Goal: Task Accomplishment & Management: Complete application form

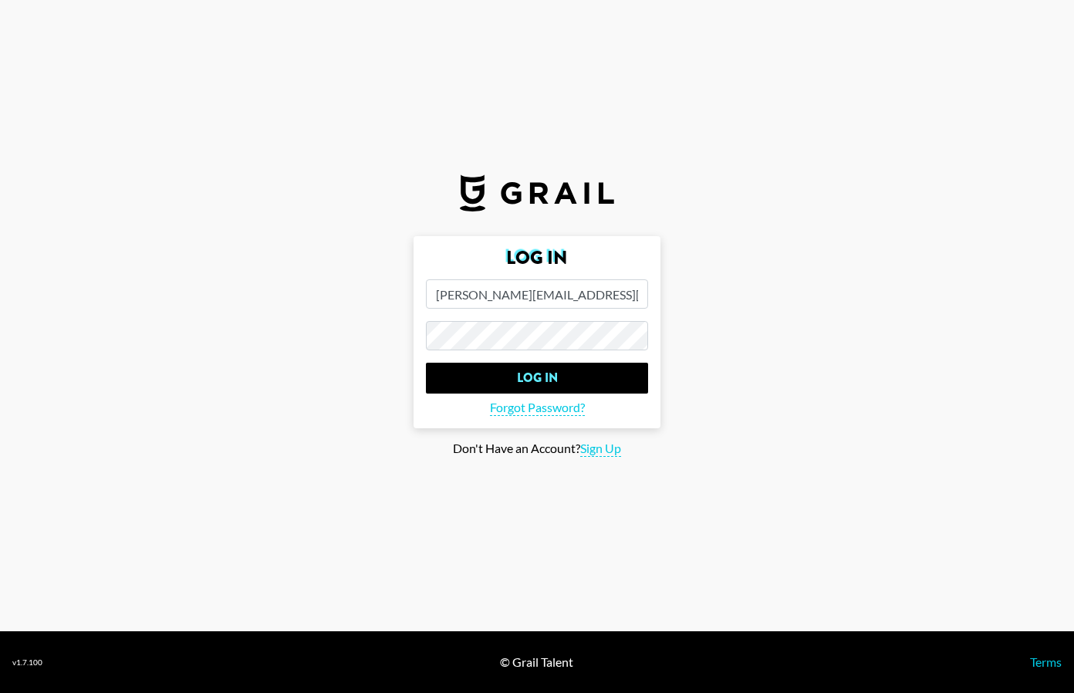
type input "[PERSON_NAME][EMAIL_ADDRESS][DOMAIN_NAME]"
click at [537, 377] on input "Log In" at bounding box center [537, 378] width 222 height 31
click at [599, 376] on body "Log In [EMAIL_ADDRESS][DOMAIN_NAME] Log In Forgot Password? Don't Have an Accou…" at bounding box center [537, 346] width 1074 height 693
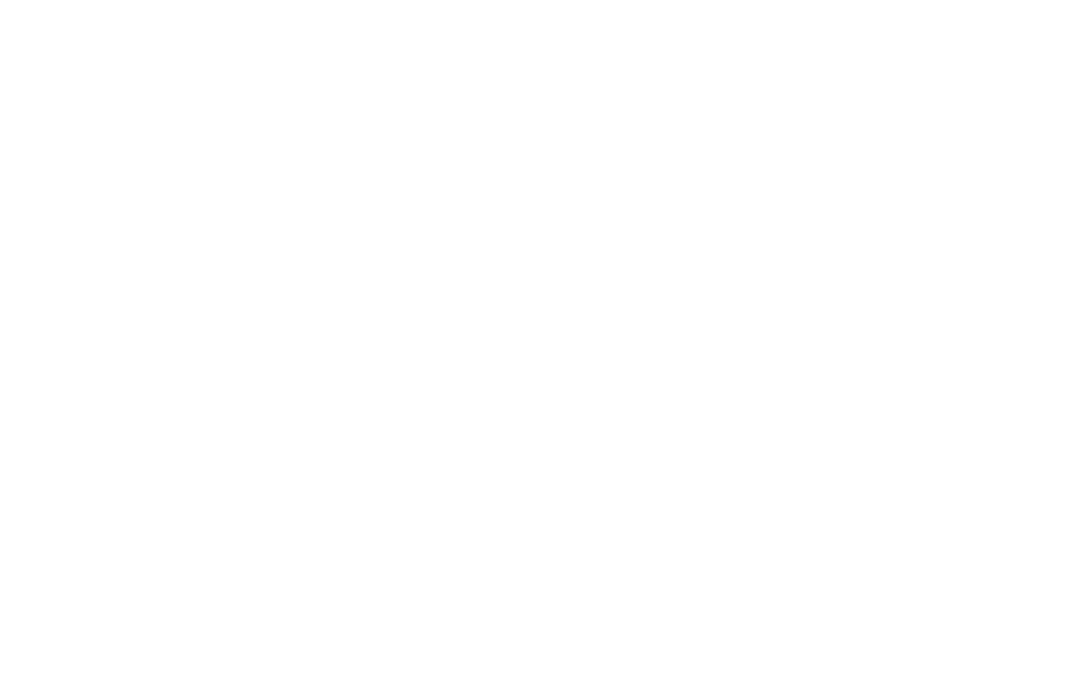
select select "Song"
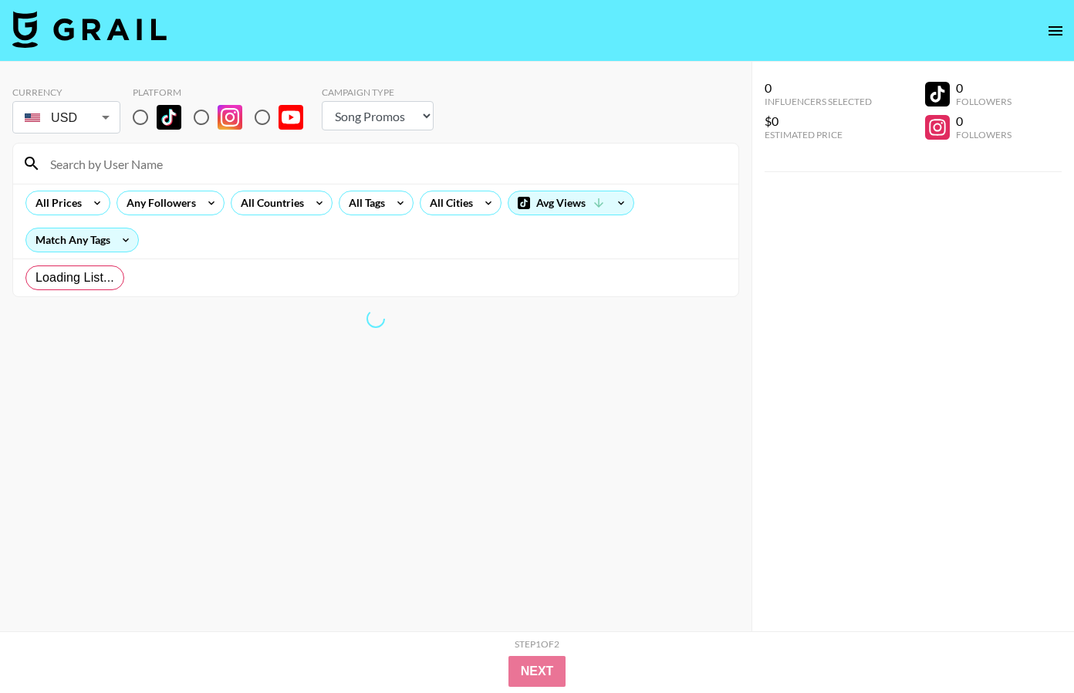
radio input "true"
select select "Brand"
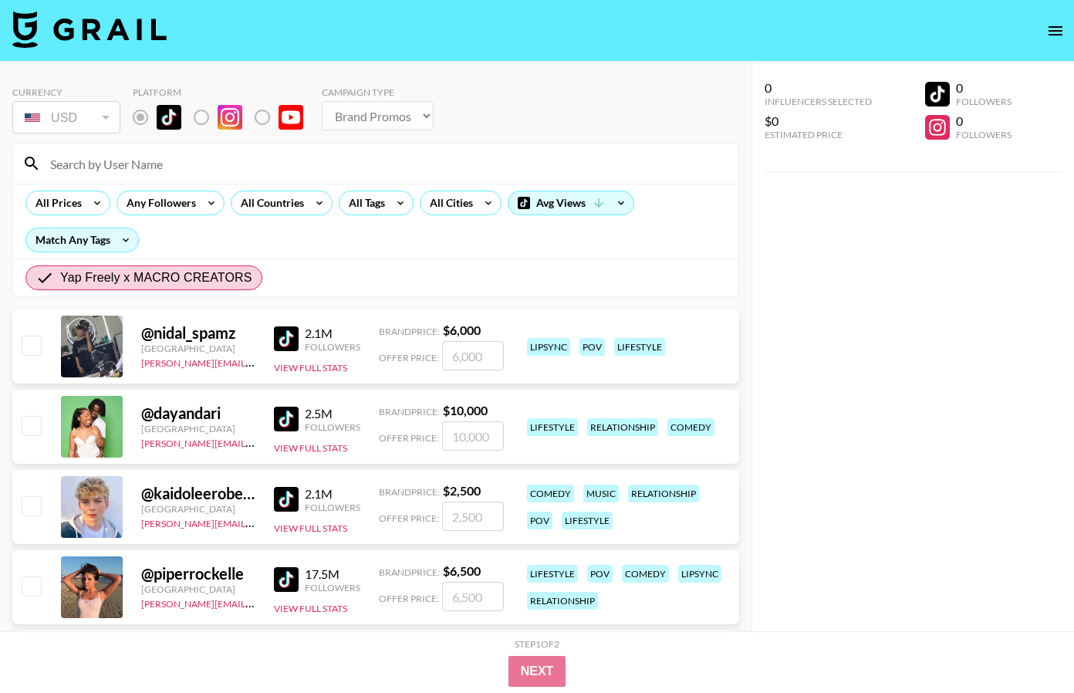
click at [285, 333] on img at bounding box center [286, 338] width 25 height 25
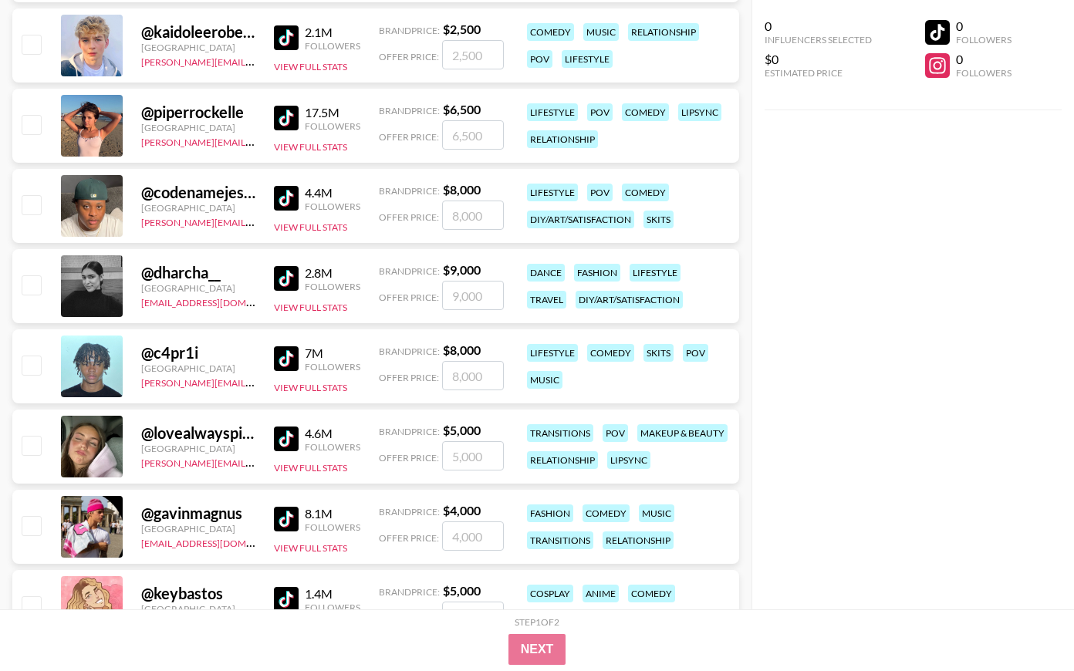
scroll to position [819, 0]
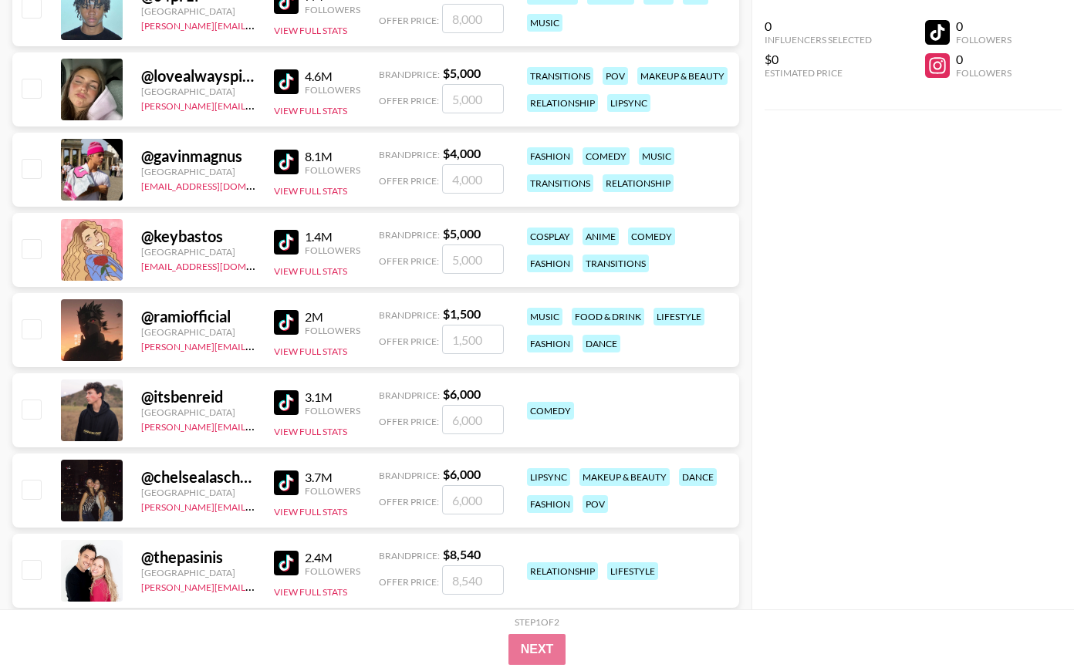
click at [294, 402] on img at bounding box center [286, 403] width 25 height 25
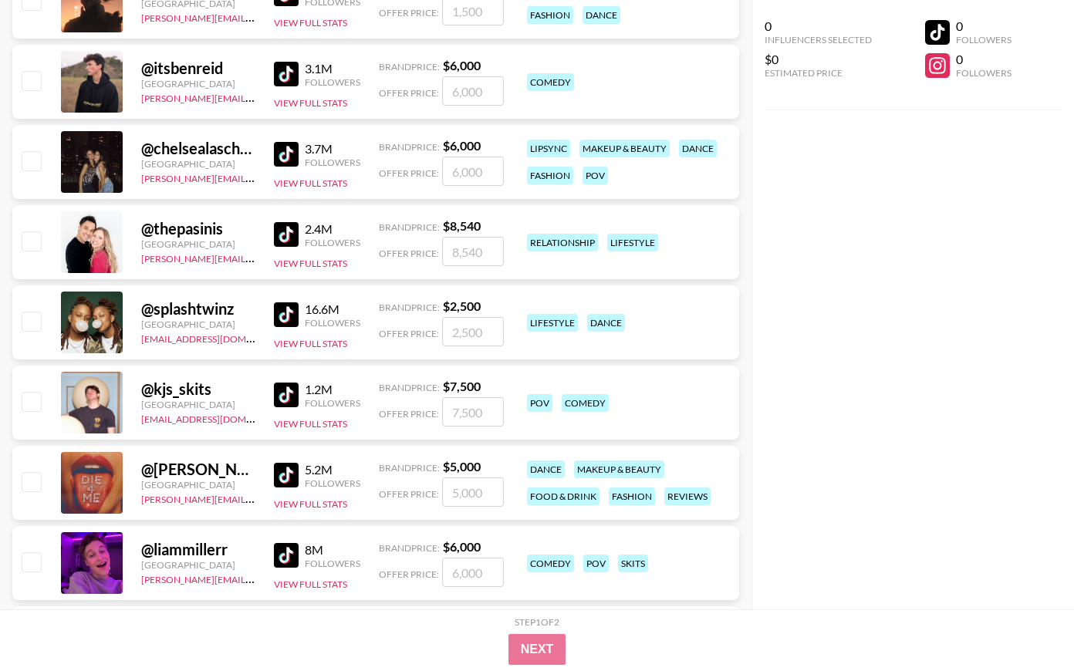
scroll to position [1966, 0]
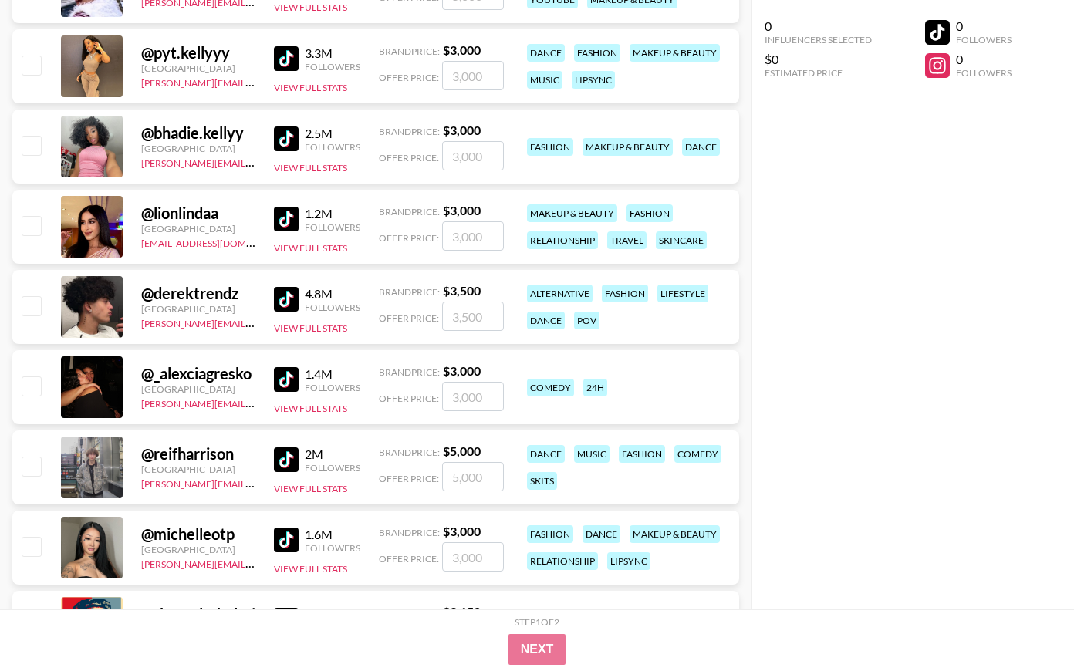
click at [293, 378] on img at bounding box center [286, 379] width 25 height 25
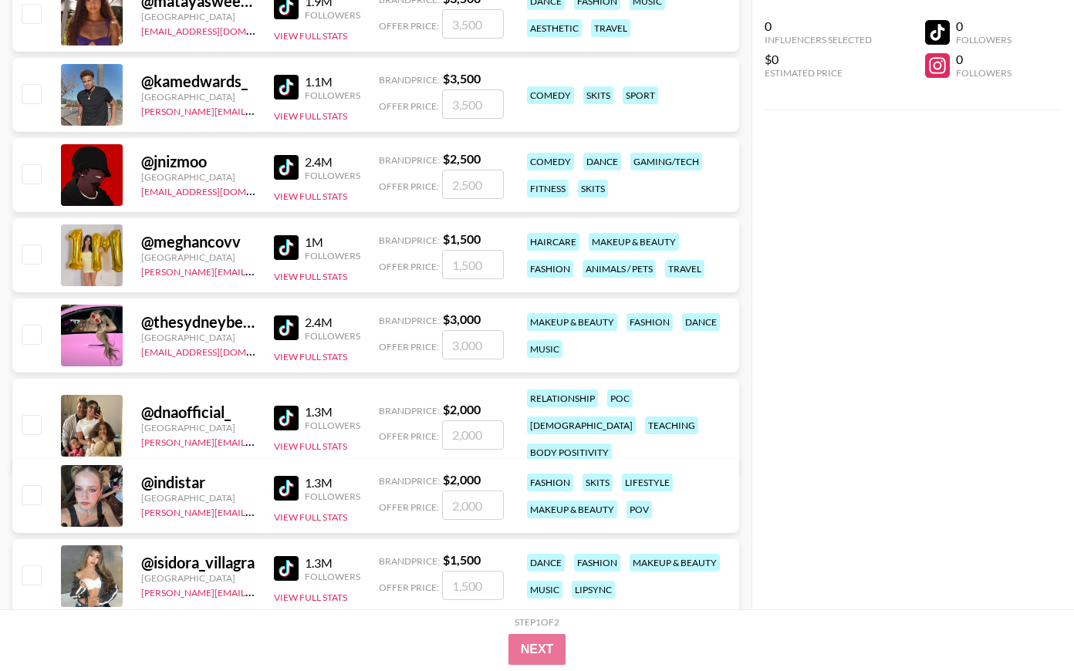
scroll to position [3833, 0]
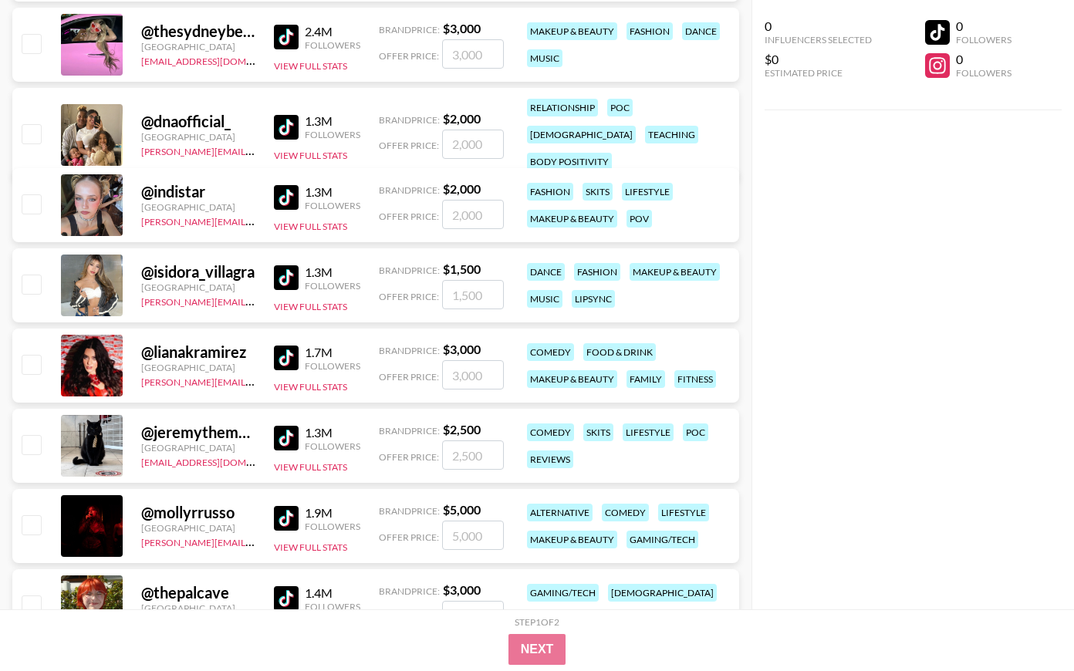
click at [286, 367] on img at bounding box center [286, 358] width 25 height 25
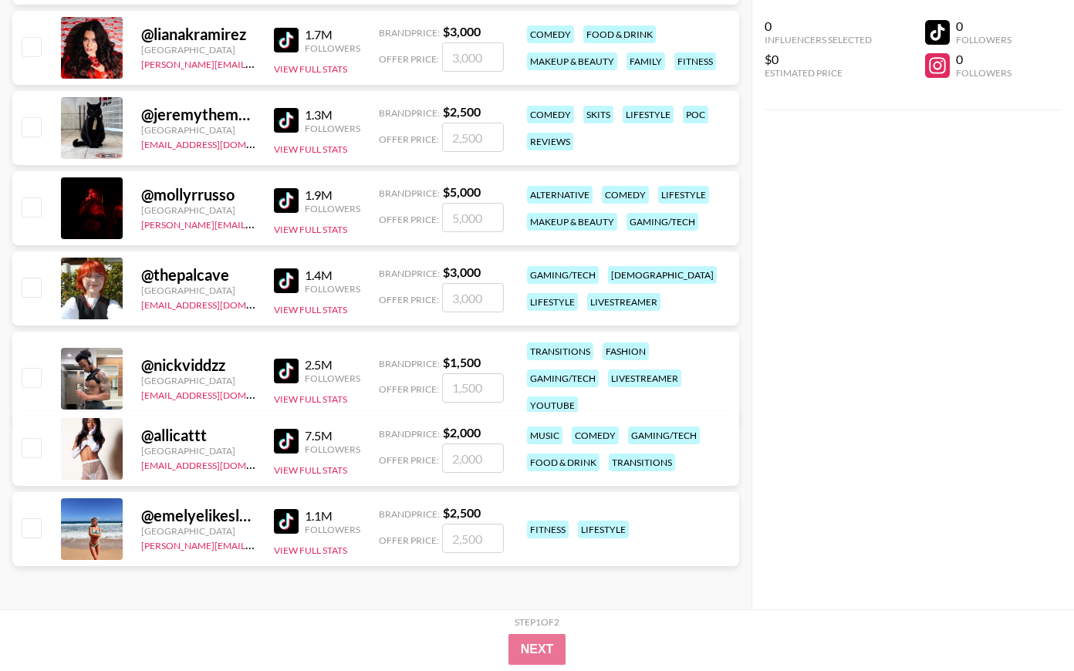
scroll to position [4151, 0]
click at [289, 441] on img at bounding box center [286, 441] width 25 height 25
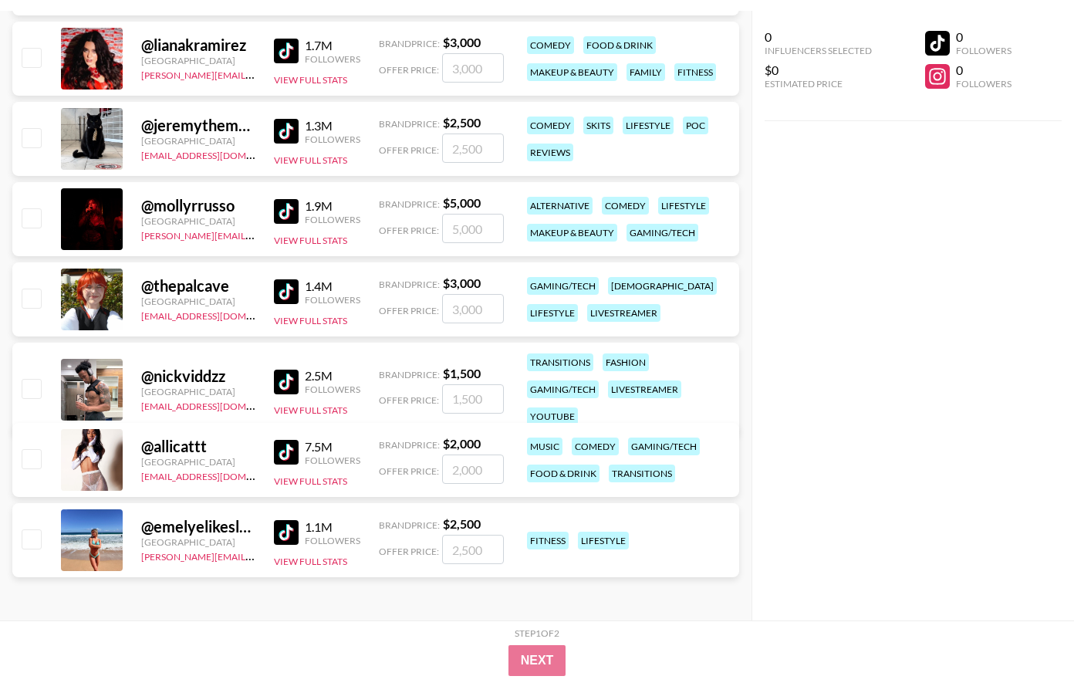
scroll to position [4130, 0]
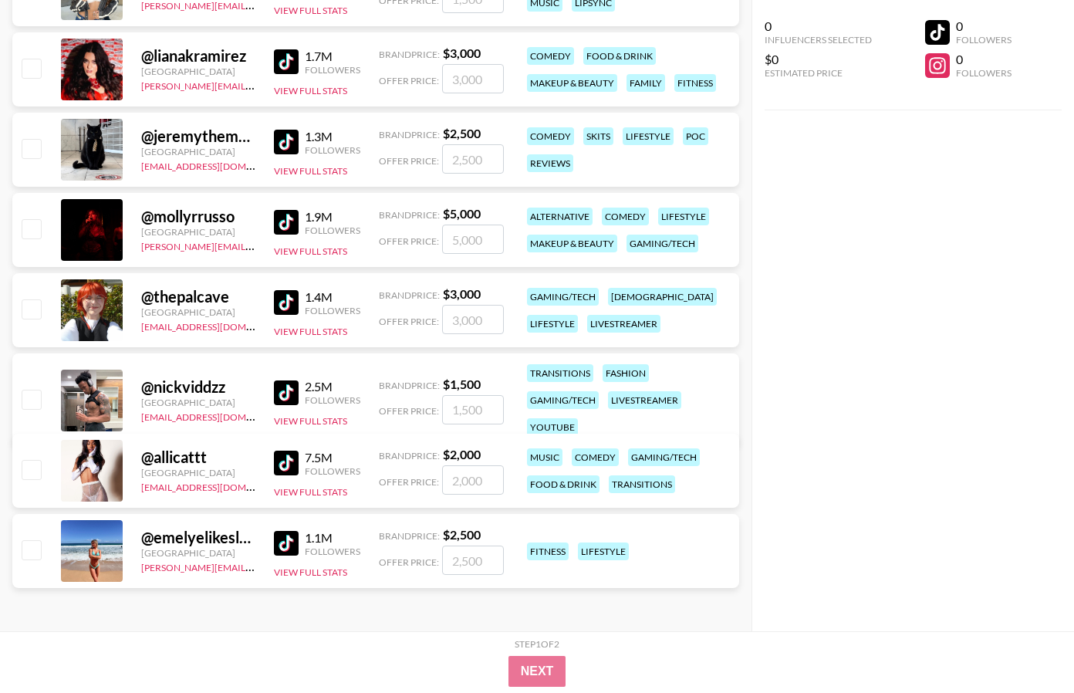
click at [460, 397] on input "number" at bounding box center [473, 409] width 62 height 29
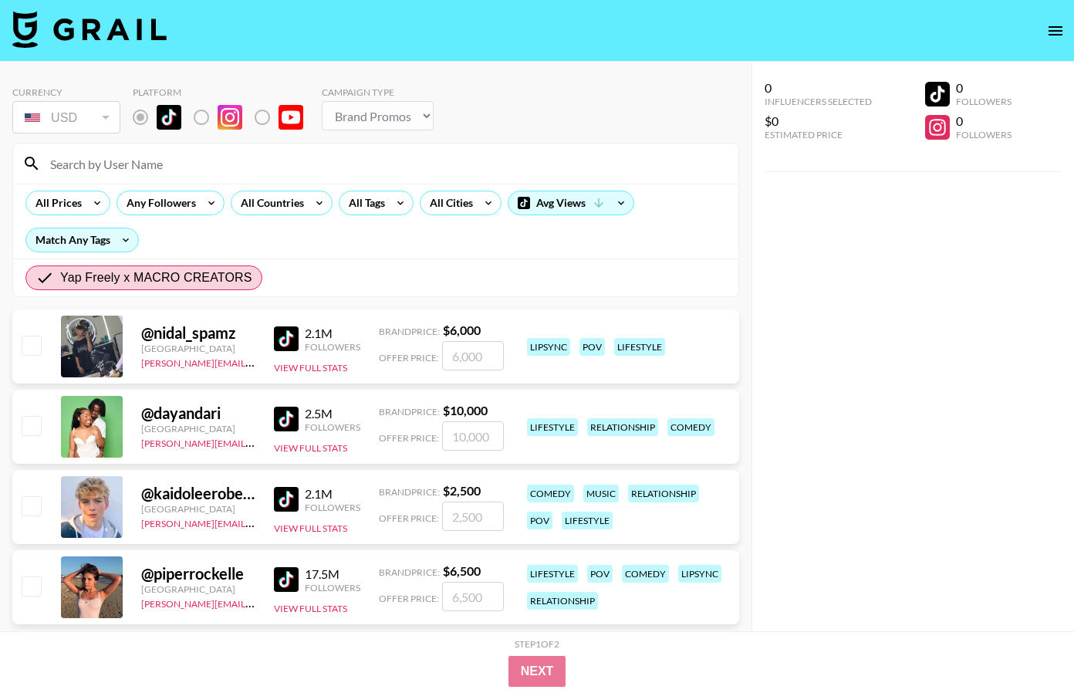
scroll to position [209, 0]
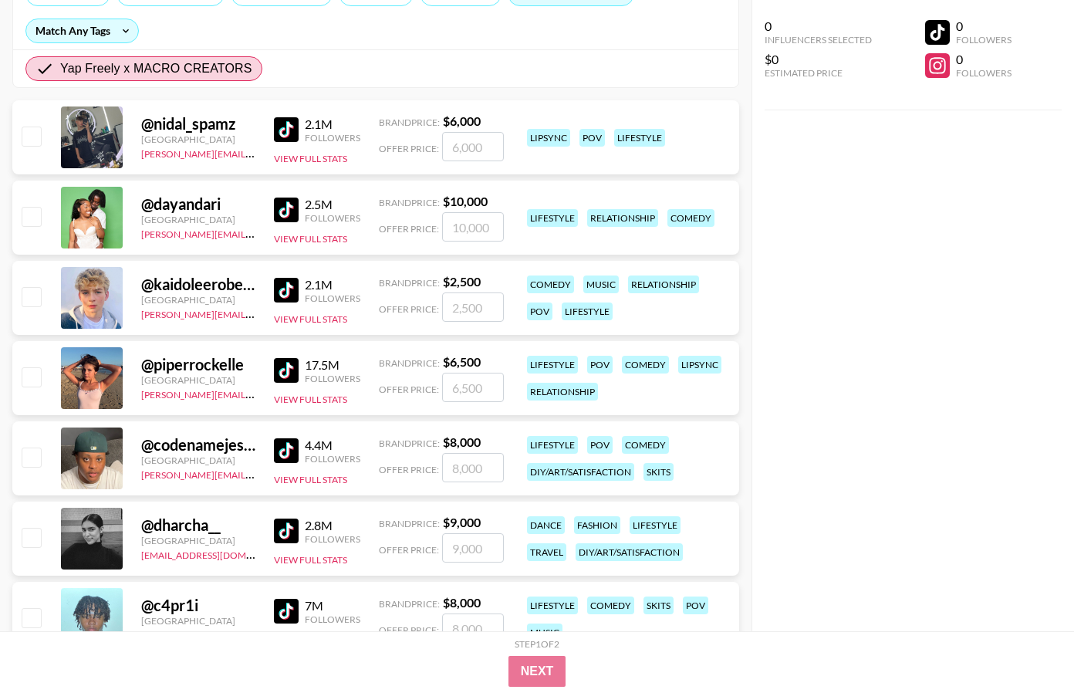
click at [277, 123] on img at bounding box center [286, 129] width 25 height 25
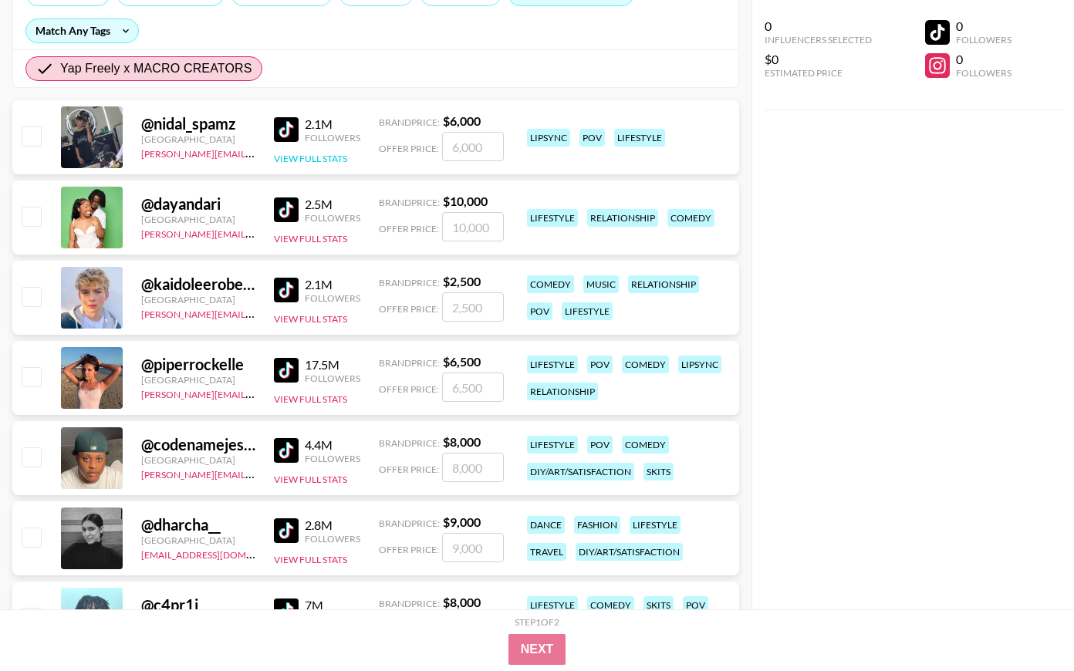
click at [299, 156] on button "View Full Stats" at bounding box center [310, 159] width 73 height 12
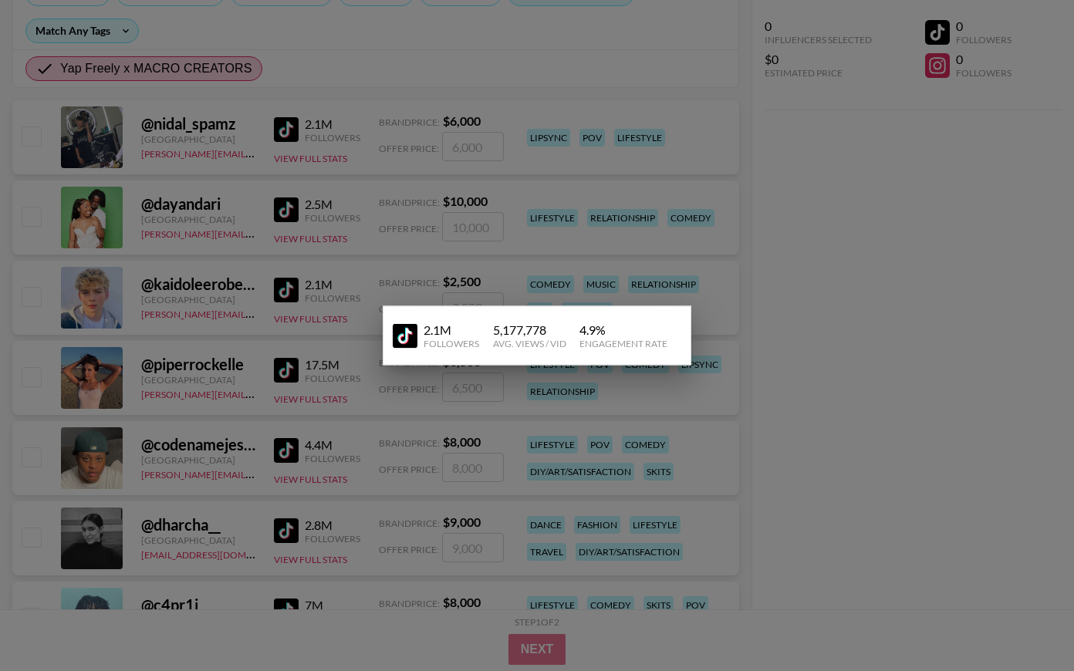
click at [748, 367] on div at bounding box center [537, 335] width 1074 height 671
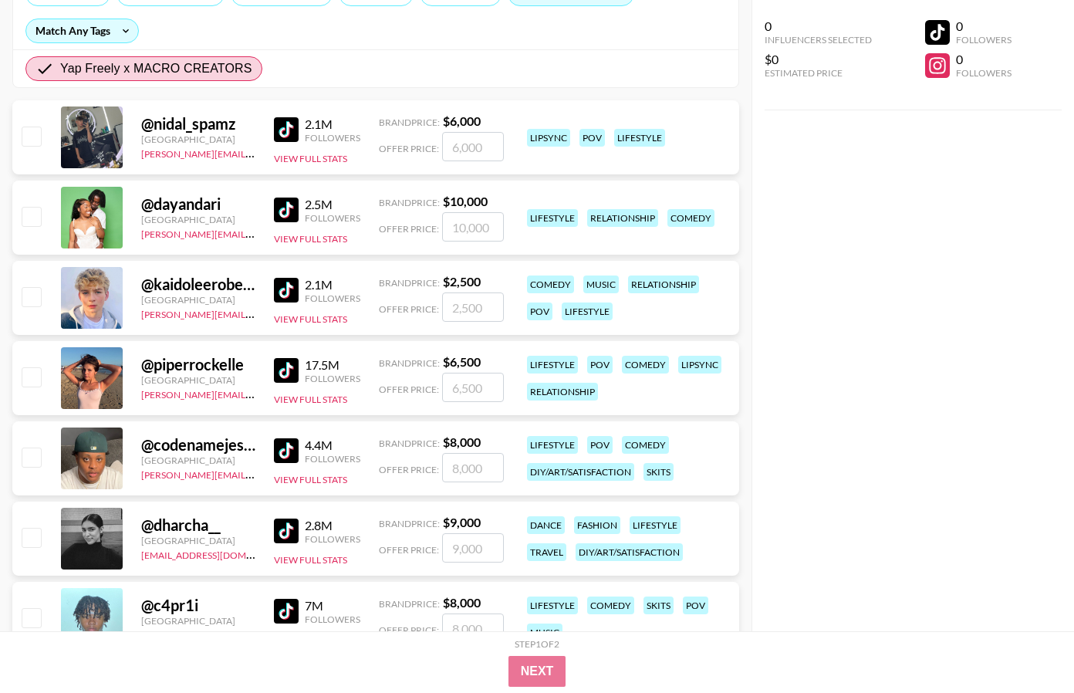
click at [171, 123] on div "@ nidal_spamz" at bounding box center [198, 123] width 114 height 19
click at [322, 159] on button "View Full Stats" at bounding box center [310, 159] width 73 height 12
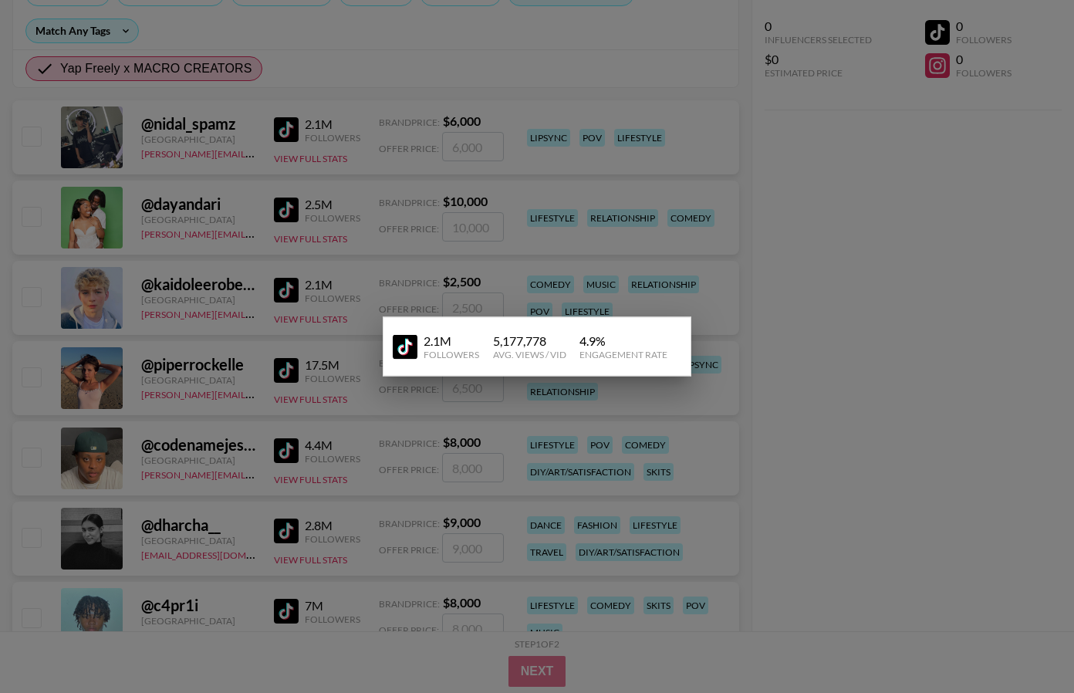
click at [421, 343] on link at bounding box center [408, 346] width 31 height 25
click at [491, 281] on div at bounding box center [537, 346] width 1074 height 693
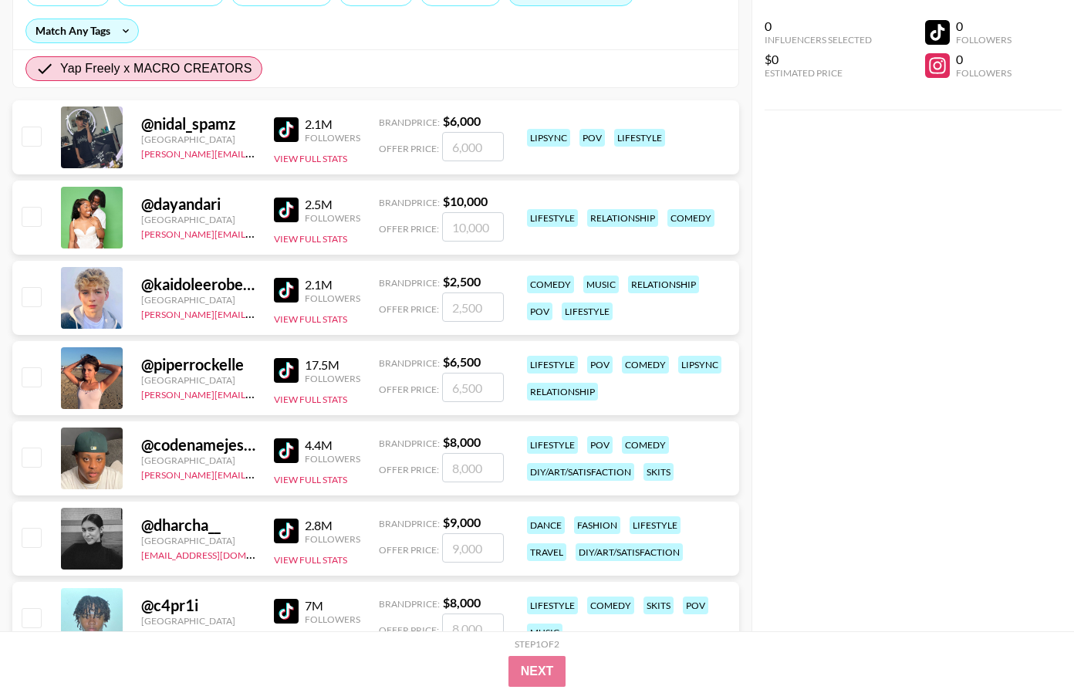
click at [298, 209] on link at bounding box center [289, 210] width 31 height 25
click at [463, 226] on input "number" at bounding box center [473, 226] width 62 height 29
checkbox input "true"
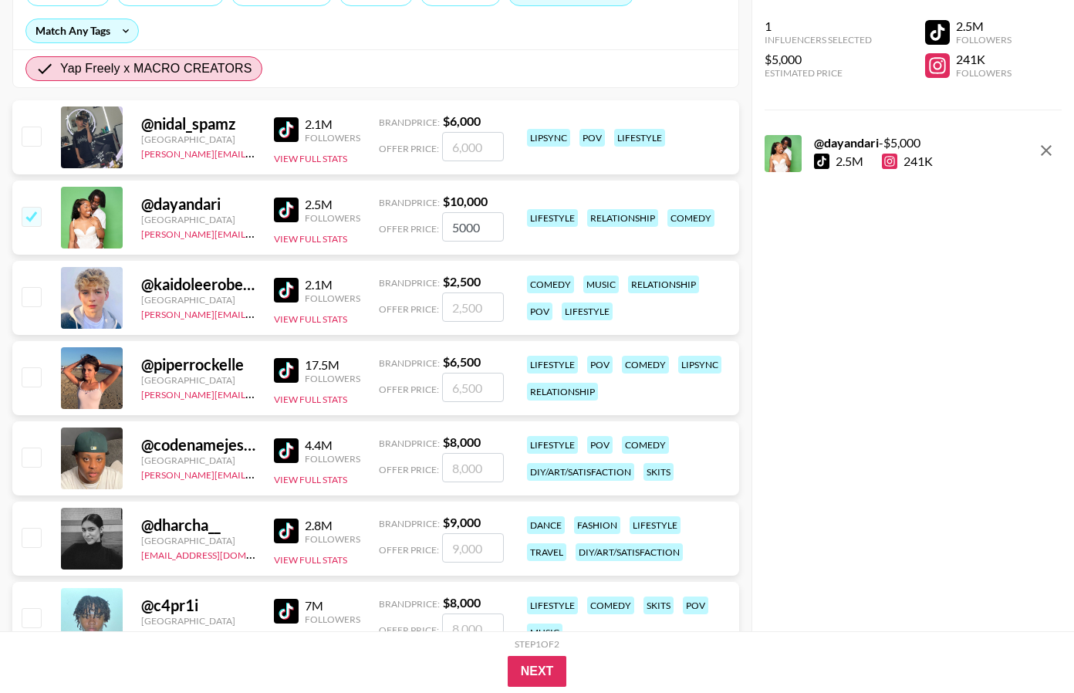
type input "5000"
click at [285, 296] on img at bounding box center [286, 290] width 25 height 25
click at [475, 302] on input "number" at bounding box center [473, 307] width 62 height 29
checkbox input "true"
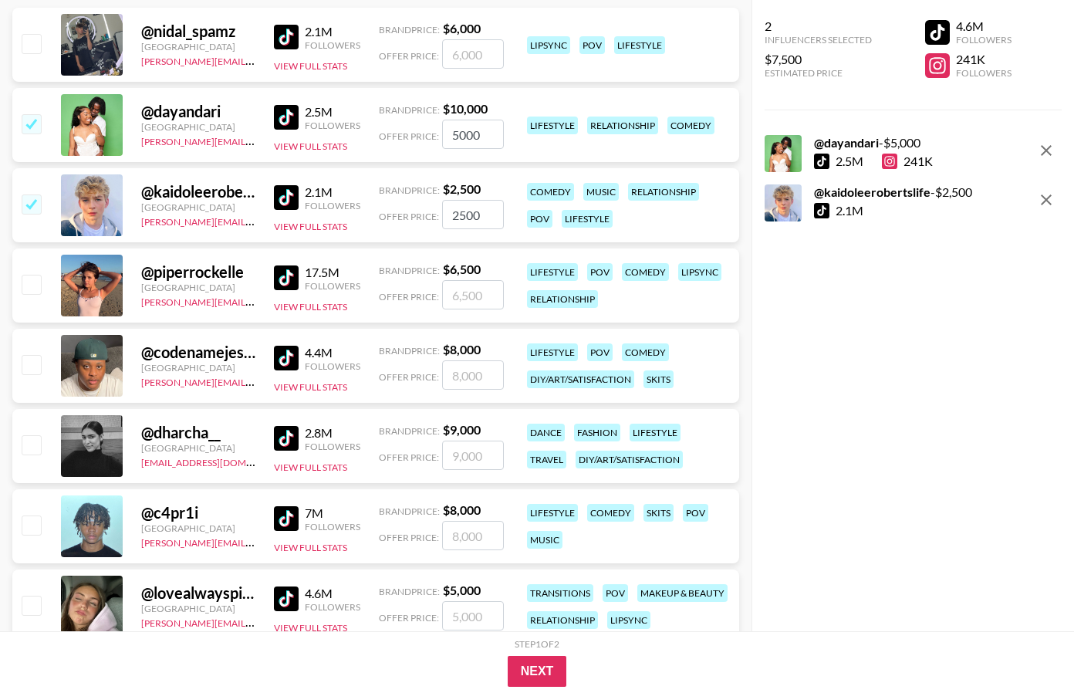
scroll to position [315, 0]
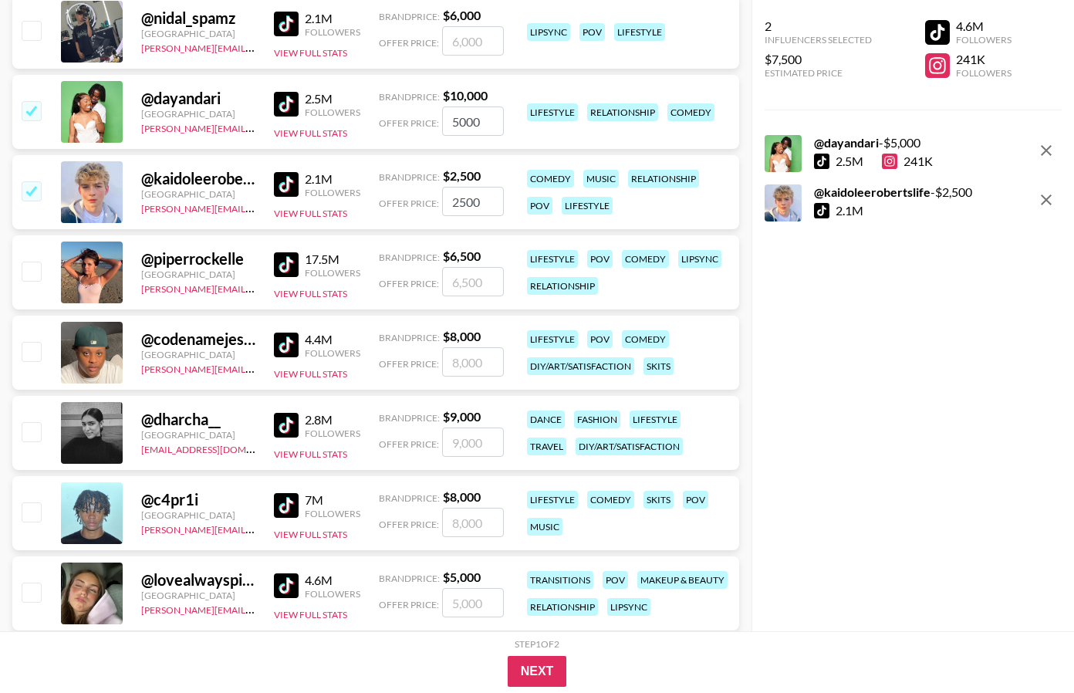
type input "2500"
click at [309, 283] on div "17.5M Followers View Full Stats" at bounding box center [317, 272] width 86 height 55
click at [279, 264] on img at bounding box center [286, 264] width 25 height 25
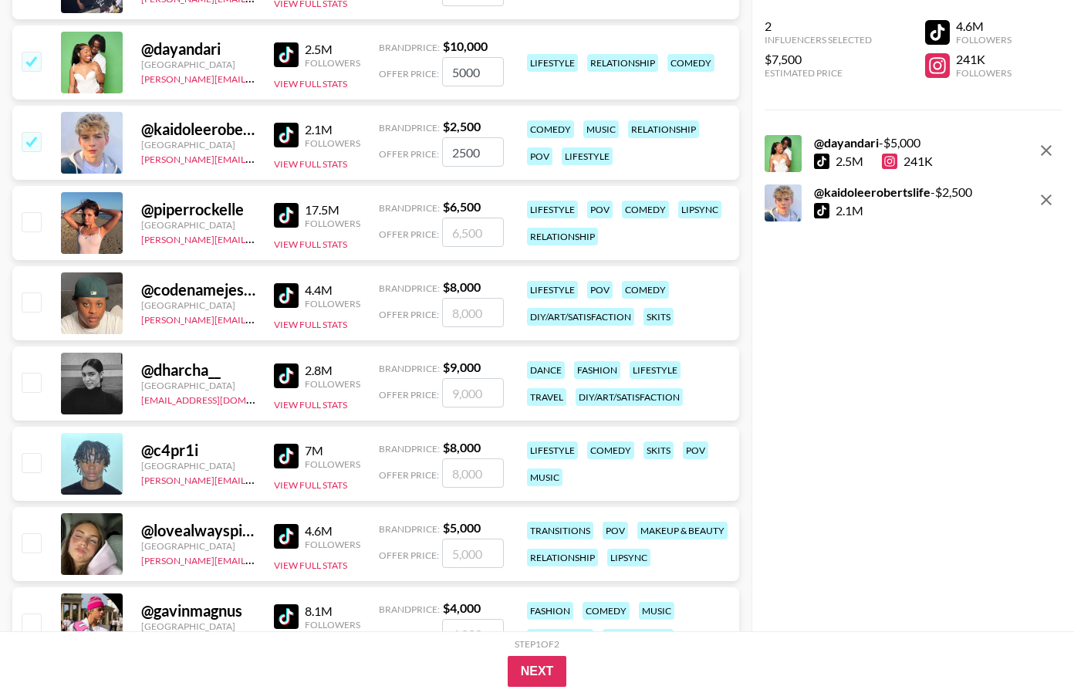
click at [280, 300] on img at bounding box center [286, 295] width 25 height 25
click at [453, 305] on input "number" at bounding box center [473, 312] width 62 height 29
checkbox input "true"
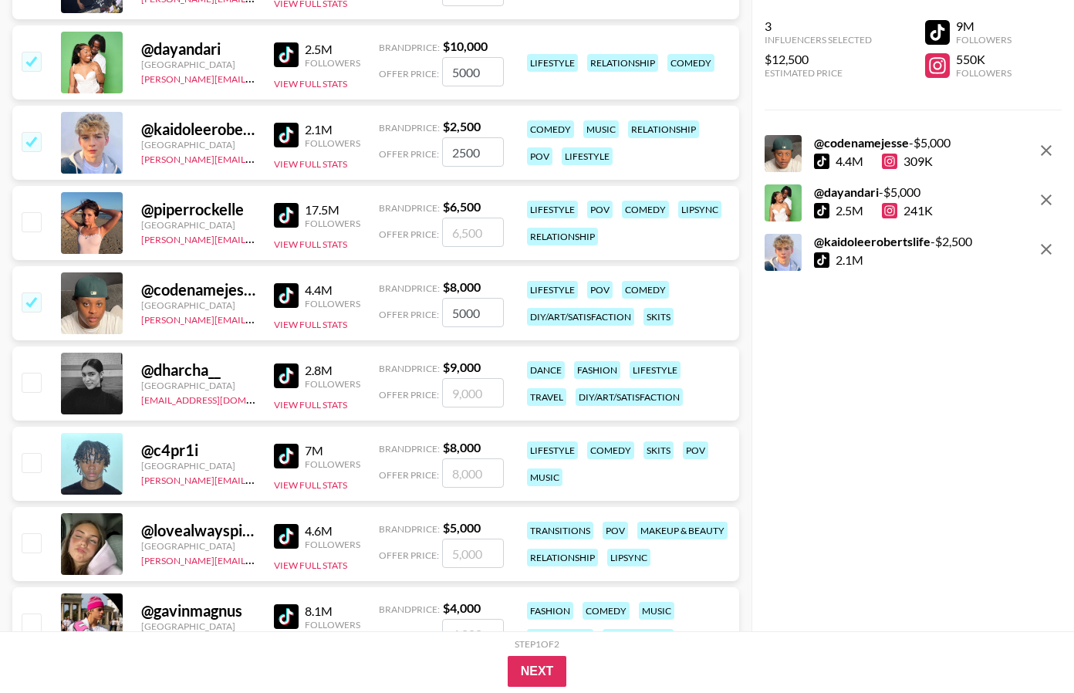
type input "5000"
click at [283, 383] on img at bounding box center [286, 376] width 25 height 25
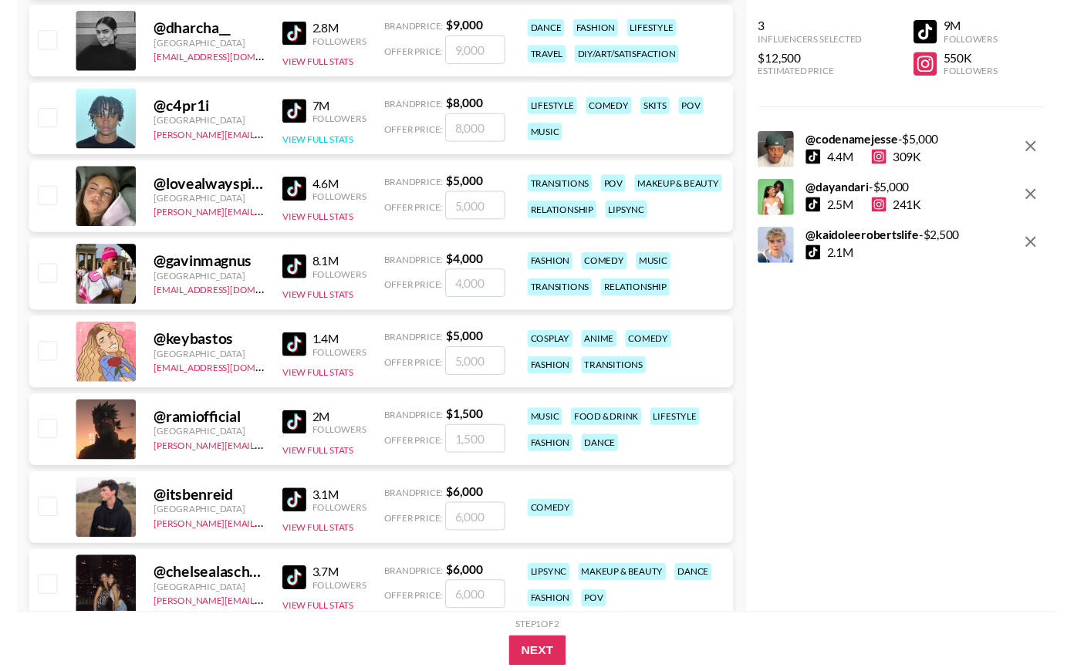
scroll to position [727, 0]
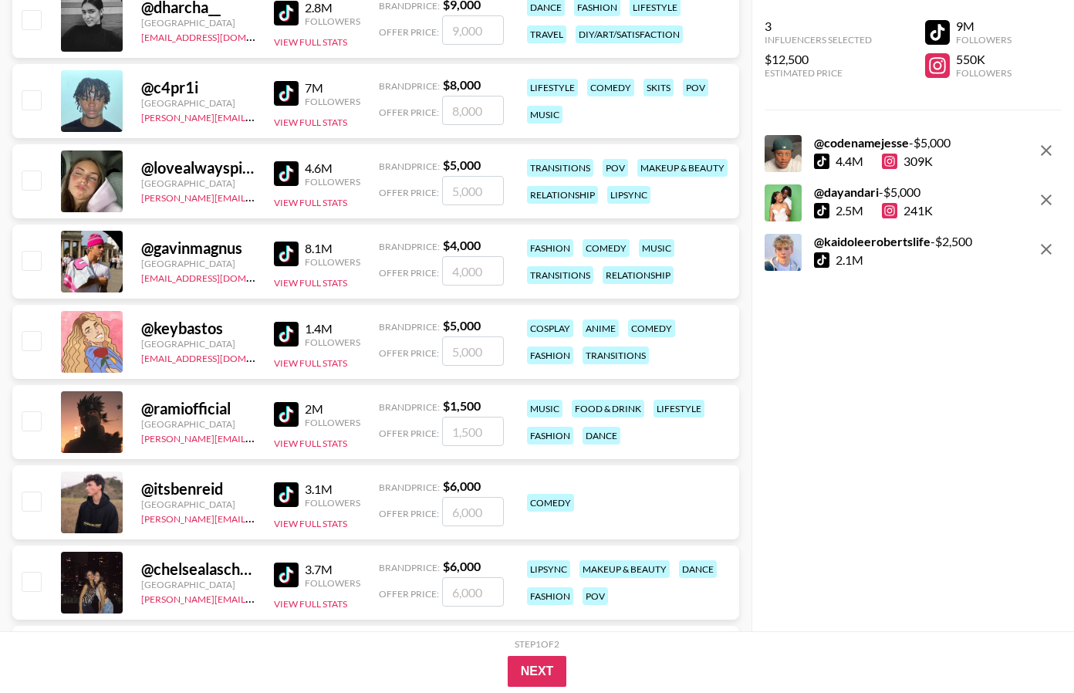
click at [287, 95] on img at bounding box center [286, 93] width 25 height 25
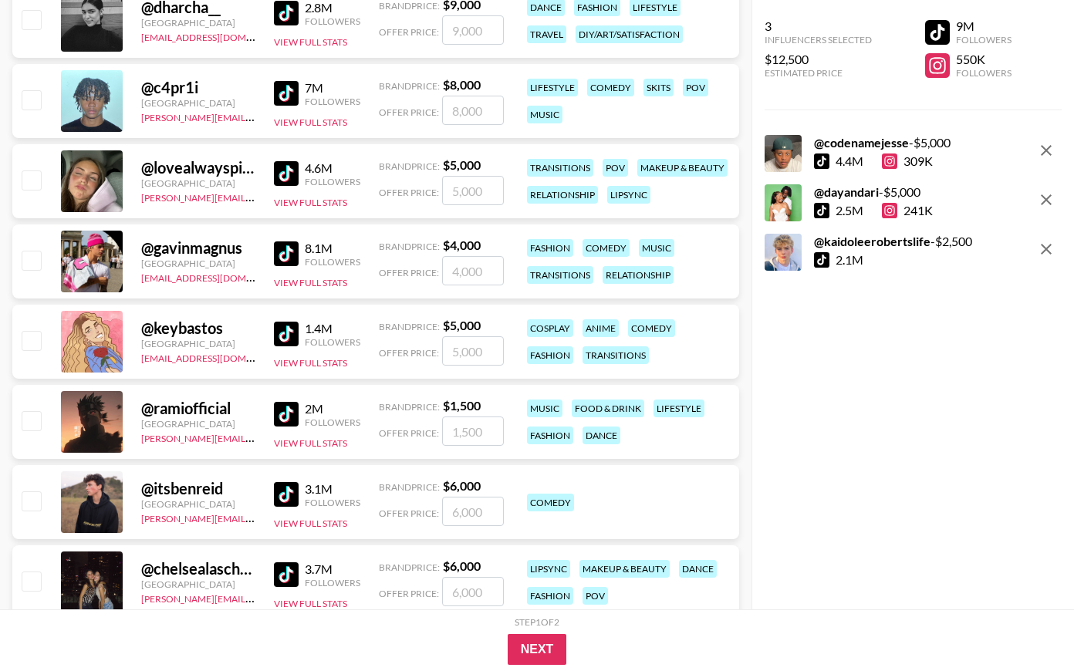
click at [281, 171] on img at bounding box center [286, 173] width 25 height 25
click at [289, 247] on img at bounding box center [286, 254] width 25 height 25
click at [289, 338] on img at bounding box center [286, 334] width 25 height 25
click at [289, 407] on img at bounding box center [286, 414] width 25 height 25
click at [293, 492] on img at bounding box center [286, 494] width 25 height 25
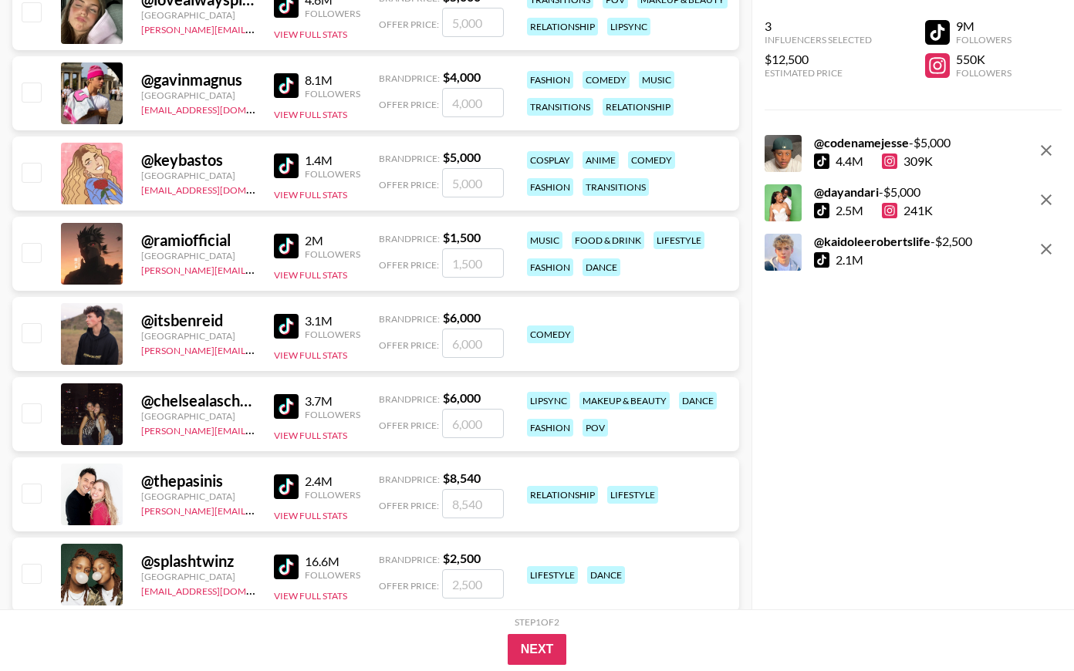
scroll to position [949, 0]
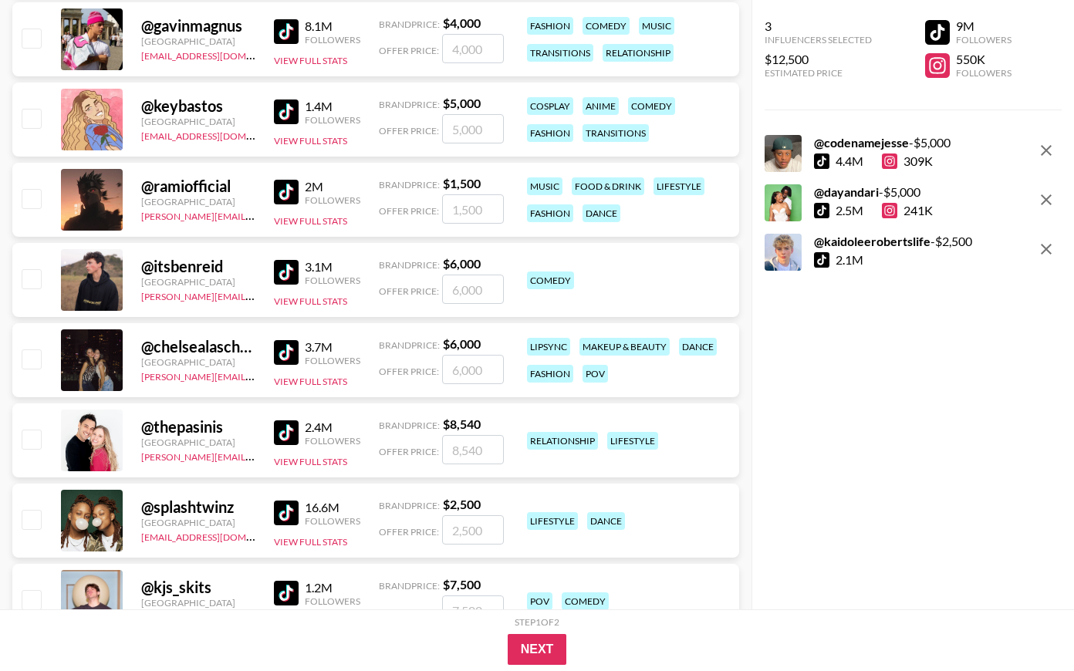
click at [279, 343] on img at bounding box center [286, 352] width 25 height 25
click at [294, 432] on img at bounding box center [286, 433] width 25 height 25
click at [282, 522] on img at bounding box center [286, 513] width 25 height 25
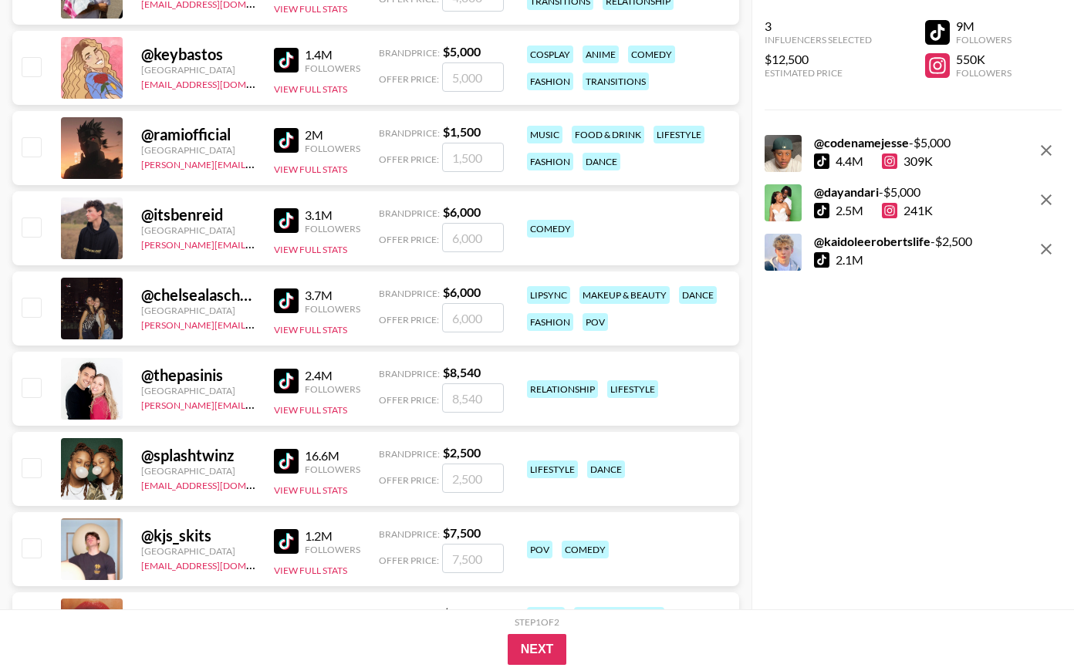
scroll to position [1129, 0]
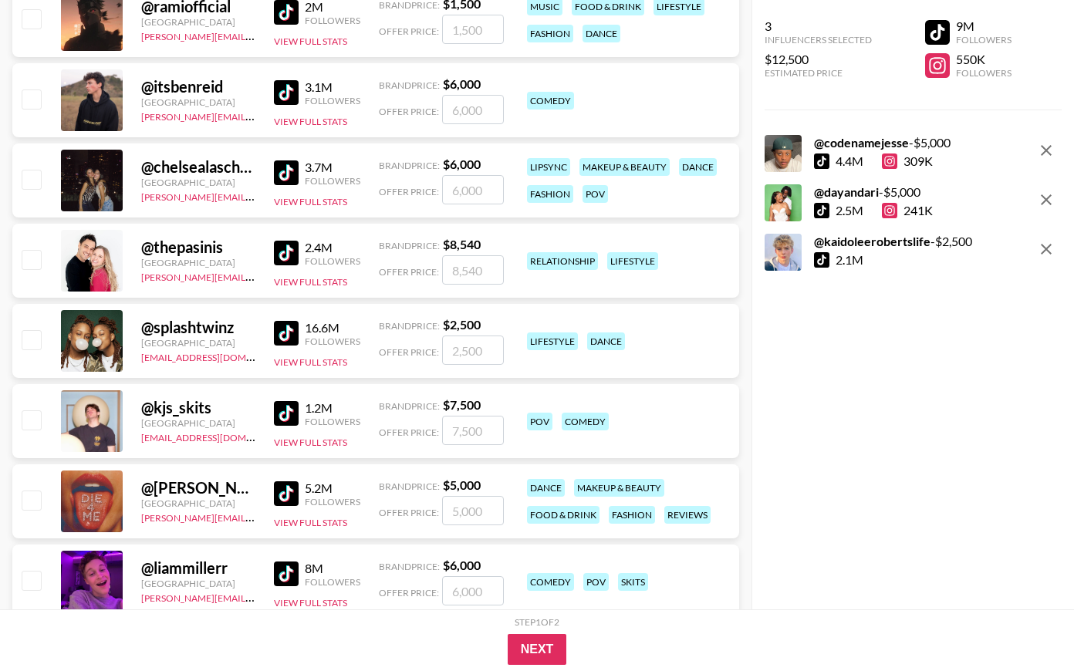
click at [289, 416] on img at bounding box center [286, 413] width 25 height 25
click at [289, 496] on img at bounding box center [286, 494] width 25 height 25
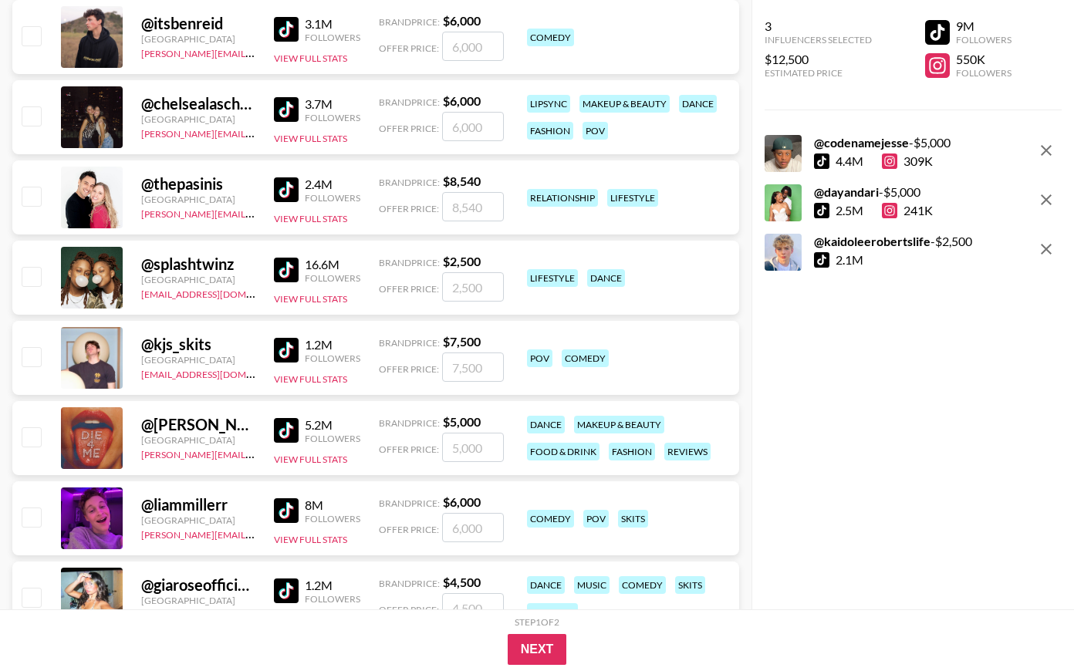
scroll to position [1278, 0]
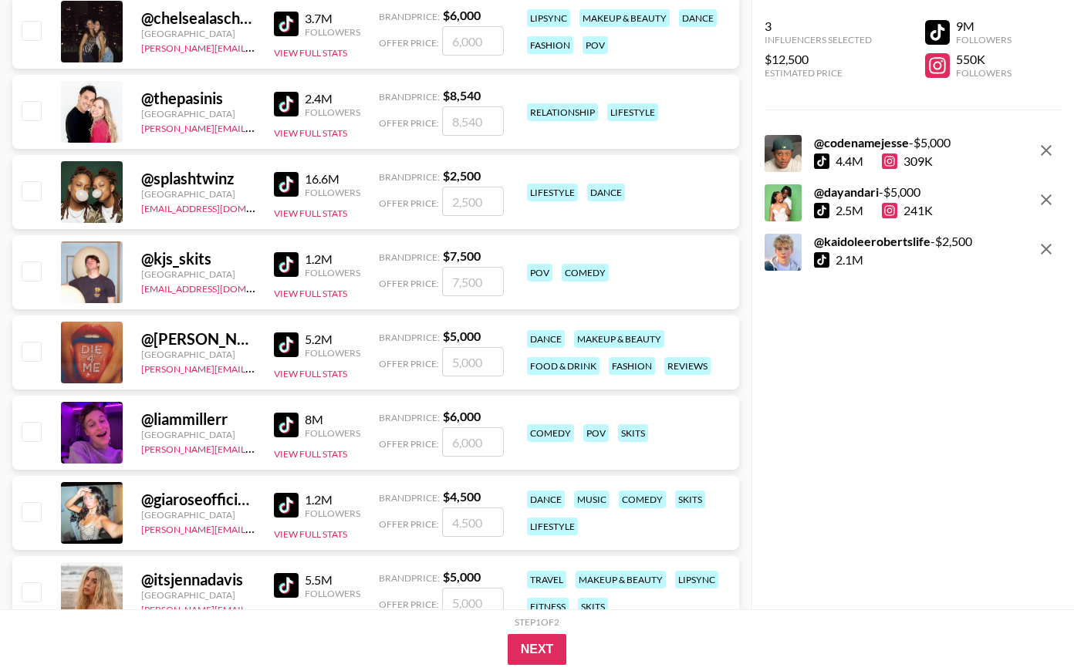
click at [293, 424] on img at bounding box center [286, 425] width 25 height 25
click at [290, 503] on img at bounding box center [286, 505] width 25 height 25
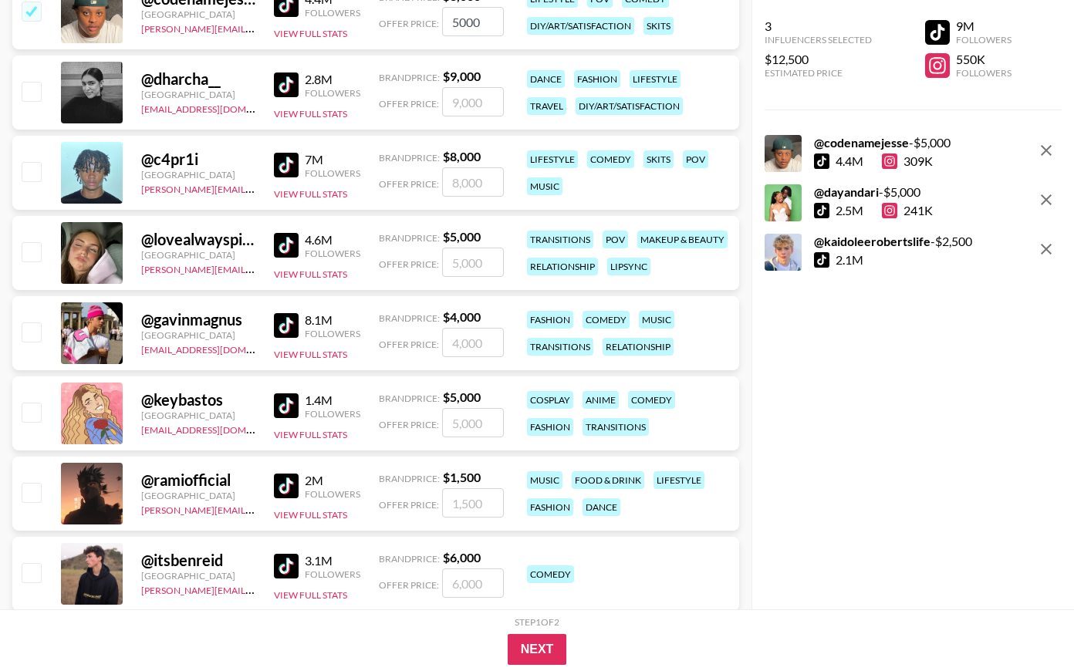
scroll to position [612, 0]
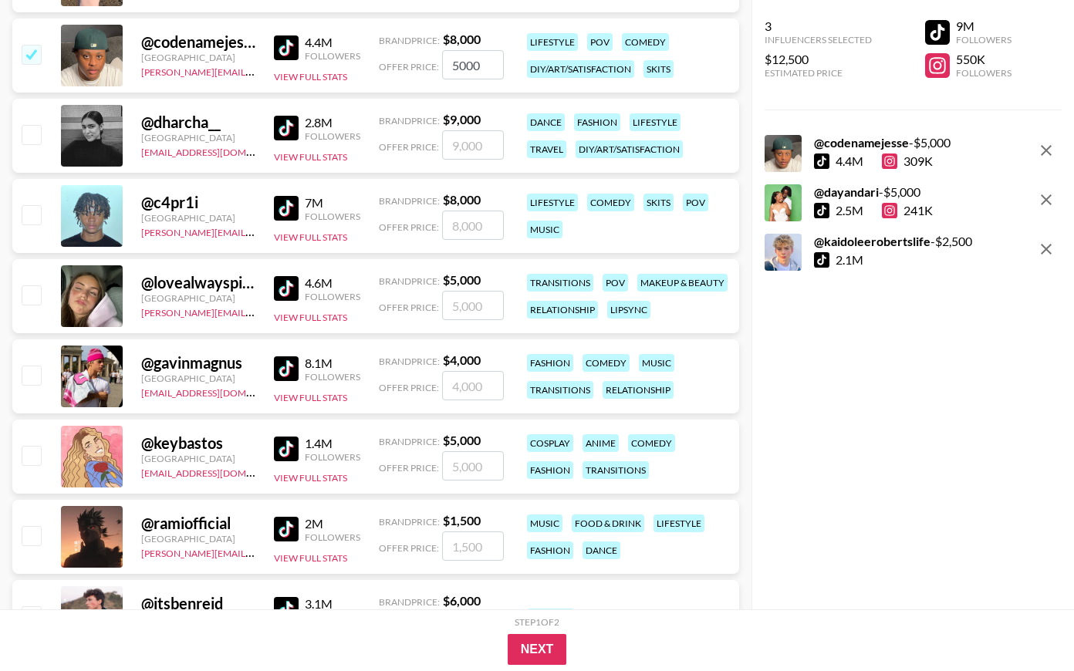
click at [474, 227] on input "number" at bounding box center [473, 225] width 62 height 29
checkbox input "true"
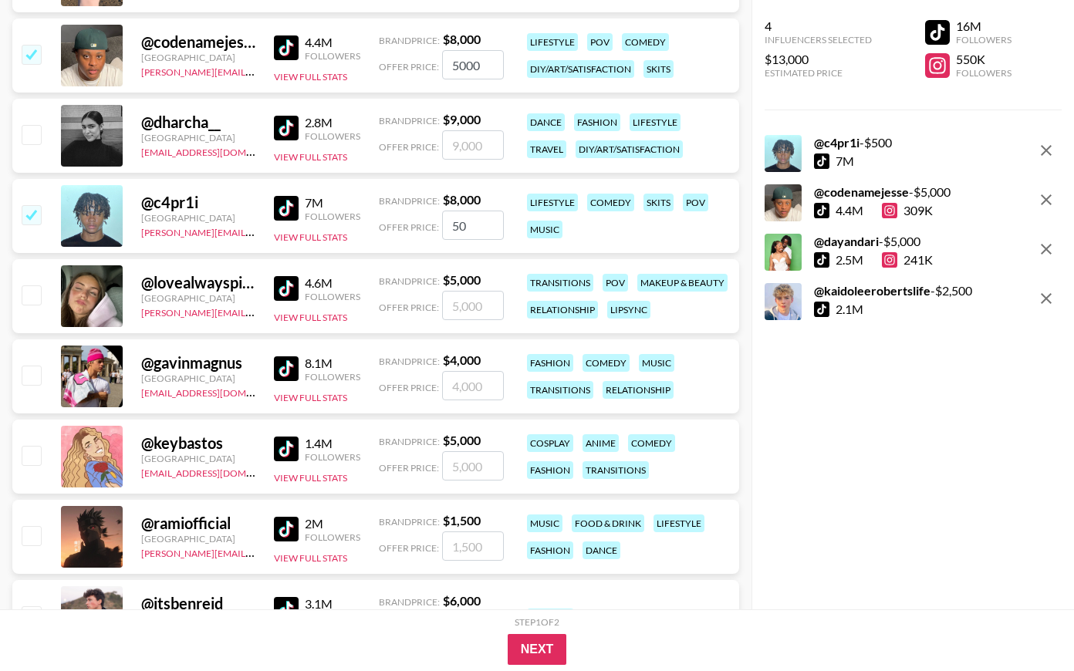
type input "5"
checkbox input "false"
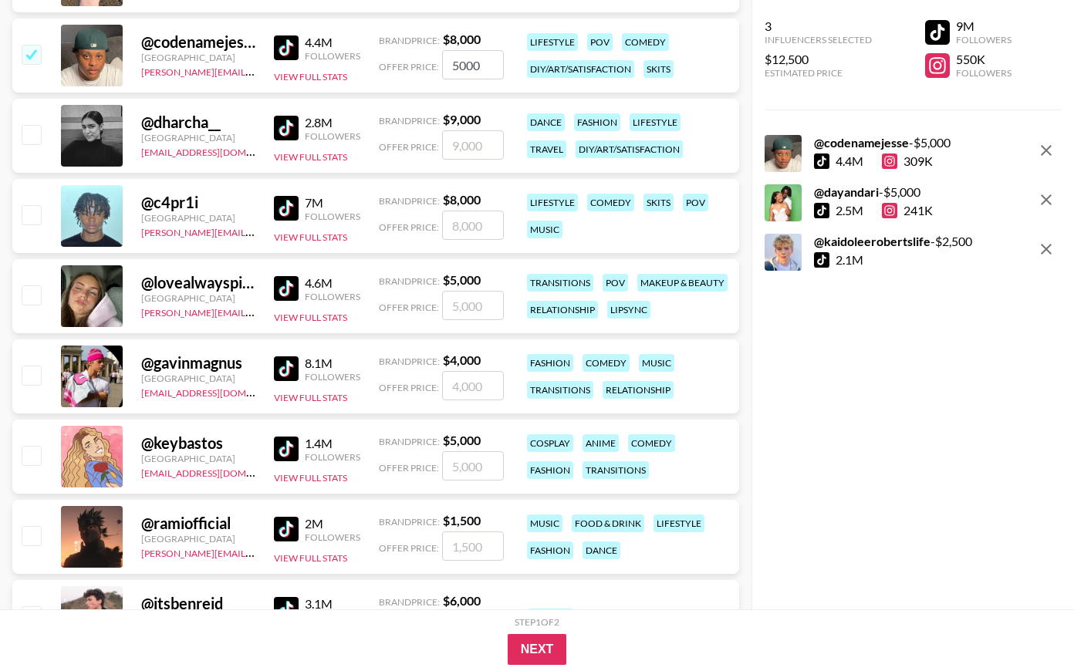
checkbox input "true"
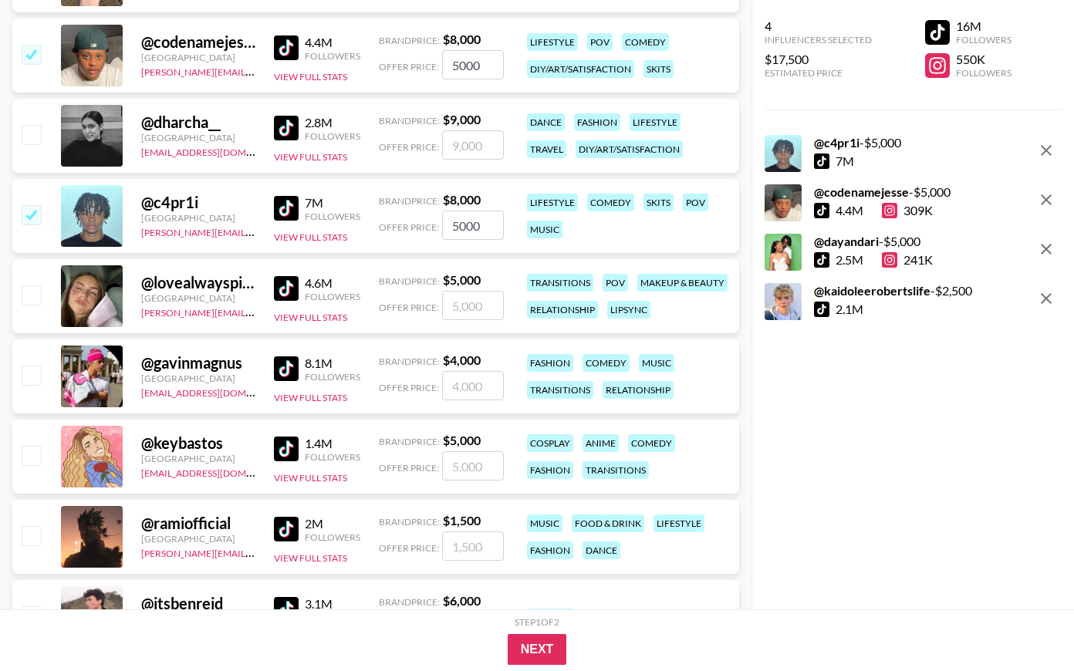
type input "5000"
click at [464, 377] on input "number" at bounding box center [473, 385] width 62 height 29
checkbox input "true"
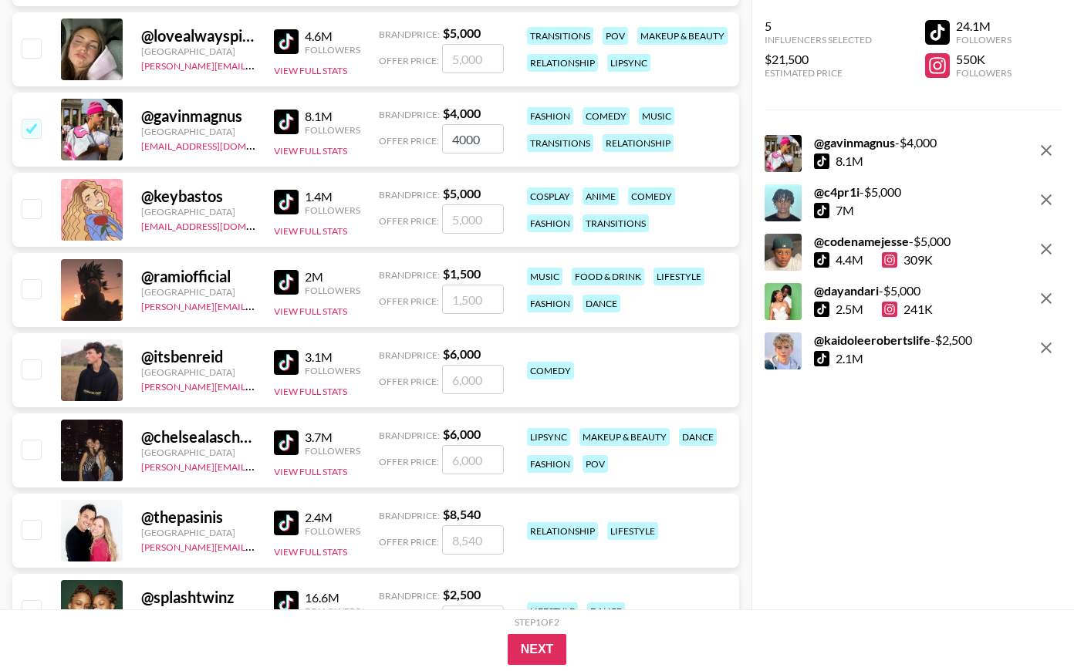
scroll to position [860, 0]
type input "4000"
click at [478, 385] on input "number" at bounding box center [473, 378] width 62 height 29
checkbox input "true"
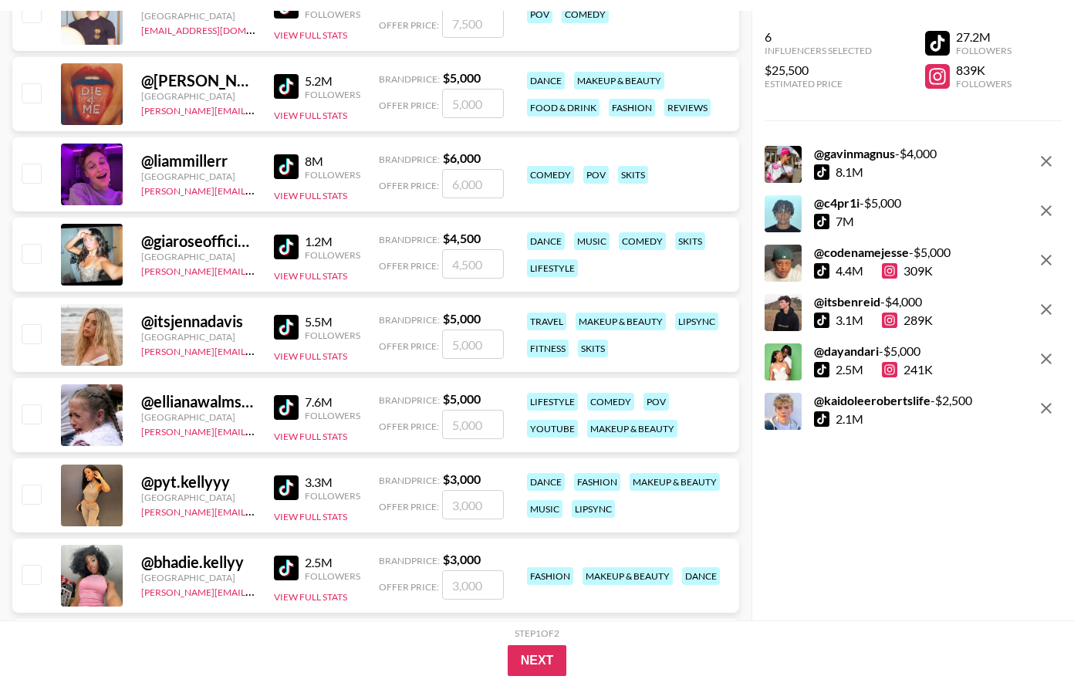
scroll to position [1578, 0]
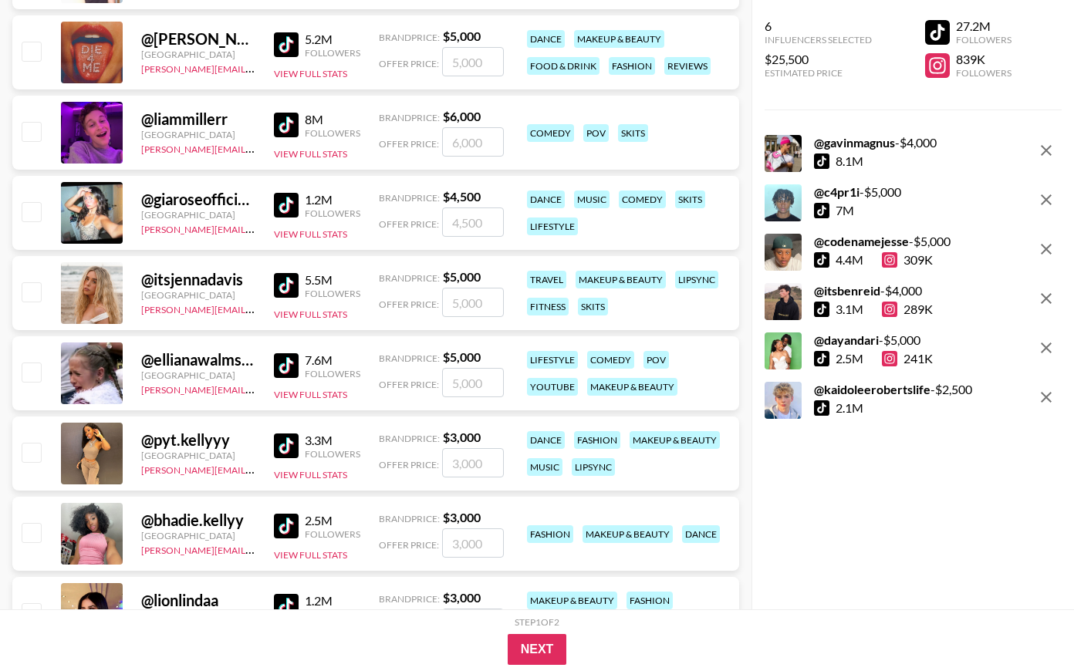
type input "4000"
click at [469, 135] on input "number" at bounding box center [473, 141] width 62 height 29
checkbox input "true"
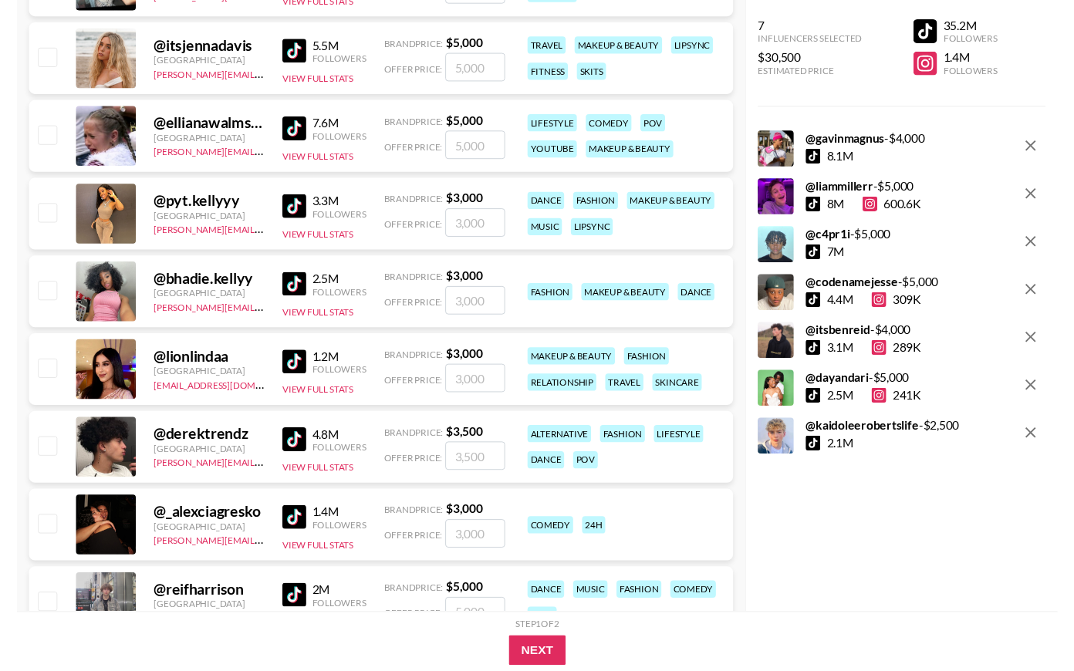
scroll to position [1840, 0]
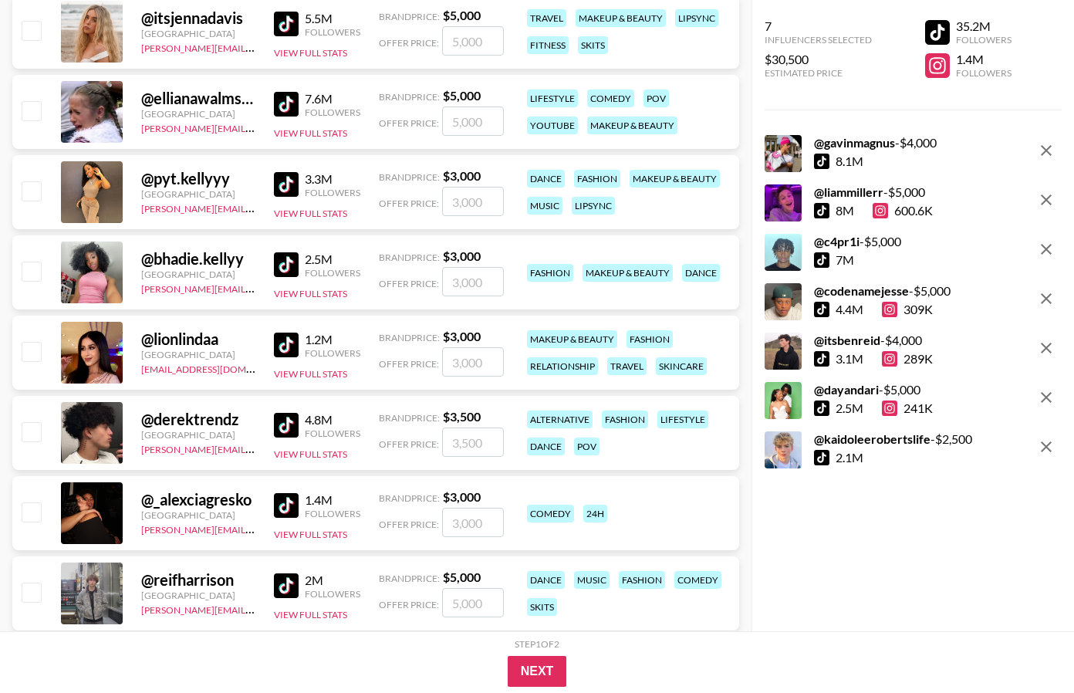
type input "5000"
click at [289, 27] on img at bounding box center [286, 24] width 25 height 25
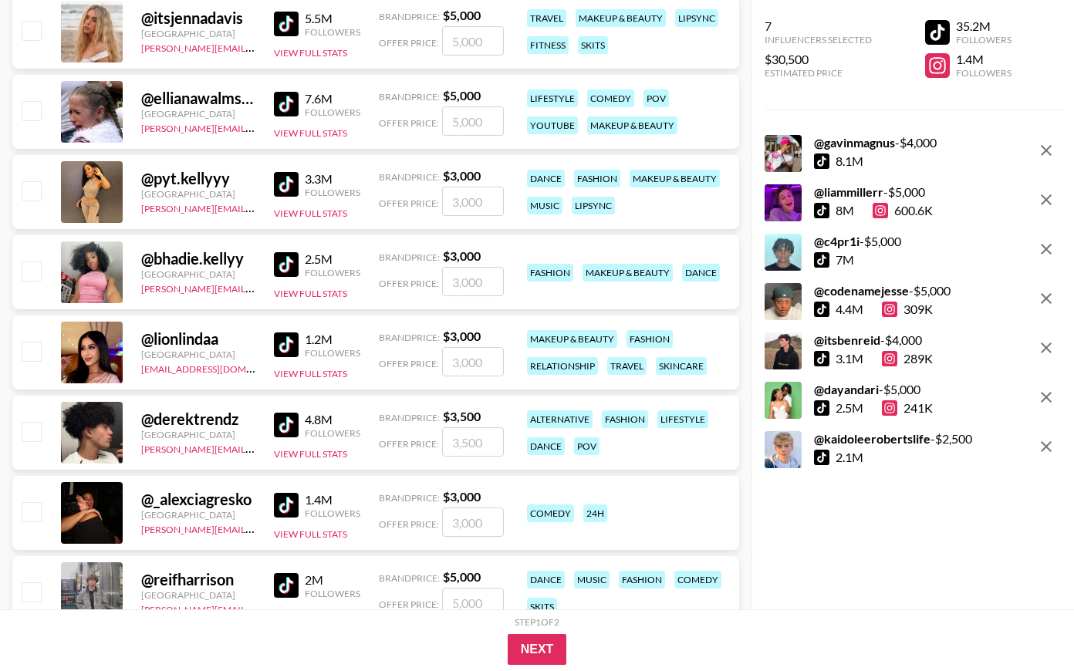
click at [284, 101] on img at bounding box center [286, 104] width 25 height 25
click at [282, 181] on img at bounding box center [286, 184] width 25 height 25
click at [282, 267] on img at bounding box center [286, 264] width 25 height 25
click at [284, 349] on img at bounding box center [286, 345] width 25 height 25
click at [289, 427] on img at bounding box center [286, 425] width 25 height 25
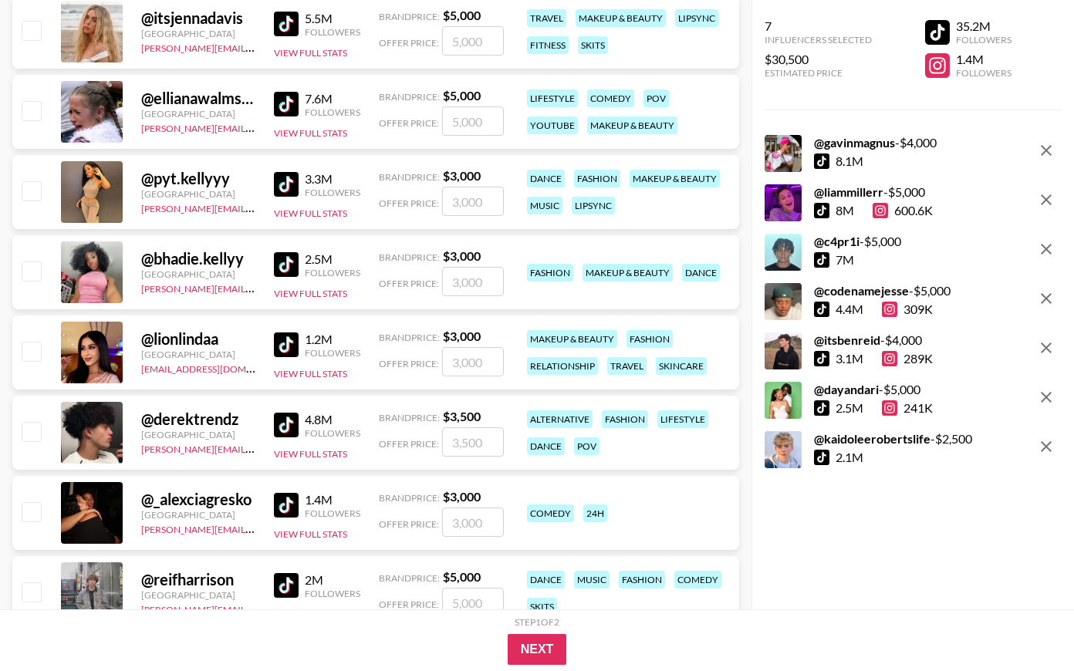
click at [289, 503] on img at bounding box center [286, 505] width 25 height 25
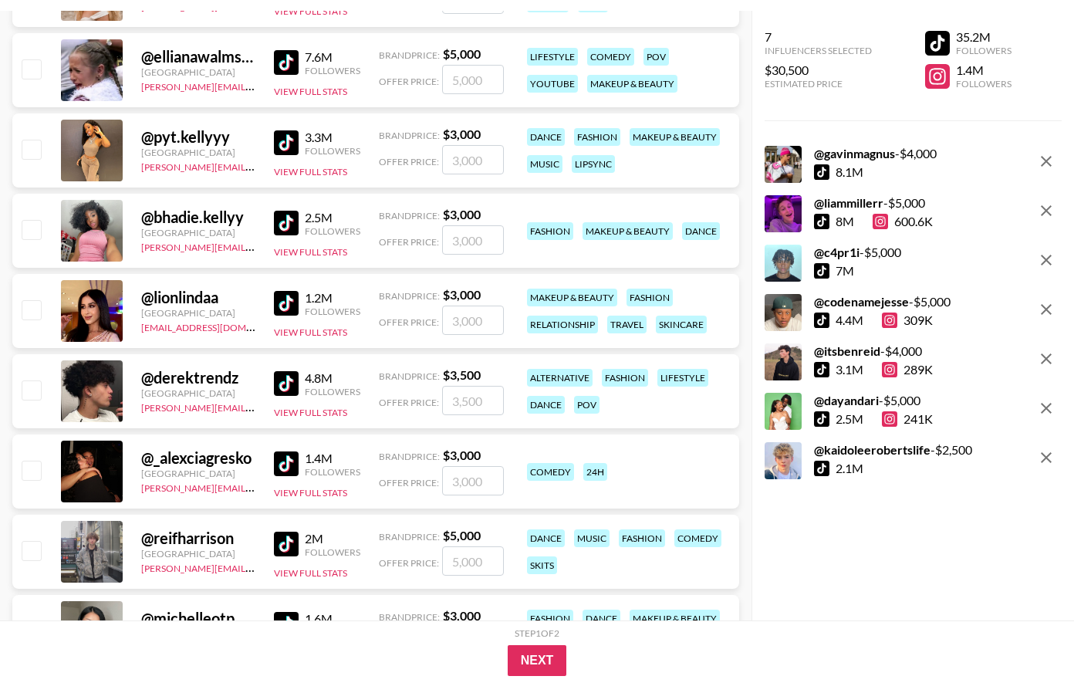
scroll to position [2073, 0]
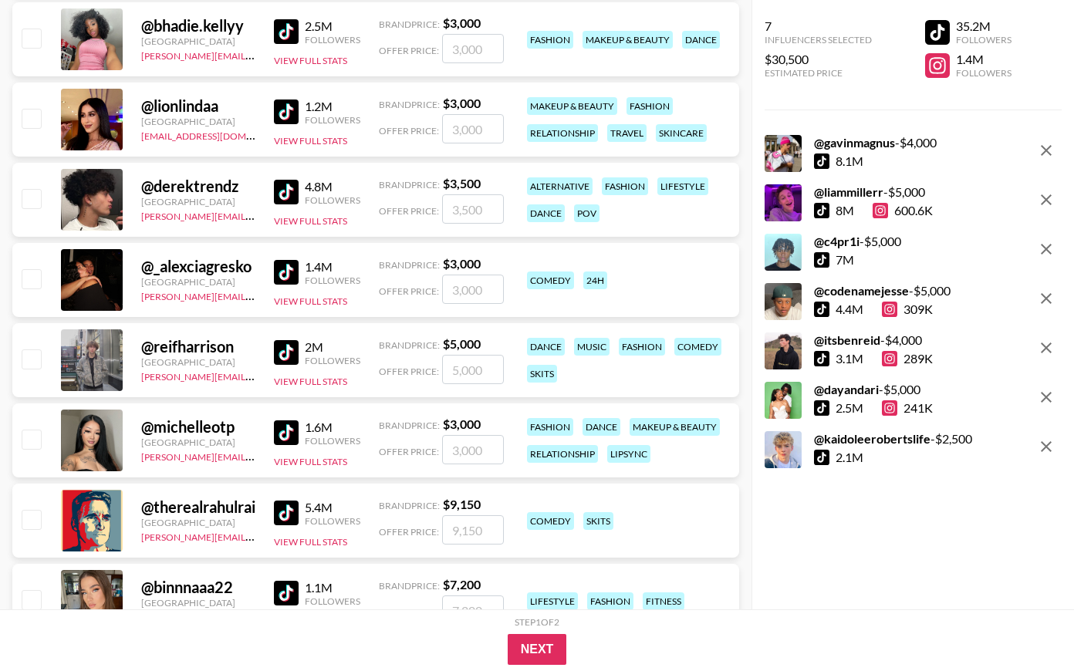
click at [279, 353] on img at bounding box center [286, 352] width 25 height 25
click at [279, 425] on img at bounding box center [286, 433] width 25 height 25
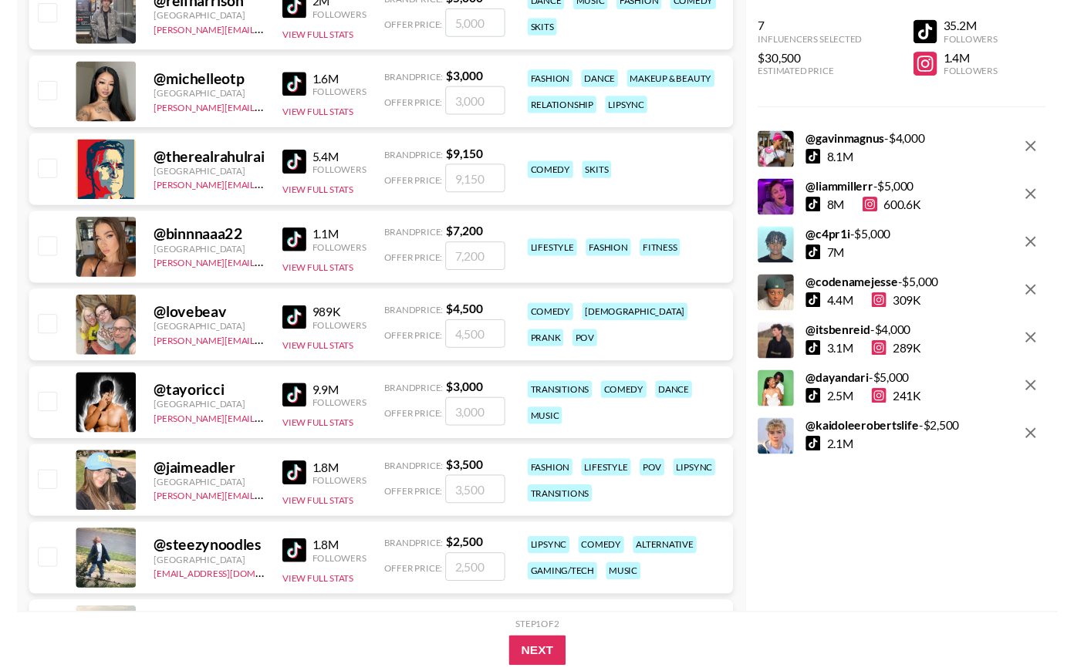
scroll to position [2499, 0]
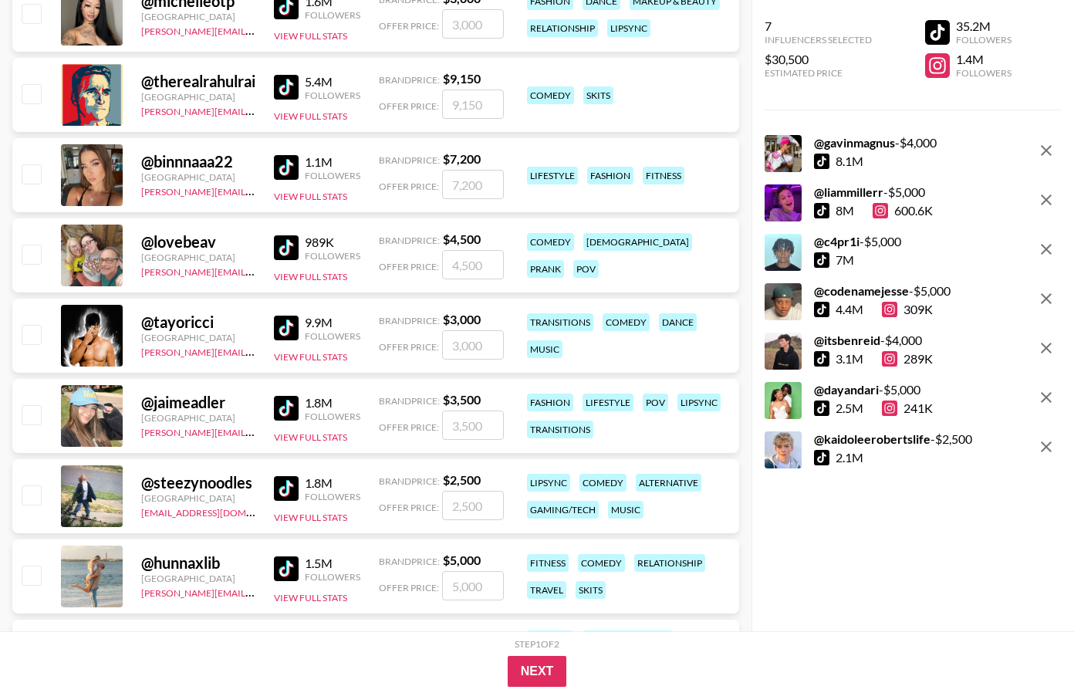
click at [276, 86] on img at bounding box center [286, 87] width 25 height 25
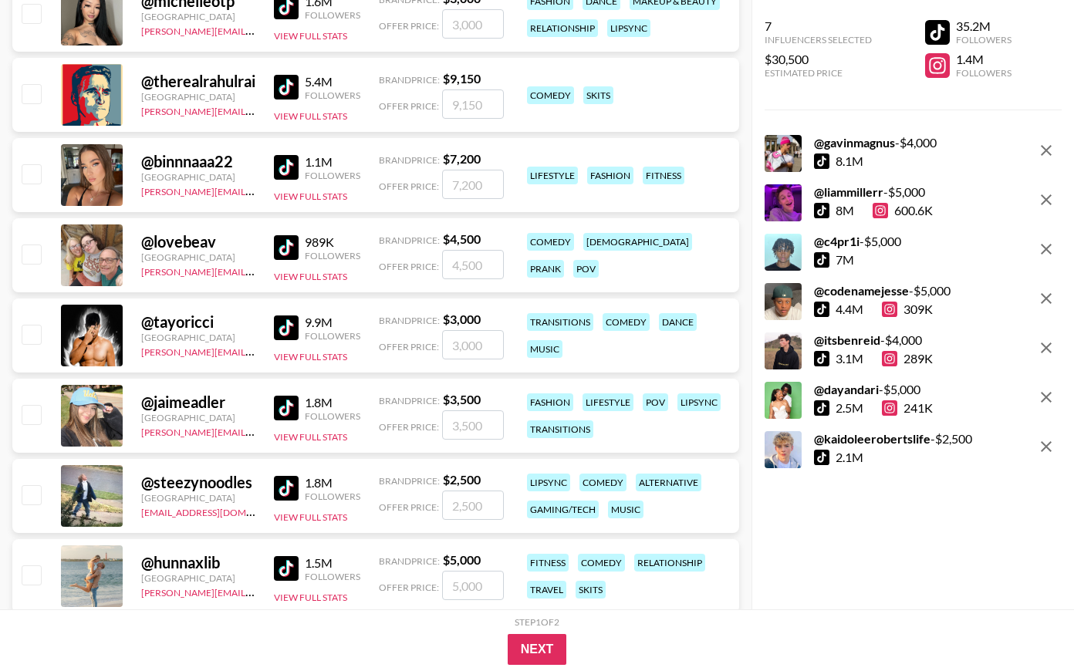
click at [276, 156] on img at bounding box center [286, 167] width 25 height 25
click at [276, 255] on img at bounding box center [286, 247] width 25 height 25
click at [298, 348] on div "9.9M Followers View Full Stats" at bounding box center [317, 336] width 86 height 55
click at [289, 327] on img at bounding box center [286, 328] width 25 height 25
click at [285, 406] on img at bounding box center [286, 408] width 25 height 25
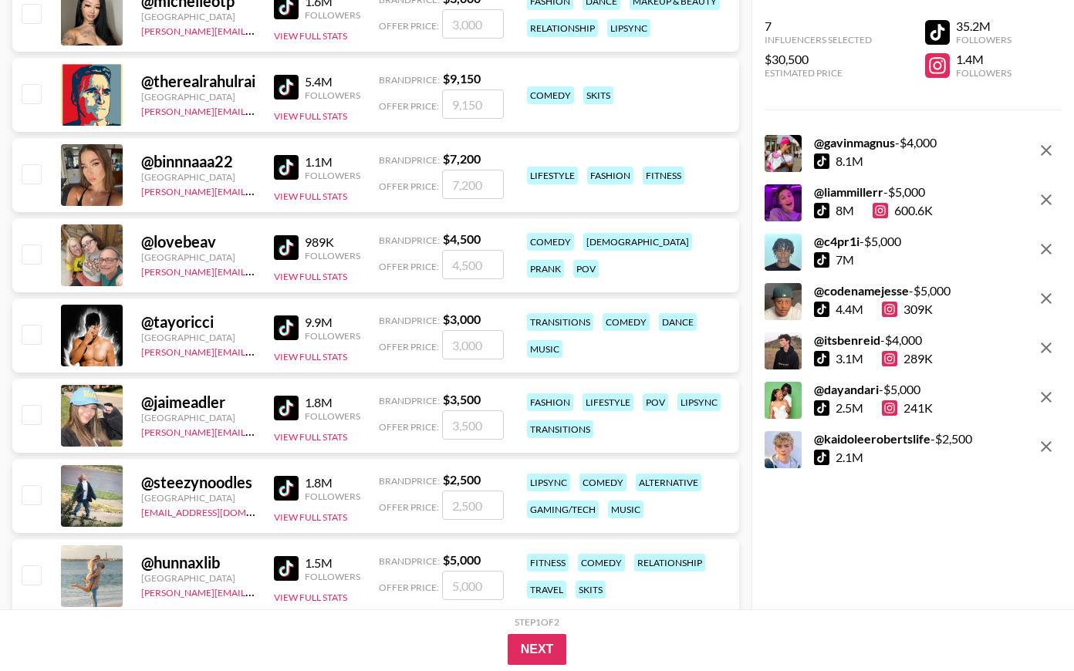
click at [284, 482] on img at bounding box center [286, 488] width 25 height 25
click at [284, 552] on div "1.5M Followers View Full Stats" at bounding box center [317, 577] width 86 height 55
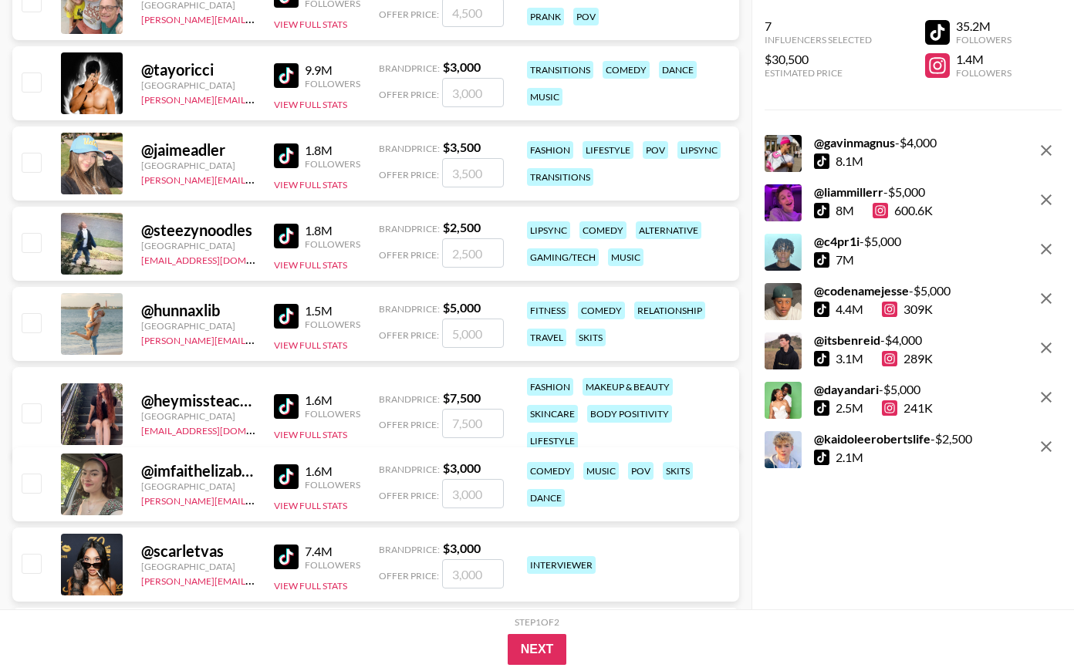
scroll to position [2825, 0]
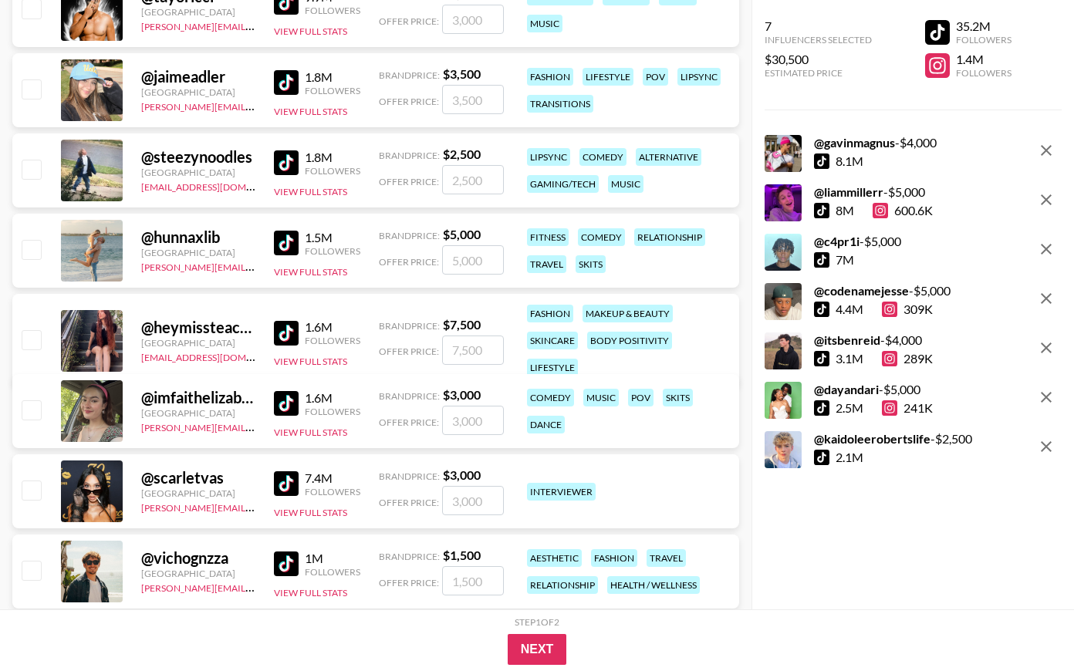
click at [287, 321] on img at bounding box center [286, 333] width 25 height 25
drag, startPoint x: 281, startPoint y: 399, endPoint x: 282, endPoint y: 479, distance: 80.3
click at [281, 399] on img at bounding box center [286, 403] width 25 height 25
click at [282, 482] on img at bounding box center [286, 484] width 25 height 25
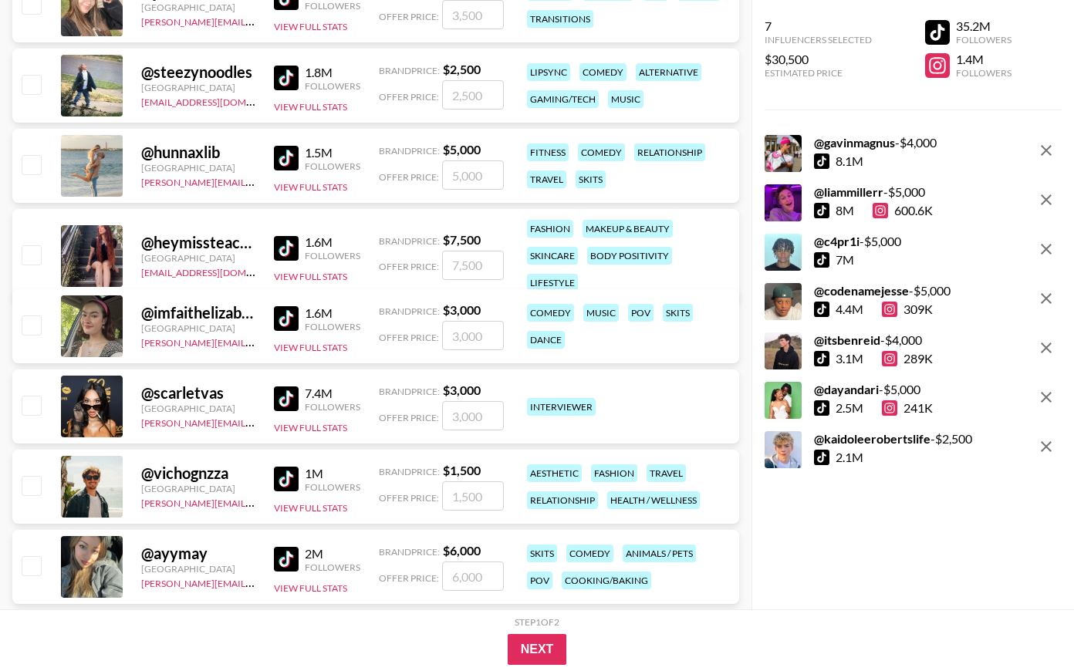
scroll to position [3161, 0]
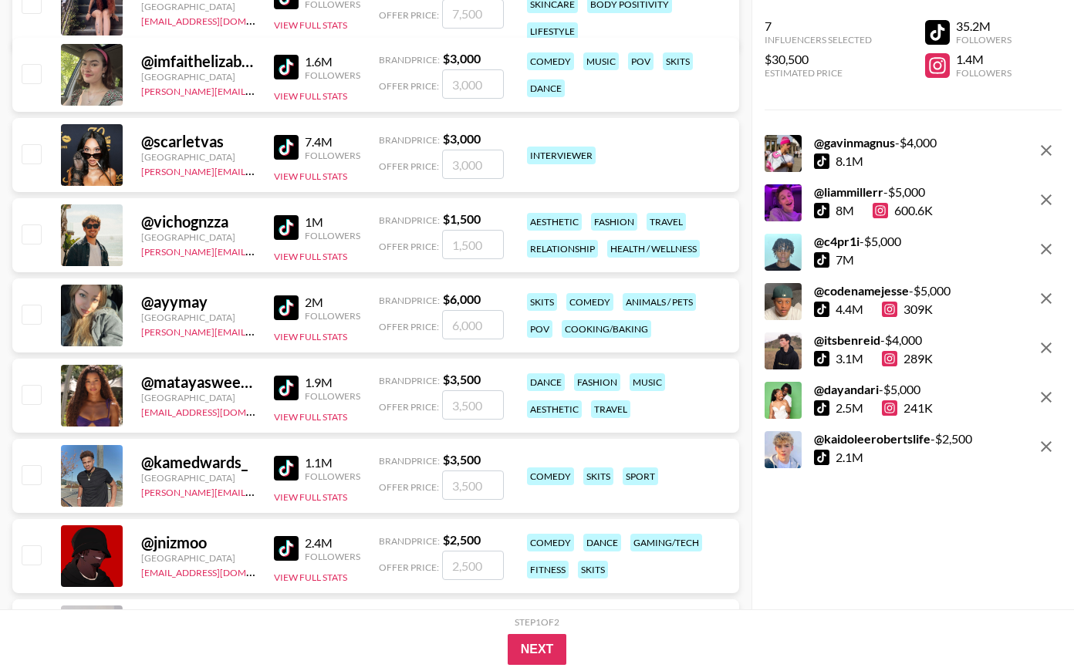
click at [286, 215] on img at bounding box center [286, 227] width 25 height 25
click at [287, 291] on div "2M Followers View Full Stats" at bounding box center [317, 316] width 86 height 55
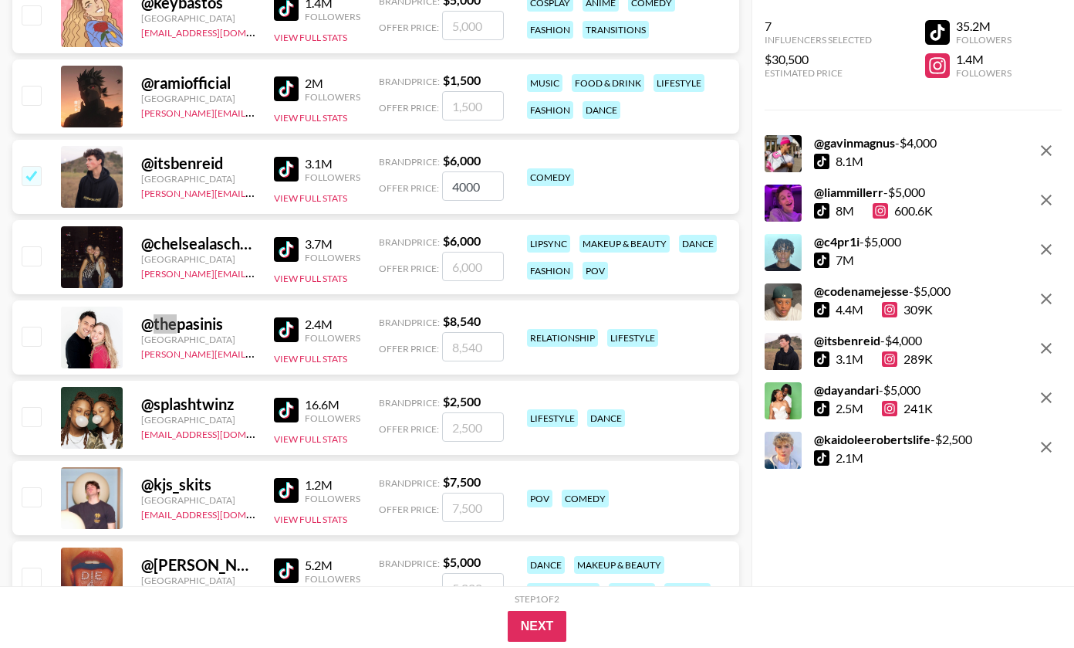
scroll to position [2257, 0]
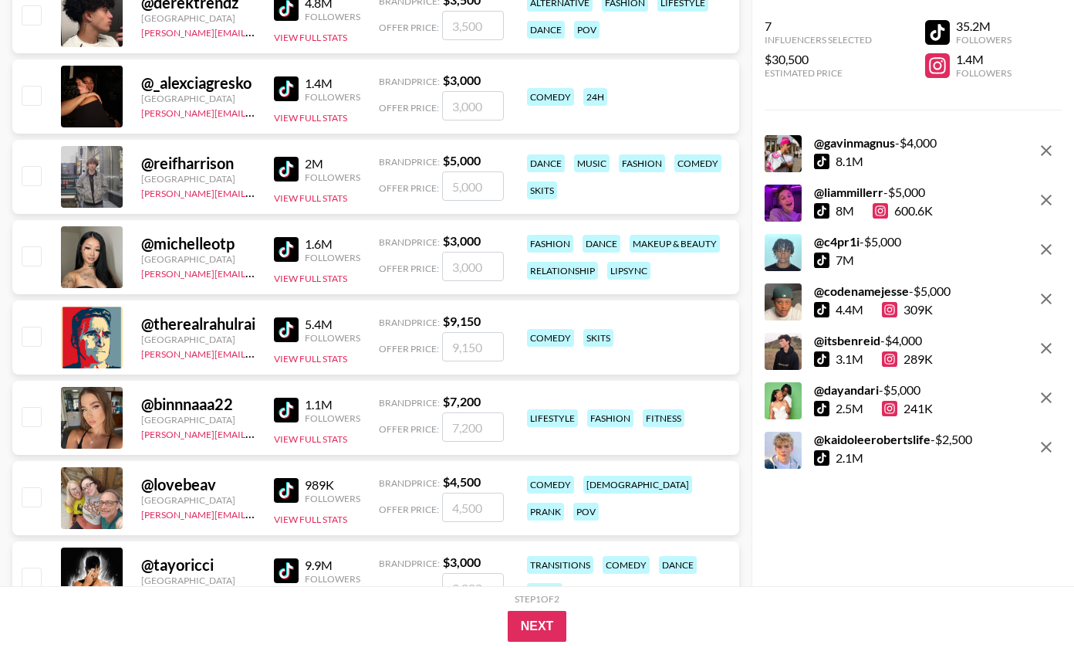
click at [471, 351] on input "number" at bounding box center [473, 346] width 62 height 29
checkbox input "true"
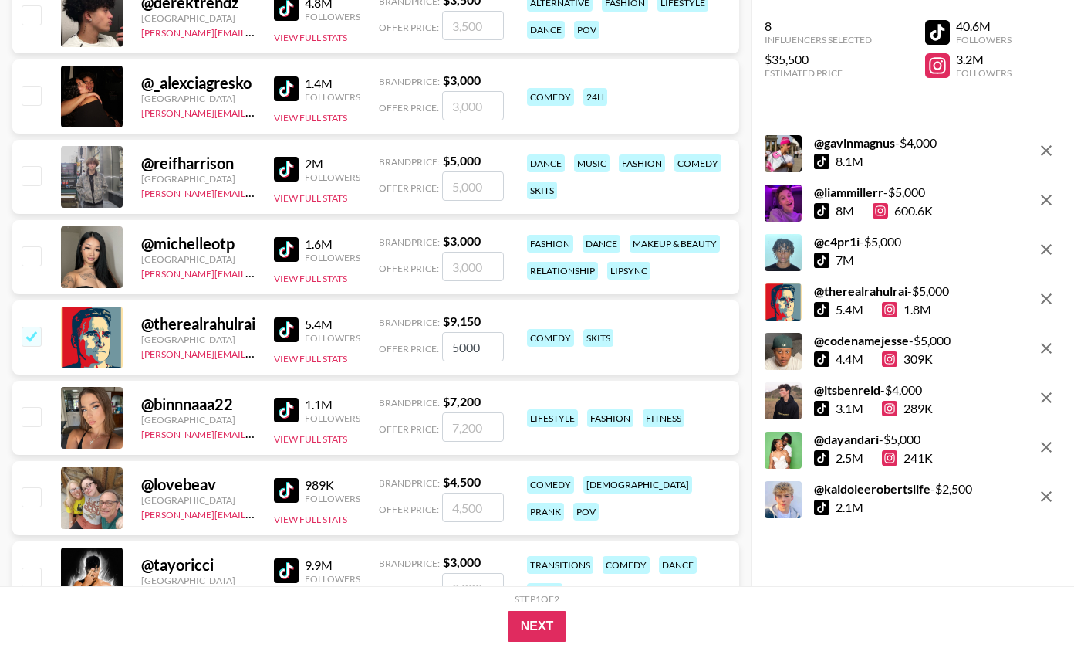
click at [471, 347] on input "5000" at bounding box center [473, 346] width 62 height 29
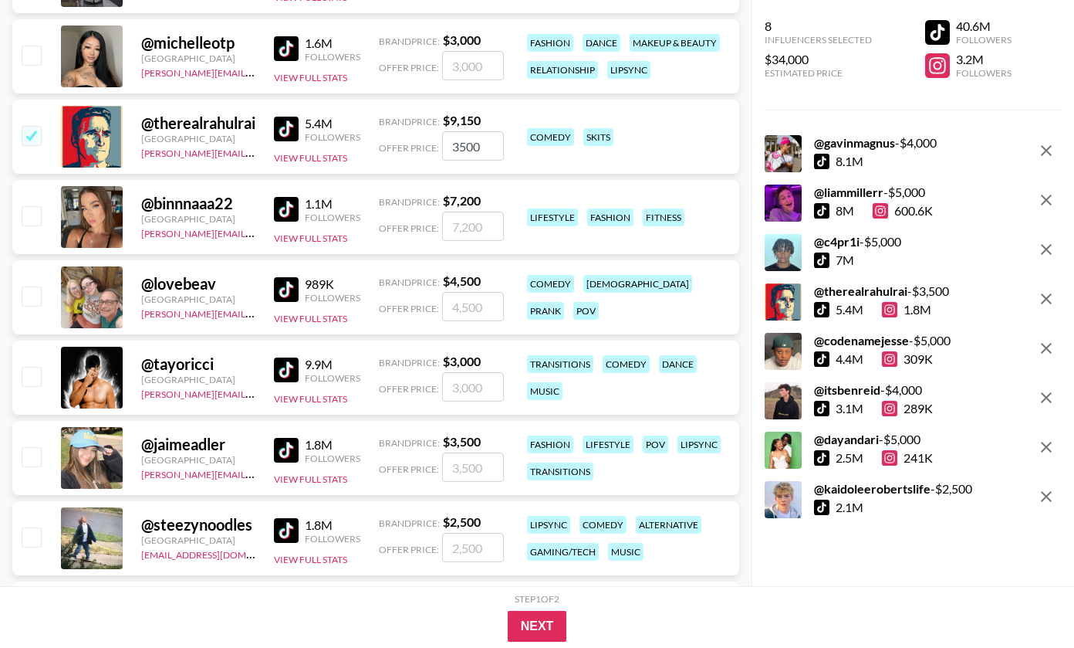
scroll to position [2474, 0]
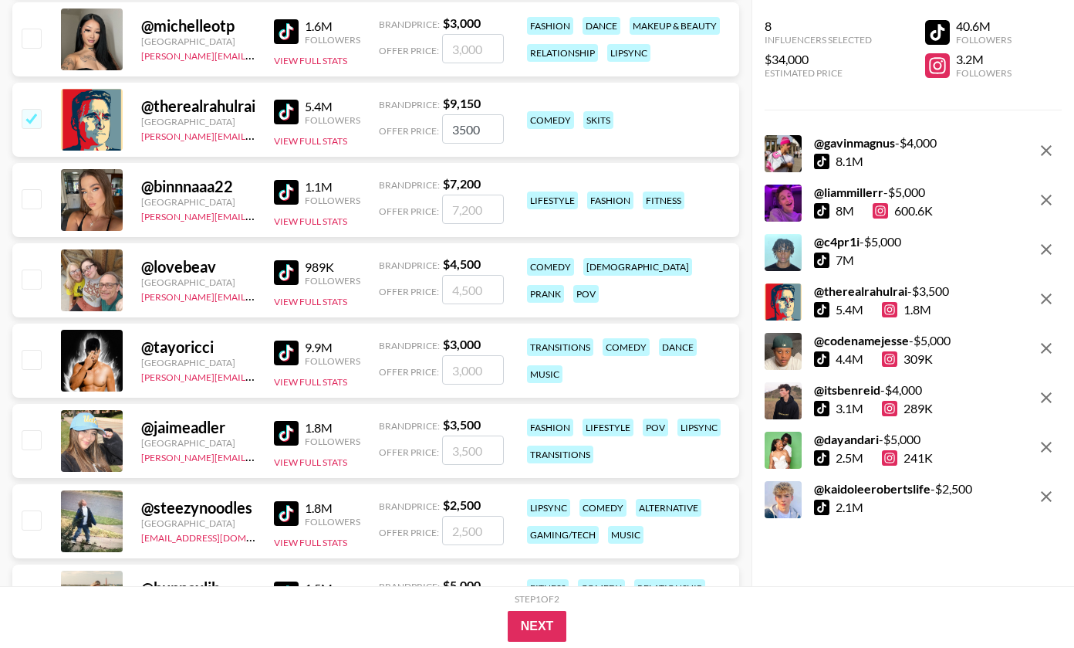
type input "3500"
click at [457, 380] on input "number" at bounding box center [473, 369] width 62 height 29
checkbox input "true"
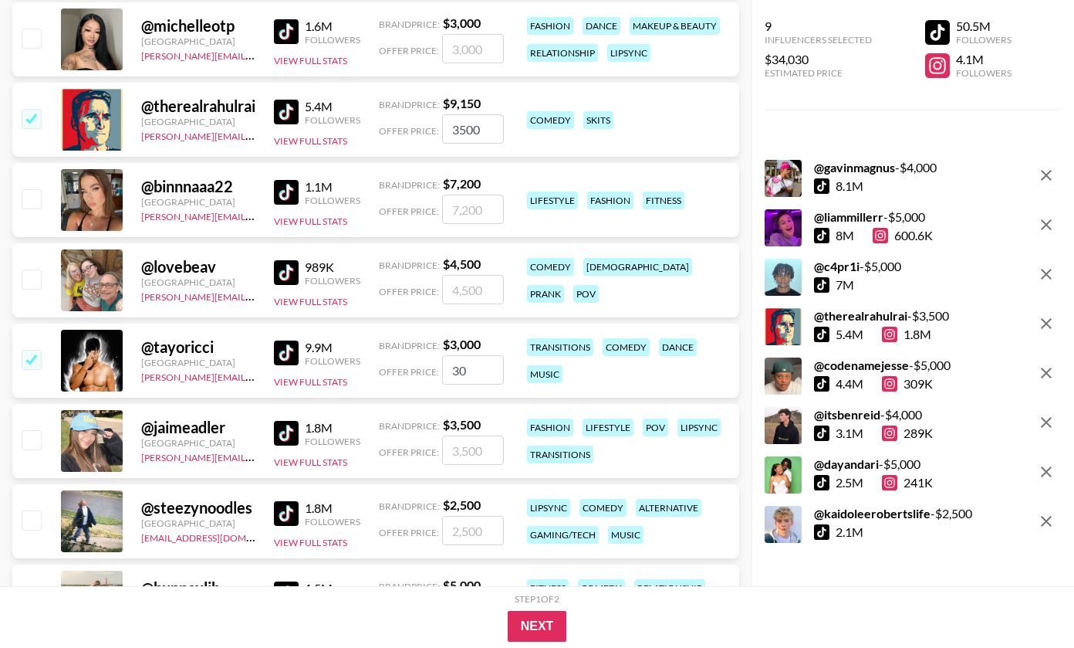
type input "300"
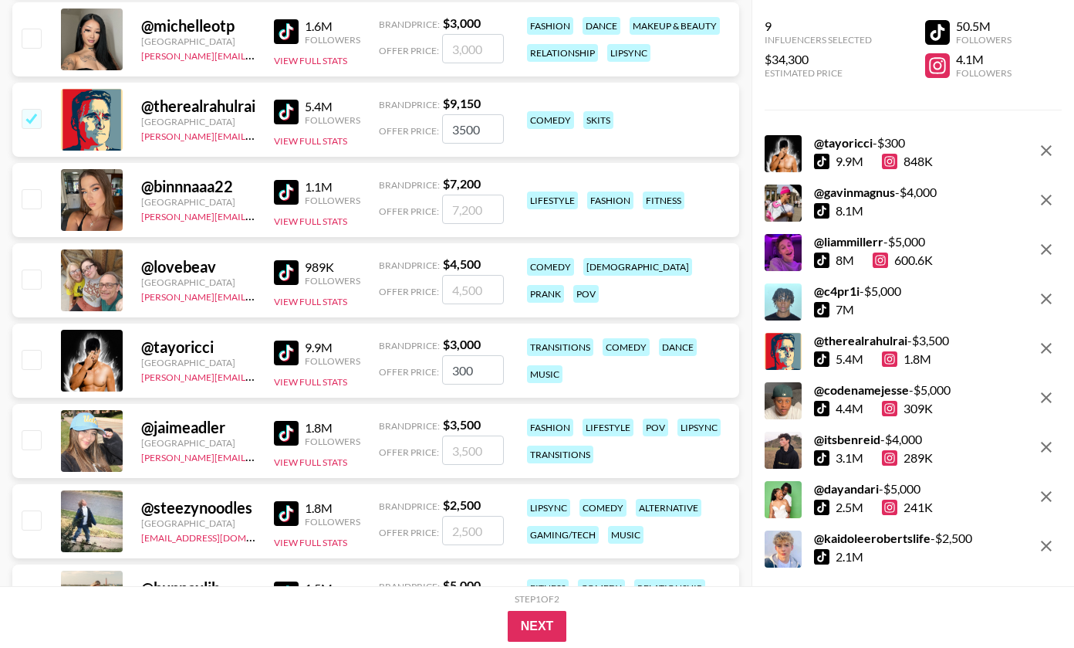
checkbox input "false"
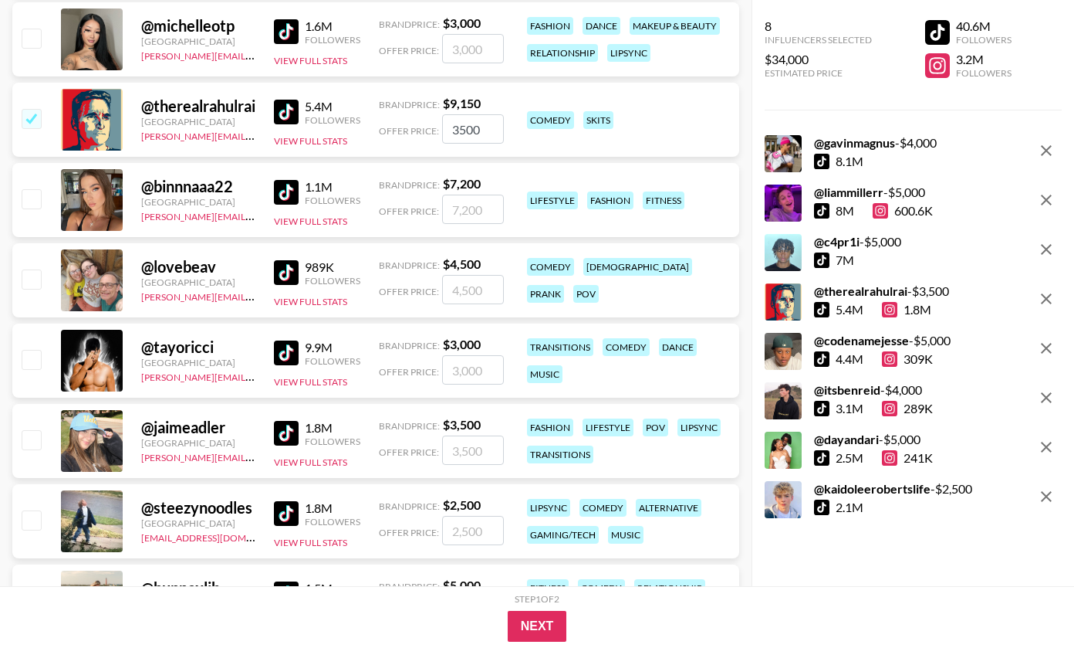
checkbox input "true"
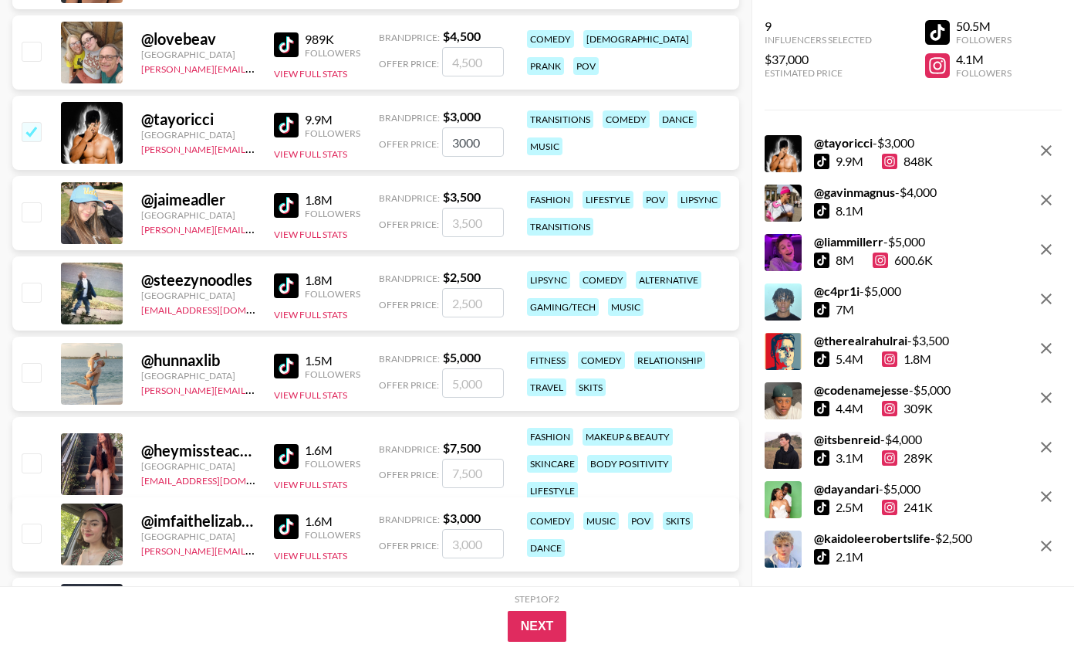
scroll to position [2700, 0]
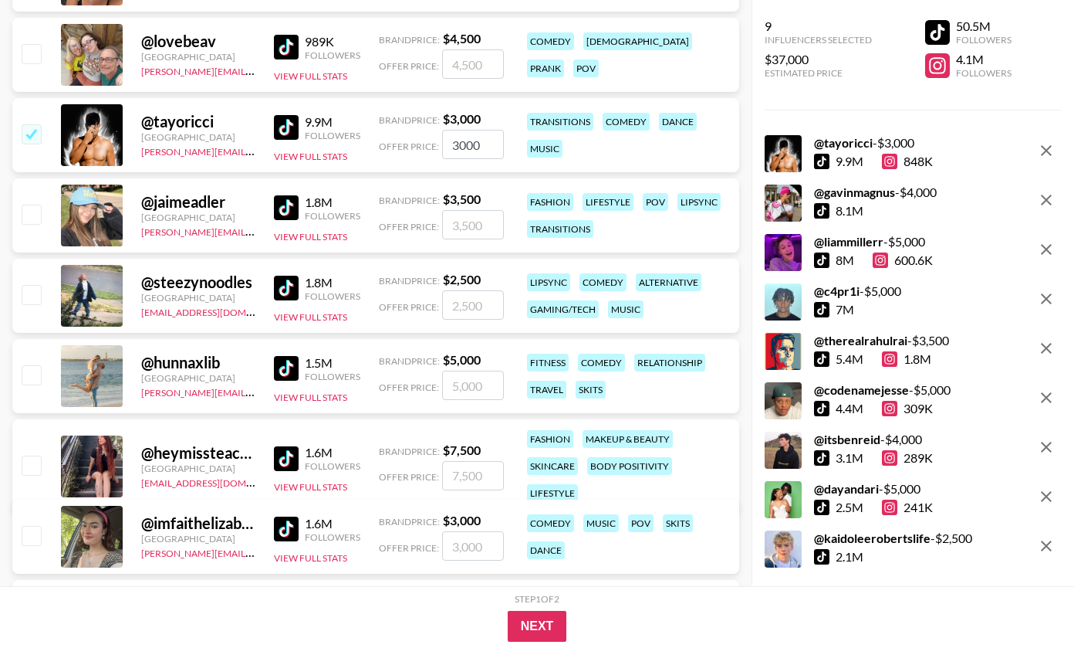
type input "3000"
click at [463, 306] on input "number" at bounding box center [473, 304] width 62 height 29
checkbox input "true"
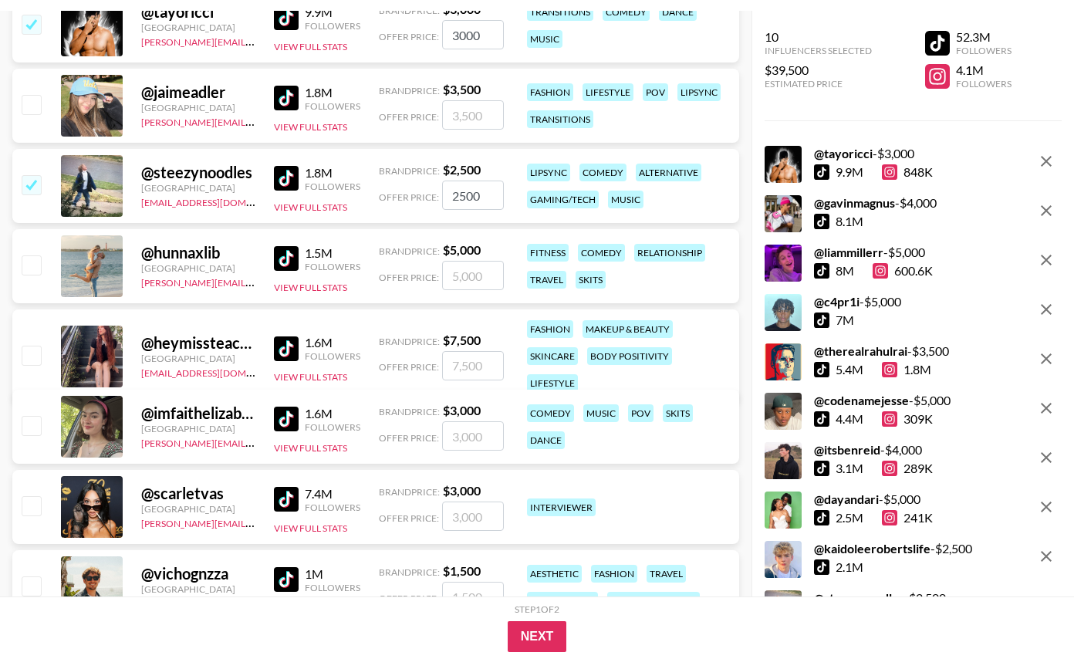
scroll to position [2838, 0]
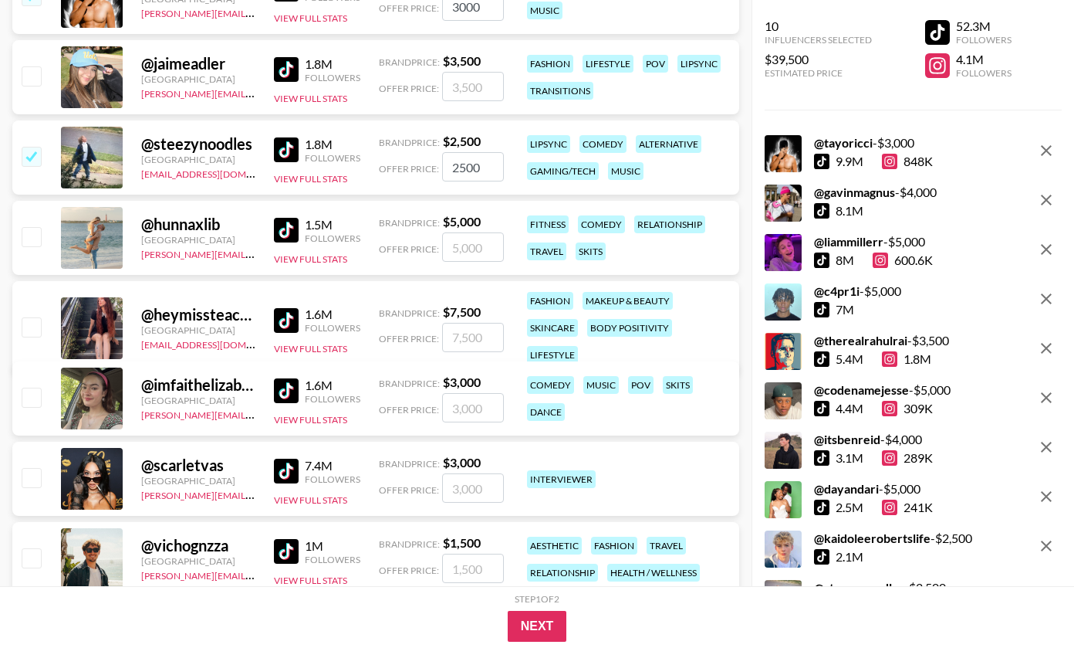
type input "2500"
click at [460, 414] on input "number" at bounding box center [473, 407] width 62 height 29
checkbox input "true"
type input "2"
checkbox input "false"
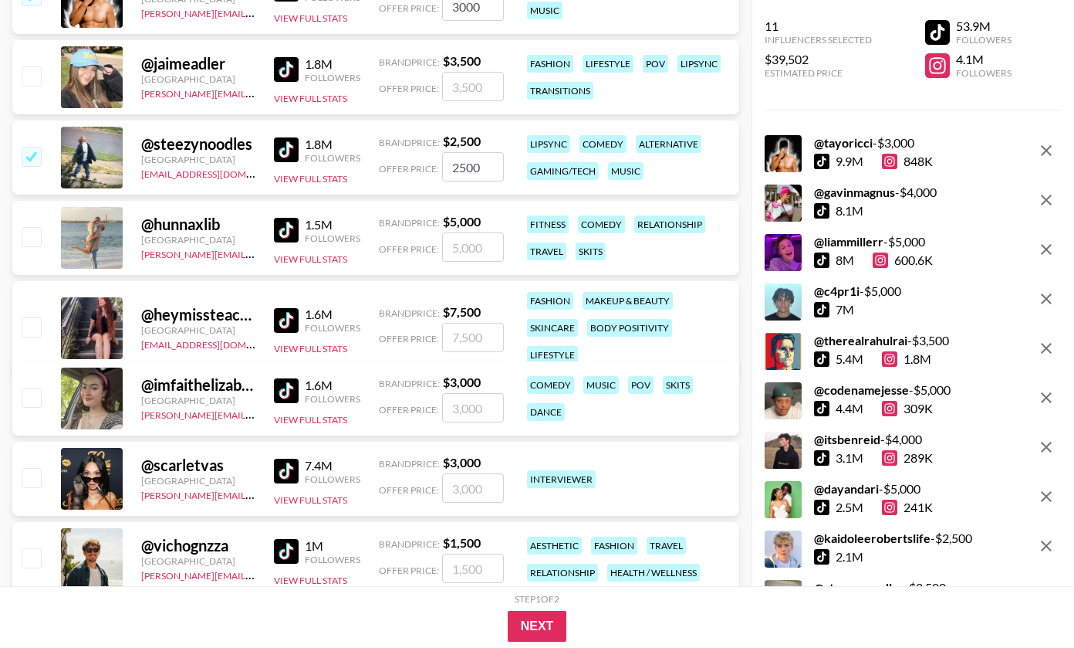
checkbox input "true"
type input "3"
checkbox input "false"
checkbox input "true"
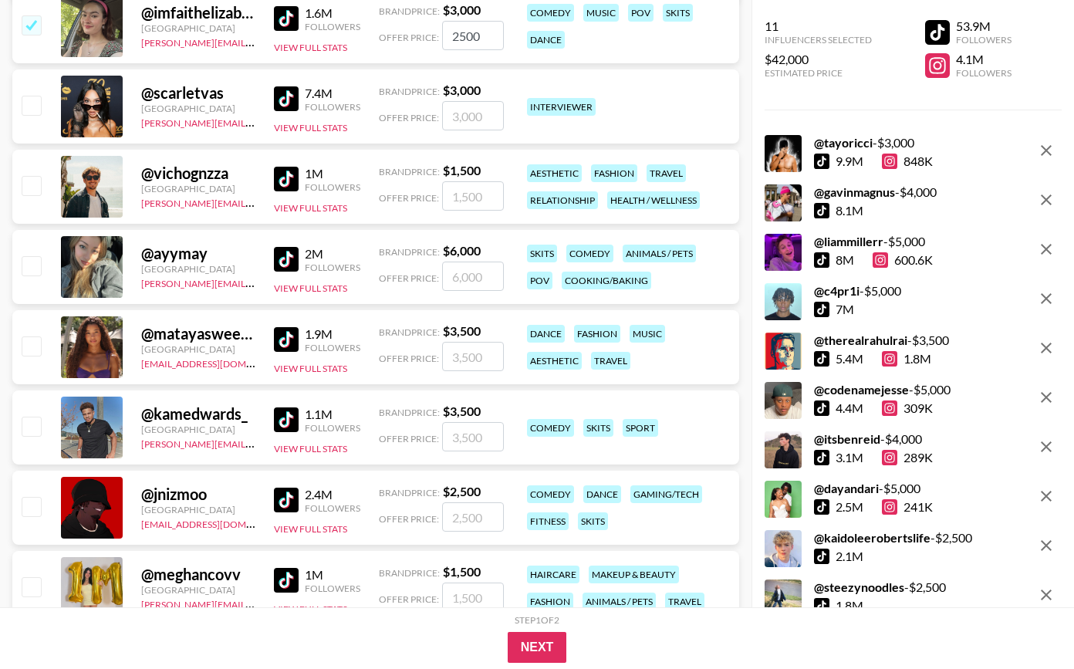
scroll to position [3183, 0]
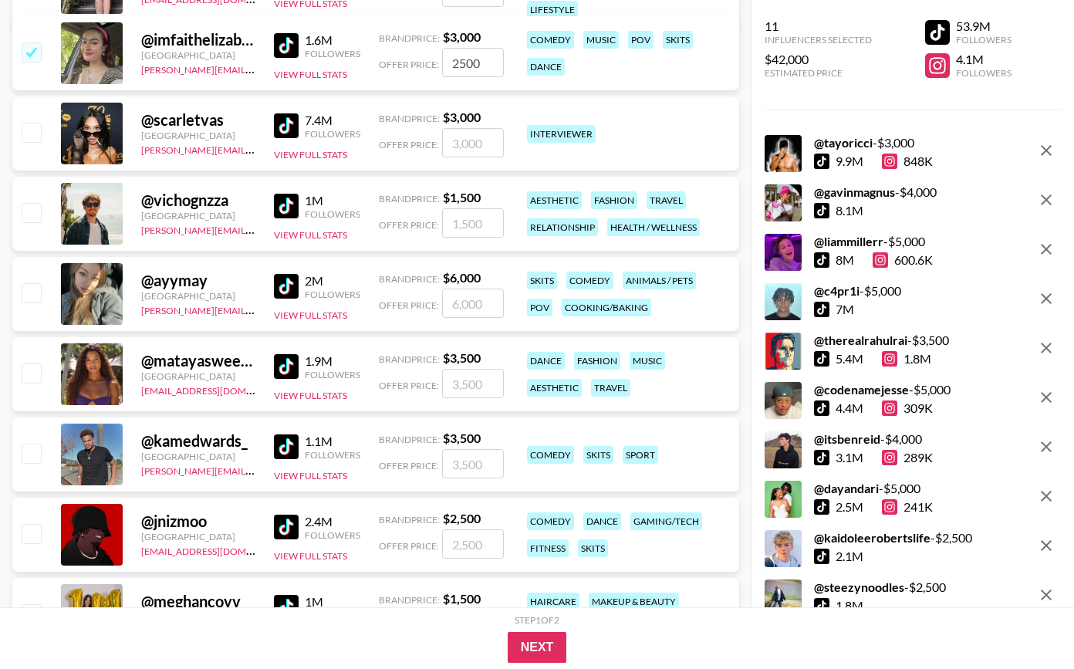
type input "2500"
click at [474, 224] on input "number" at bounding box center [473, 222] width 62 height 29
checkbox input "true"
type input "1500"
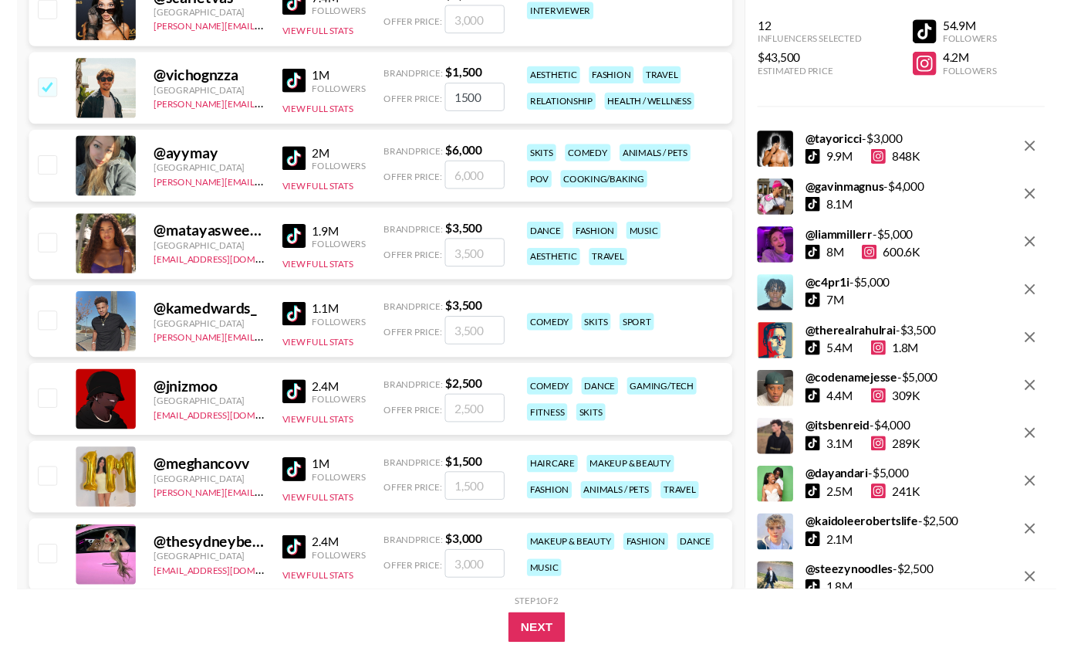
scroll to position [3311, 0]
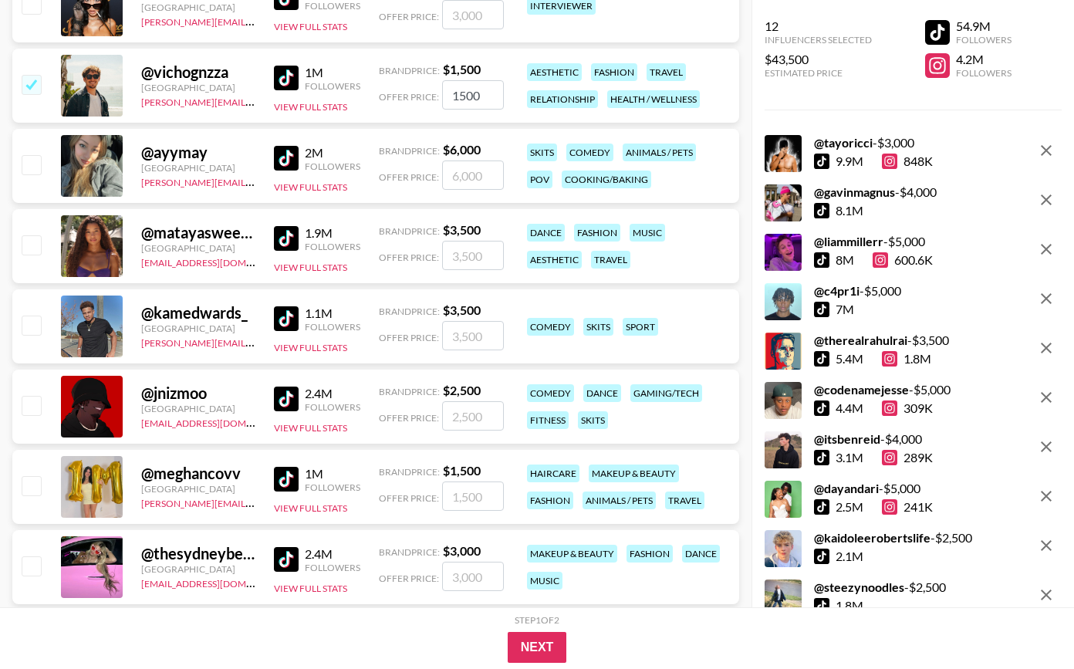
click at [284, 156] on img at bounding box center [286, 158] width 25 height 25
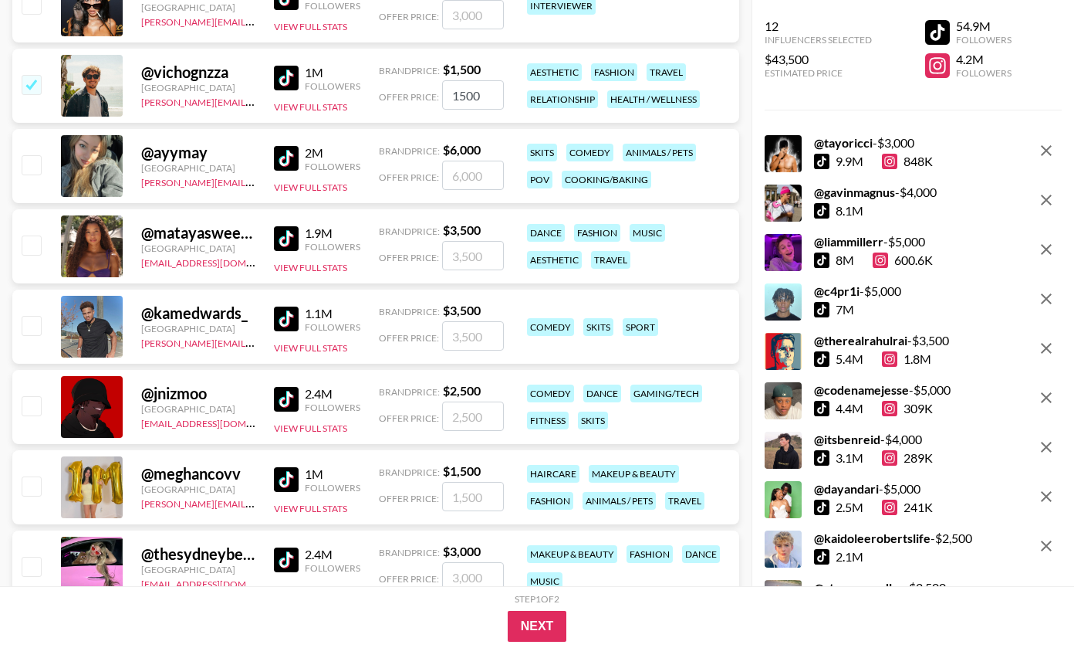
click at [287, 233] on img at bounding box center [286, 238] width 25 height 25
click at [288, 318] on img at bounding box center [286, 318] width 25 height 25
click at [288, 378] on div "@ jnizmoo [GEOGRAPHIC_DATA] [EMAIL_ADDRESS][DOMAIN_NAME] 2.4M Followers View Fu…" at bounding box center [375, 407] width 727 height 74
click at [289, 401] on img at bounding box center [286, 399] width 25 height 25
drag, startPoint x: 294, startPoint y: 482, endPoint x: 294, endPoint y: 505, distance: 23.2
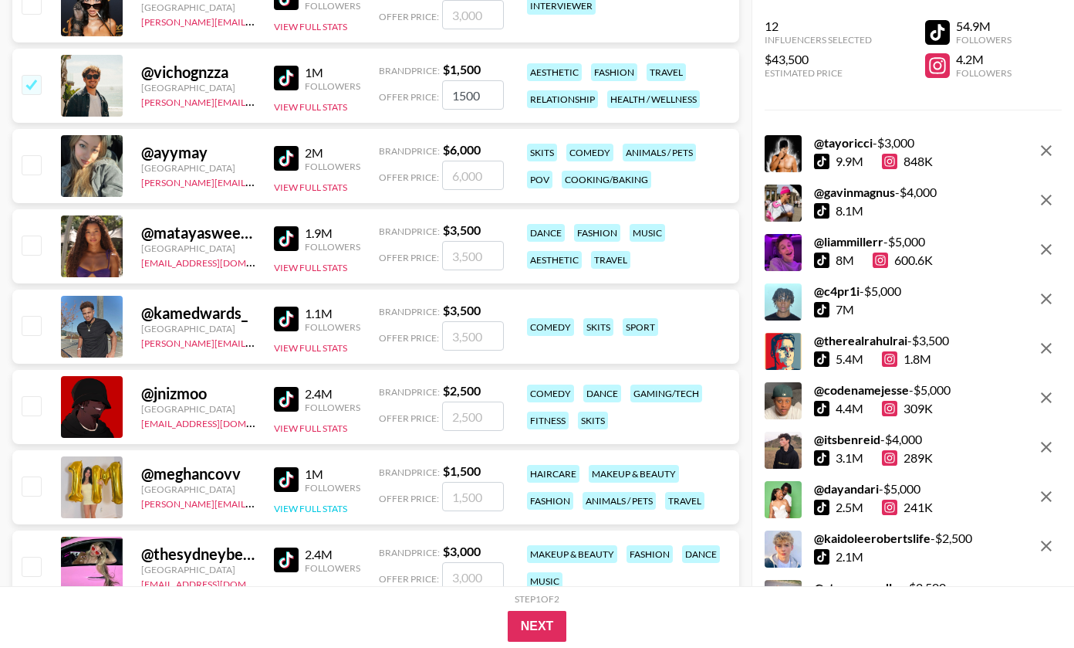
click at [294, 482] on img at bounding box center [286, 479] width 25 height 25
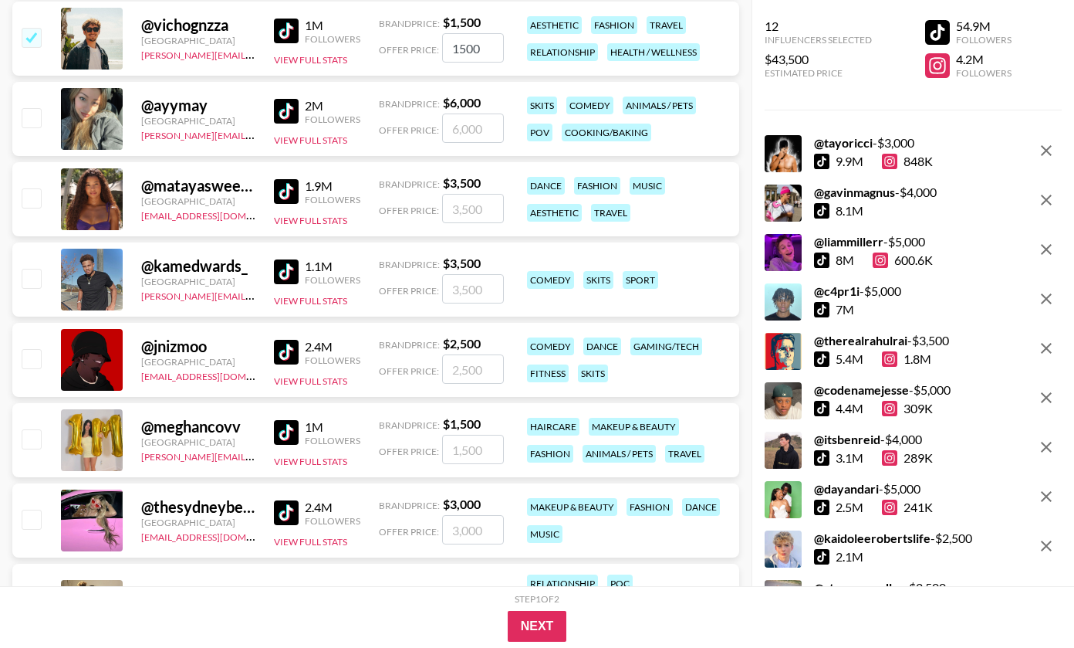
scroll to position [3695, 0]
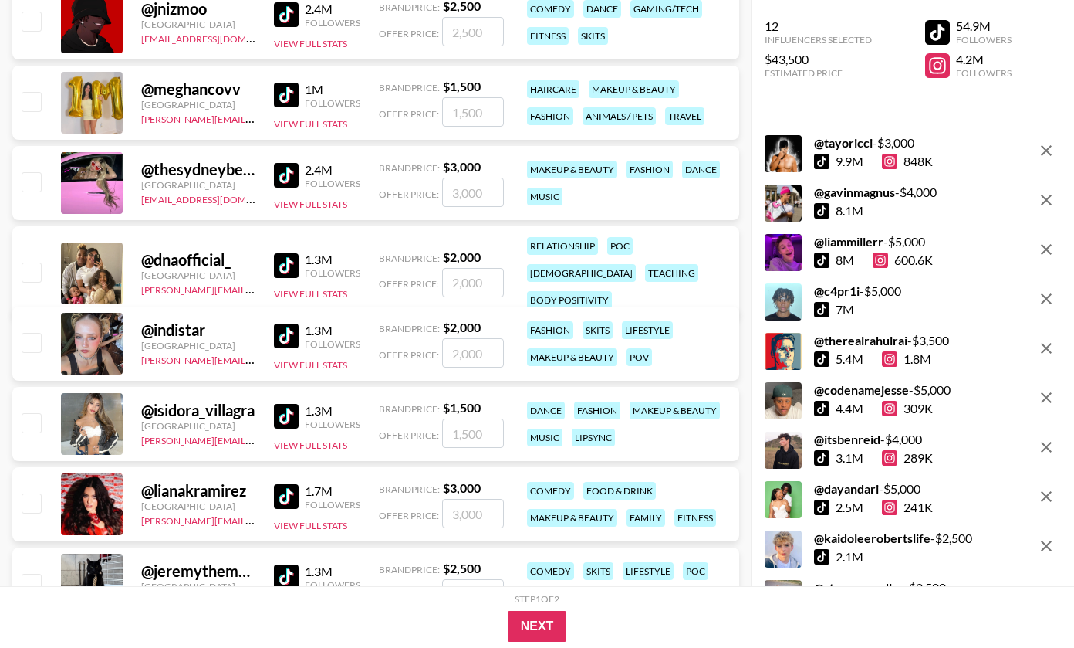
click at [289, 180] on img at bounding box center [286, 175] width 25 height 25
click at [286, 245] on div "1.3M Followers View Full Stats" at bounding box center [317, 272] width 86 height 55
click at [286, 253] on img at bounding box center [286, 265] width 25 height 25
click at [287, 330] on img at bounding box center [286, 335] width 25 height 25
click at [287, 431] on div "1.3M Followers View Full Stats" at bounding box center [317, 424] width 86 height 55
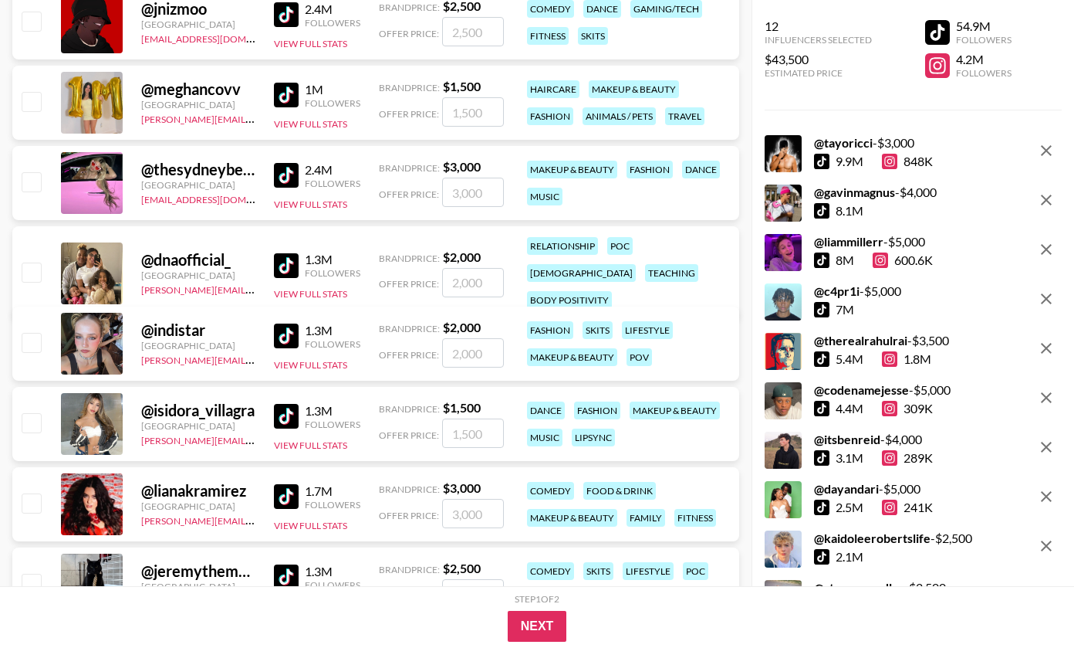
click at [289, 418] on img at bounding box center [286, 416] width 25 height 25
click at [289, 506] on img at bounding box center [286, 496] width 25 height 25
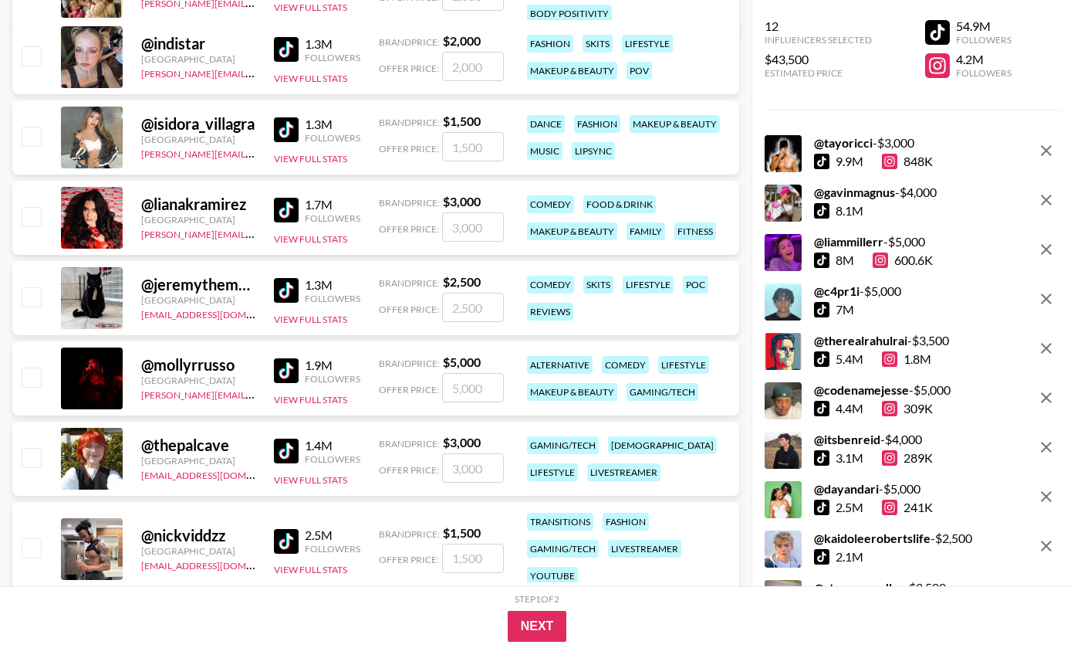
scroll to position [4043, 0]
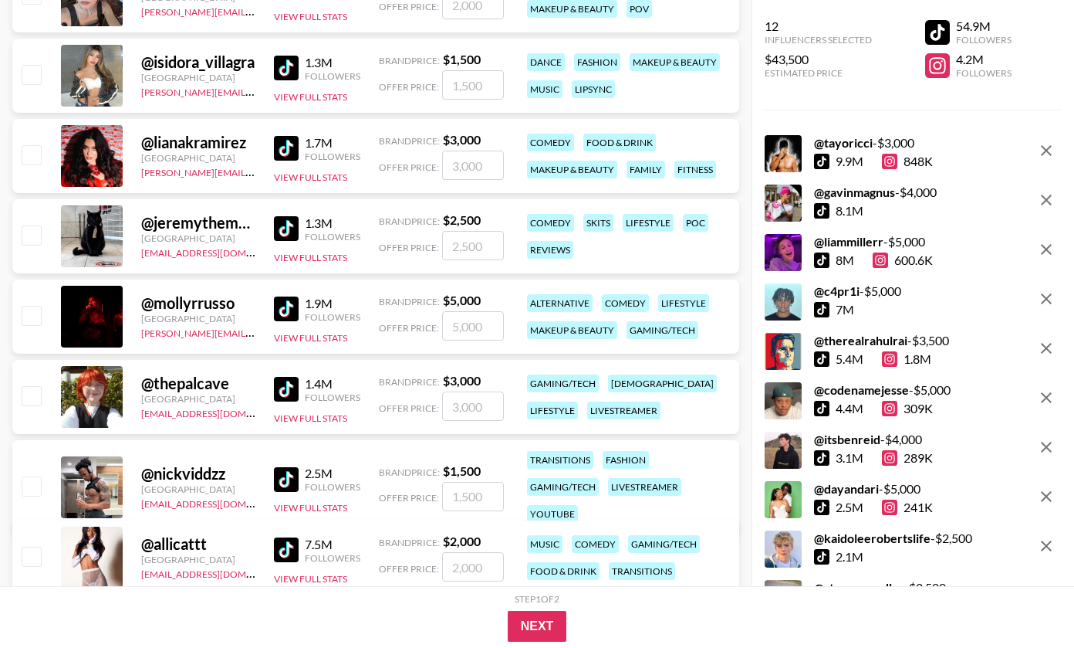
click at [289, 228] on img at bounding box center [286, 228] width 25 height 25
click at [281, 310] on img at bounding box center [286, 308] width 25 height 25
click at [284, 394] on img at bounding box center [286, 389] width 25 height 25
click at [282, 467] on img at bounding box center [286, 479] width 25 height 25
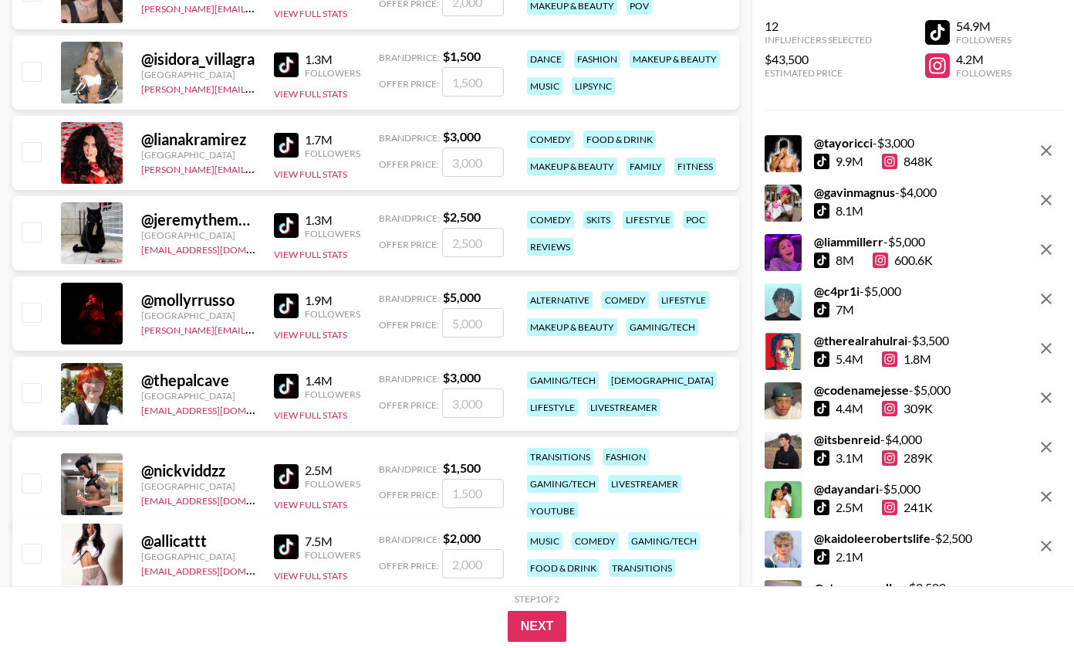
scroll to position [4111, 0]
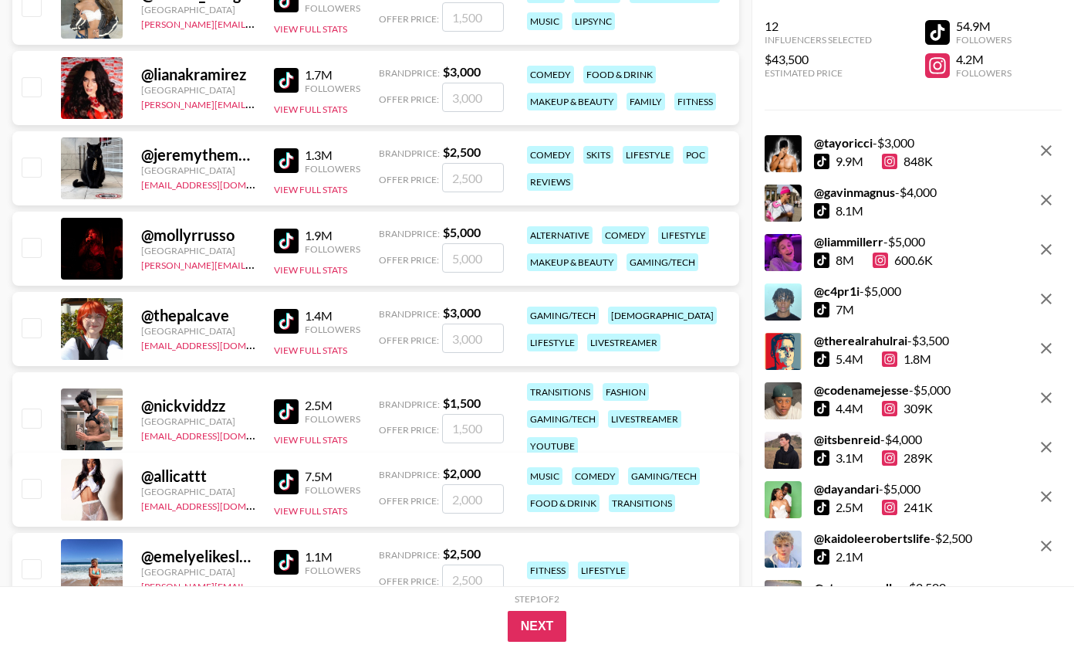
drag, startPoint x: 292, startPoint y: 488, endPoint x: 292, endPoint y: 559, distance: 71.0
click at [292, 488] on img at bounding box center [286, 481] width 25 height 25
click at [292, 564] on img at bounding box center [286, 562] width 25 height 25
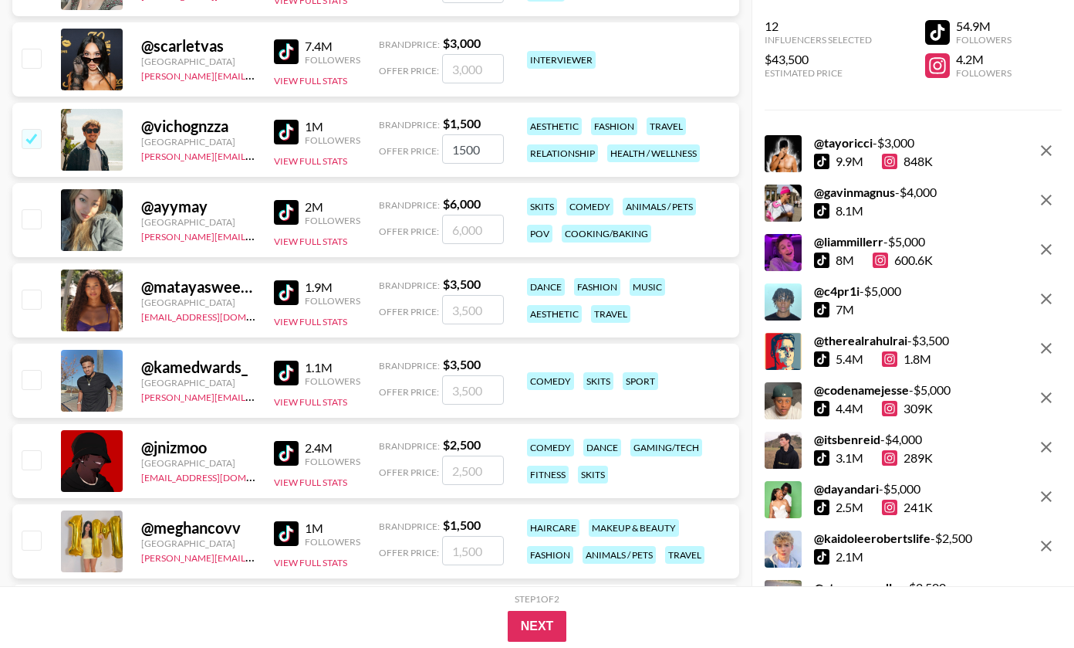
scroll to position [3268, 0]
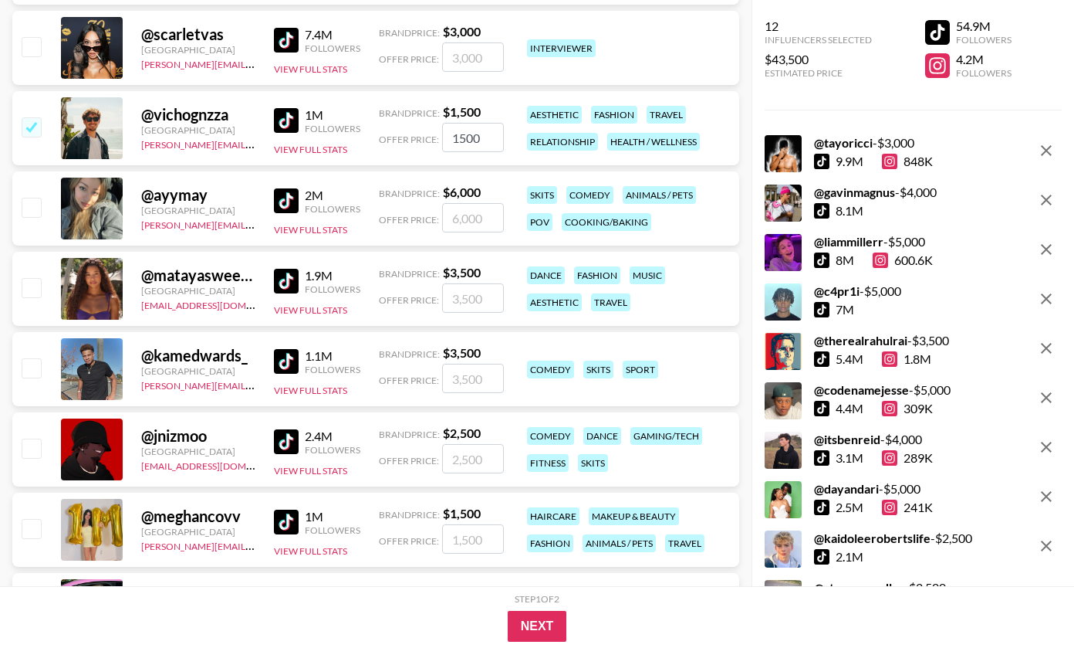
click at [468, 218] on input "number" at bounding box center [473, 217] width 62 height 29
checkbox input "true"
type input "4"
checkbox input "false"
checkbox input "true"
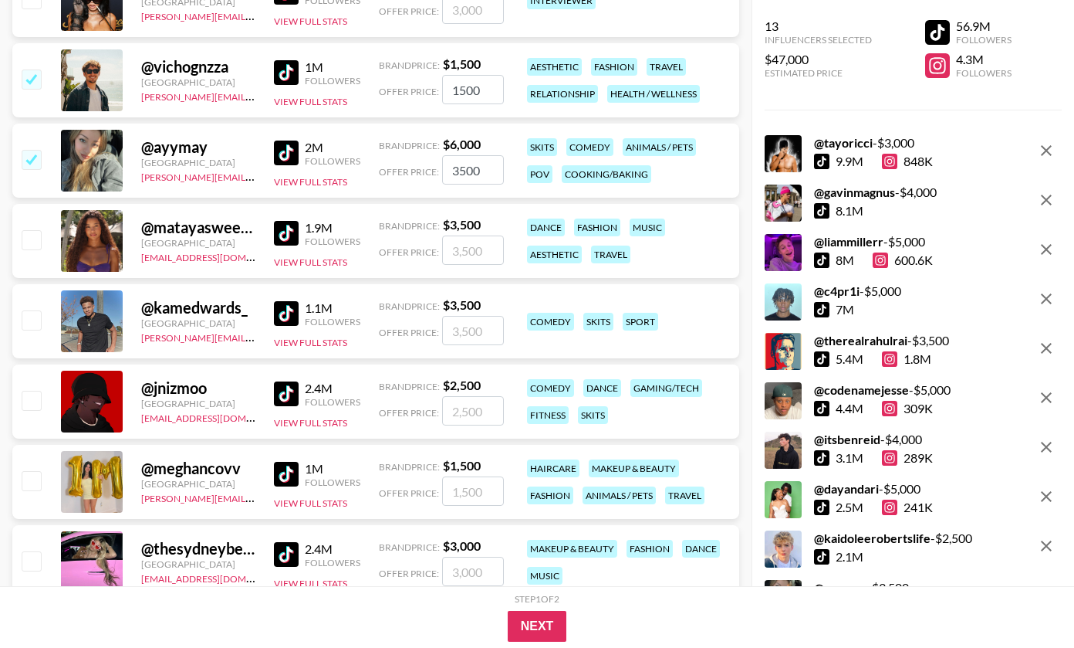
scroll to position [3321, 0]
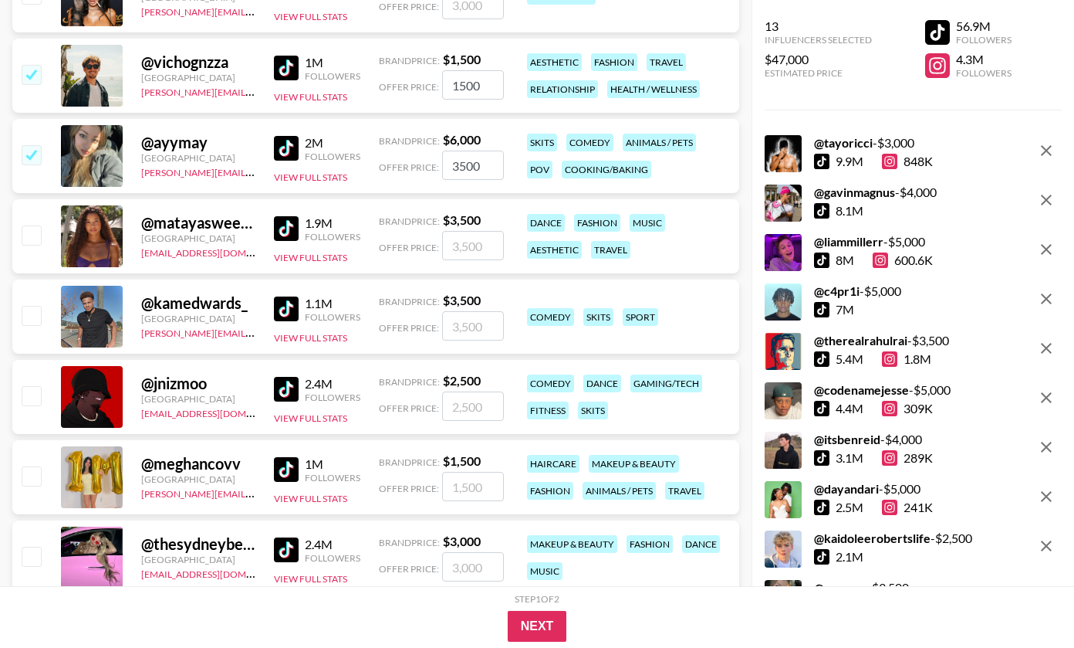
type input "3500"
click at [467, 330] on input "number" at bounding box center [473, 325] width 62 height 29
checkbox input "true"
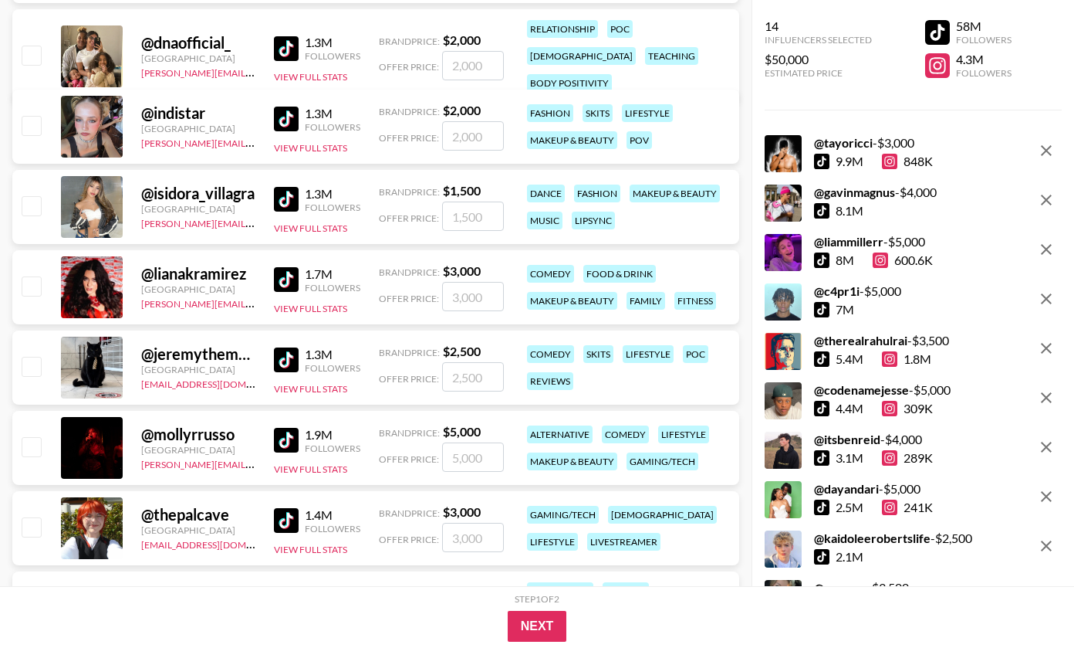
scroll to position [3925, 0]
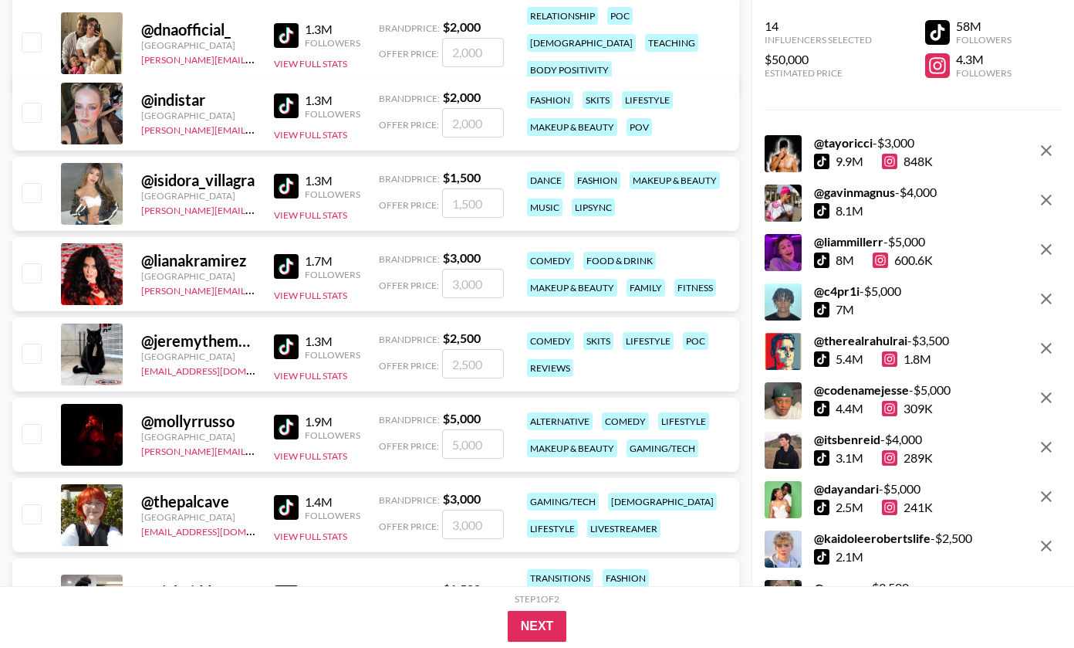
type input "3000"
click at [481, 110] on input "number" at bounding box center [473, 122] width 62 height 29
checkbox input "true"
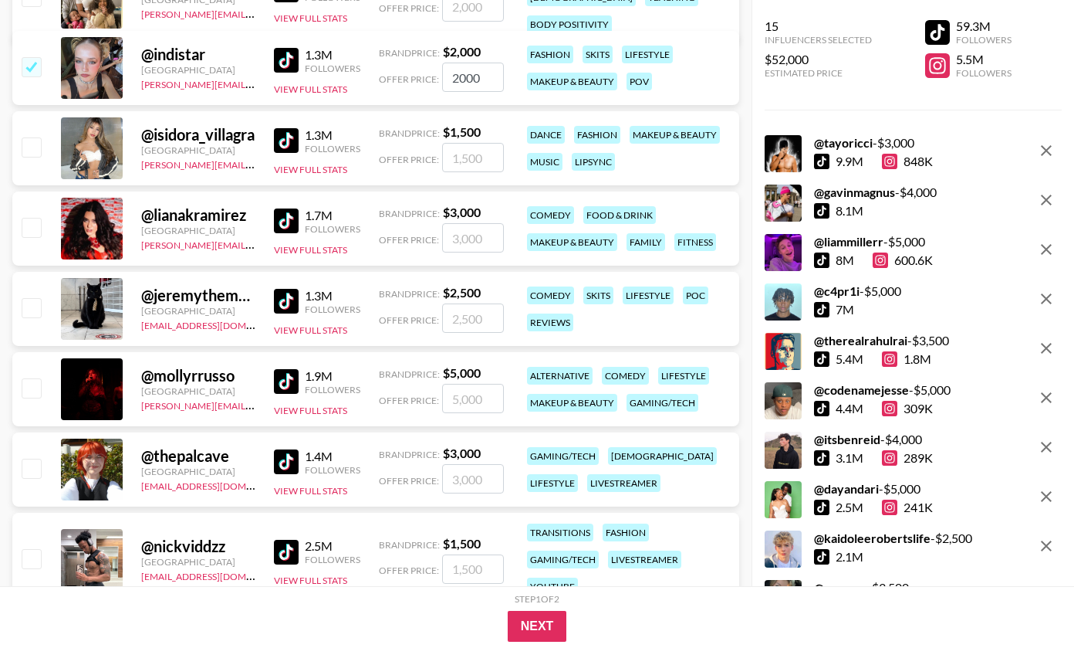
scroll to position [3972, 0]
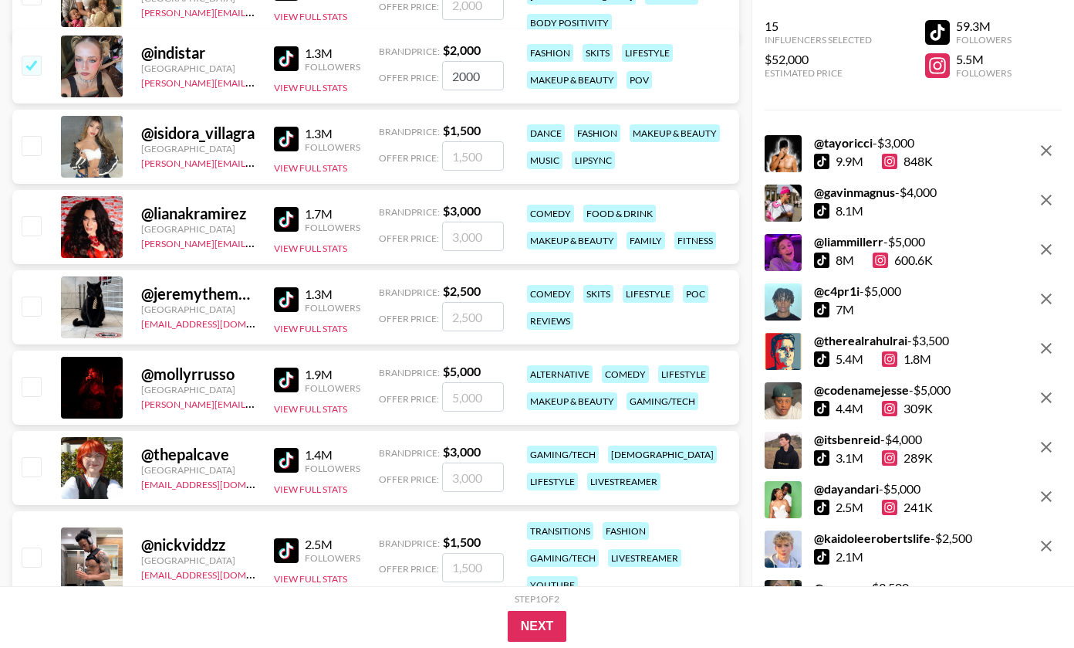
type input "2000"
click at [455, 242] on input "number" at bounding box center [473, 235] width 62 height 29
checkbox input "true"
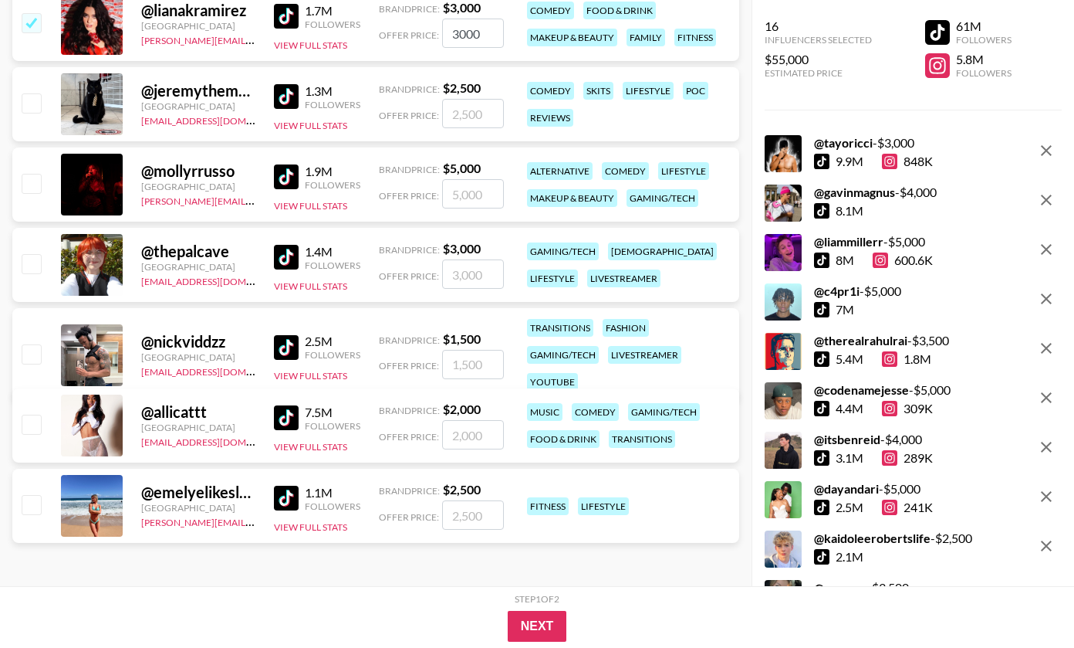
scroll to position [4175, 0]
type input "3000"
click at [475, 199] on input "number" at bounding box center [473, 193] width 62 height 29
checkbox input "true"
type input "3"
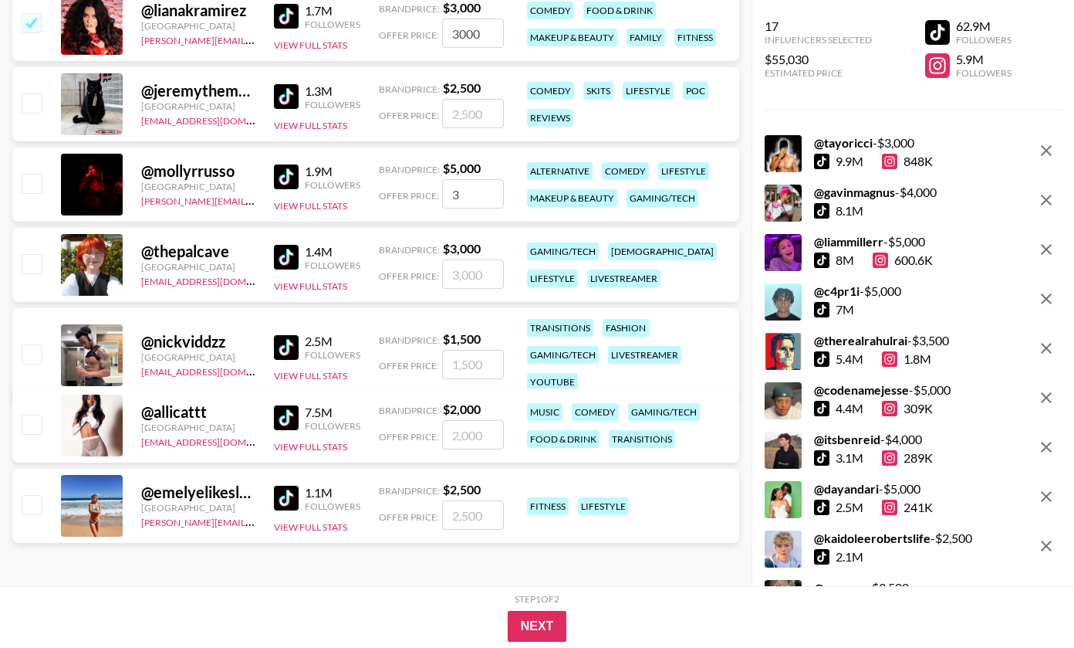
checkbox input "false"
checkbox input "true"
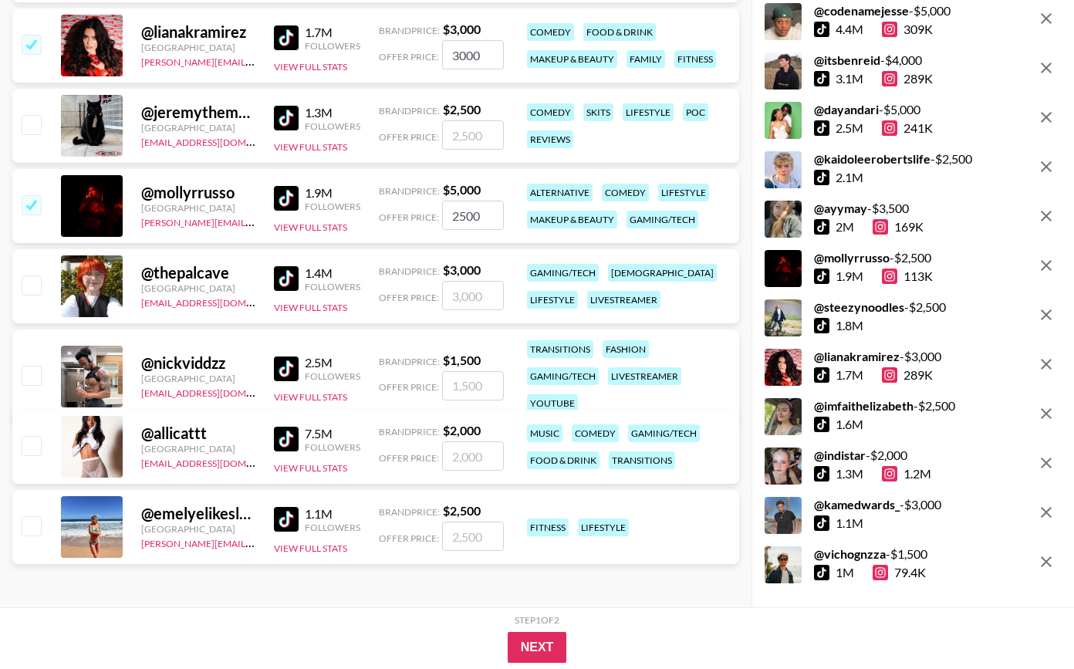
scroll to position [318, 0]
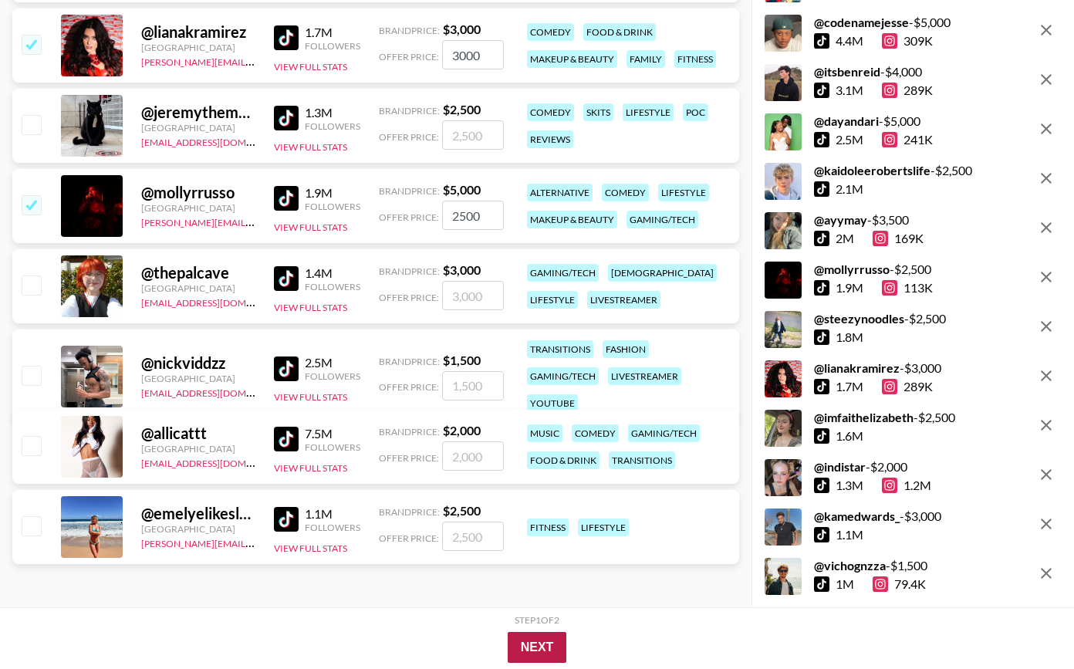
type input "2500"
click at [553, 636] on button "Next" at bounding box center [537, 647] width 59 height 31
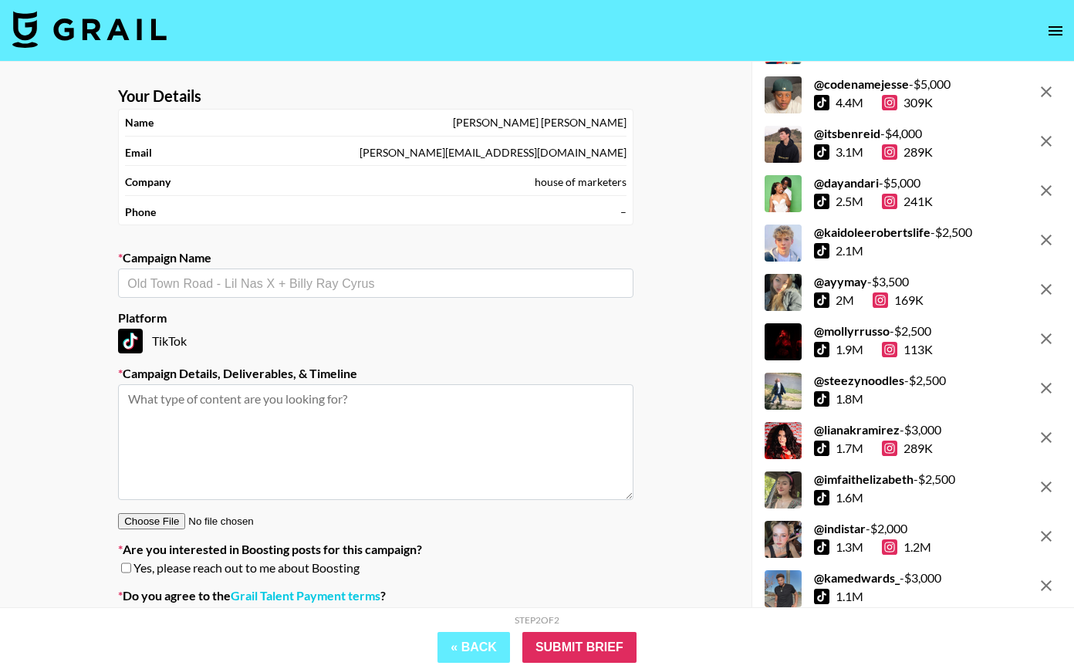
scroll to position [0, 0]
click at [268, 272] on div "​" at bounding box center [376, 283] width 516 height 29
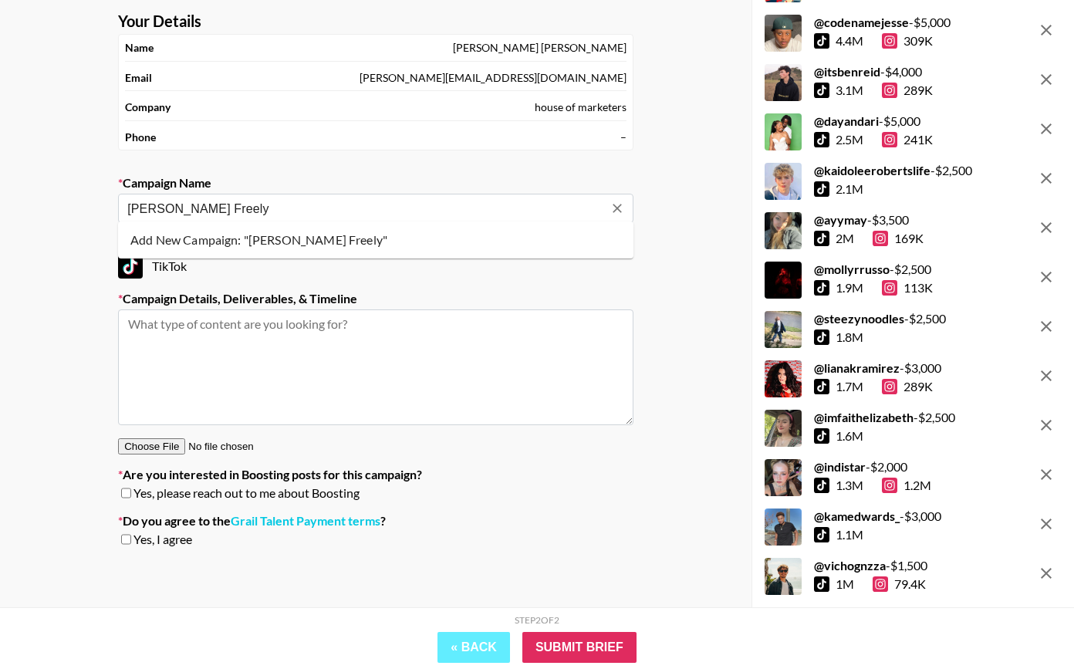
scroll to position [74, 0]
type input "[PERSON_NAME] Freely"
click at [162, 488] on span "Yes, please reach out to me about Boosting" at bounding box center [247, 493] width 226 height 15
click at [131, 502] on section "Your Details Name [PERSON_NAME] [PERSON_NAME][EMAIL_ADDRESS][DOMAIN_NAME] Compa…" at bounding box center [376, 286] width 540 height 573
click at [134, 490] on span "Yes, please reach out to me about Boosting" at bounding box center [247, 493] width 226 height 15
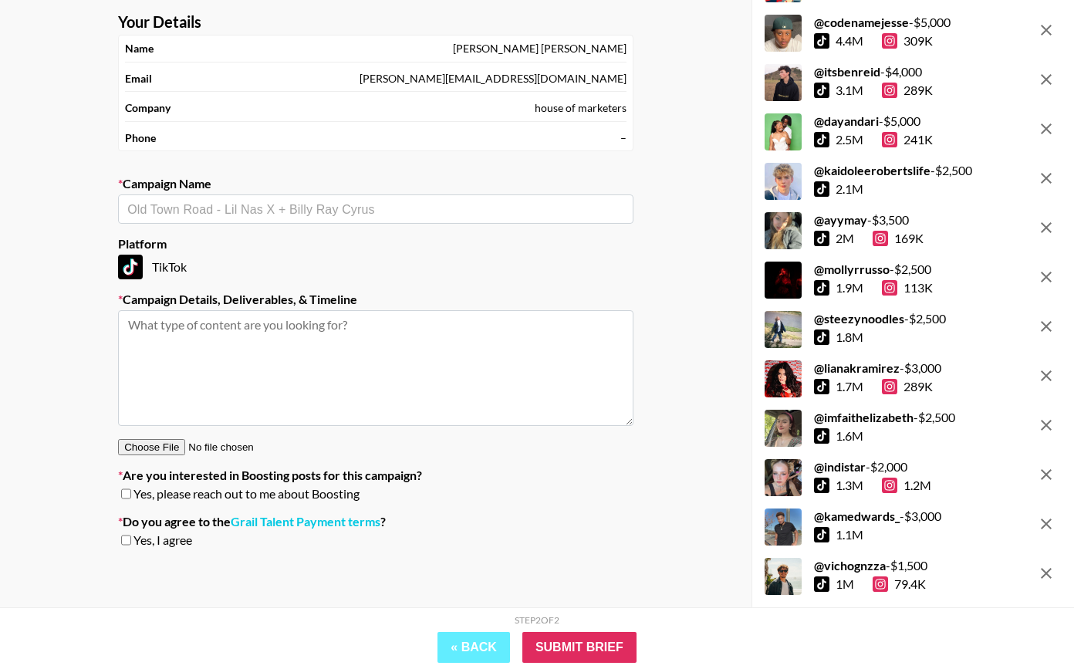
click at [127, 490] on input "checkbox" at bounding box center [126, 494] width 10 height 11
checkbox input "false"
click at [124, 536] on input "checkbox" at bounding box center [126, 540] width 10 height 11
checkbox input "true"
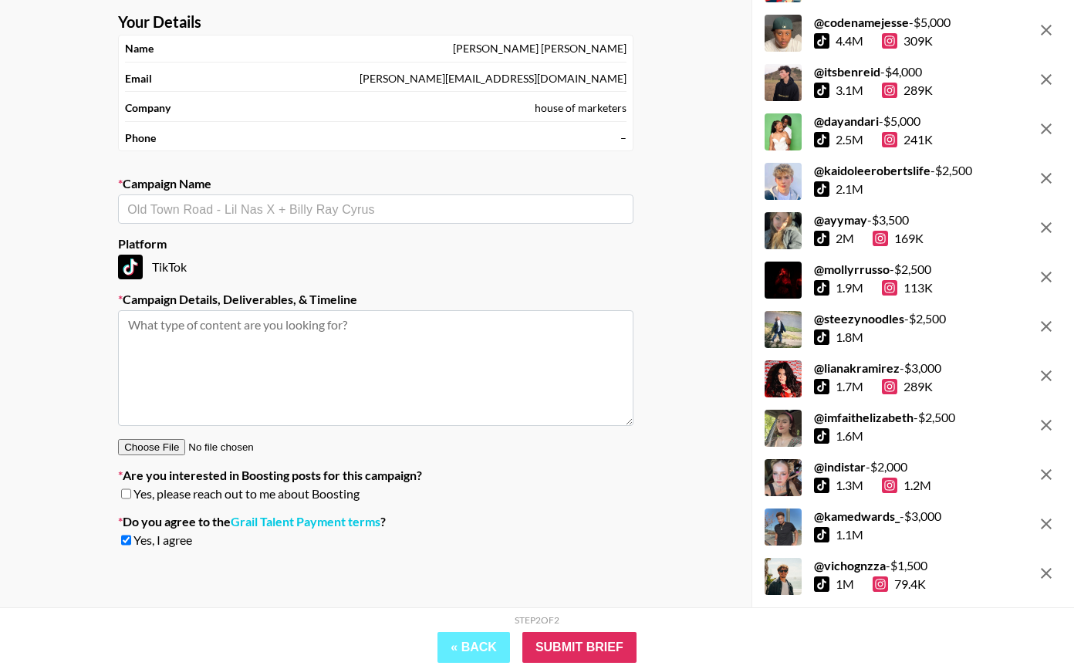
click at [125, 486] on div "Yes, please reach out to me about Boosting" at bounding box center [376, 493] width 516 height 15
click at [136, 492] on span "Yes, please reach out to me about Boosting" at bounding box center [247, 493] width 226 height 15
click at [130, 492] on div "Yes, please reach out to me about Boosting" at bounding box center [376, 493] width 516 height 15
click at [121, 492] on input "checkbox" at bounding box center [126, 494] width 10 height 11
checkbox input "true"
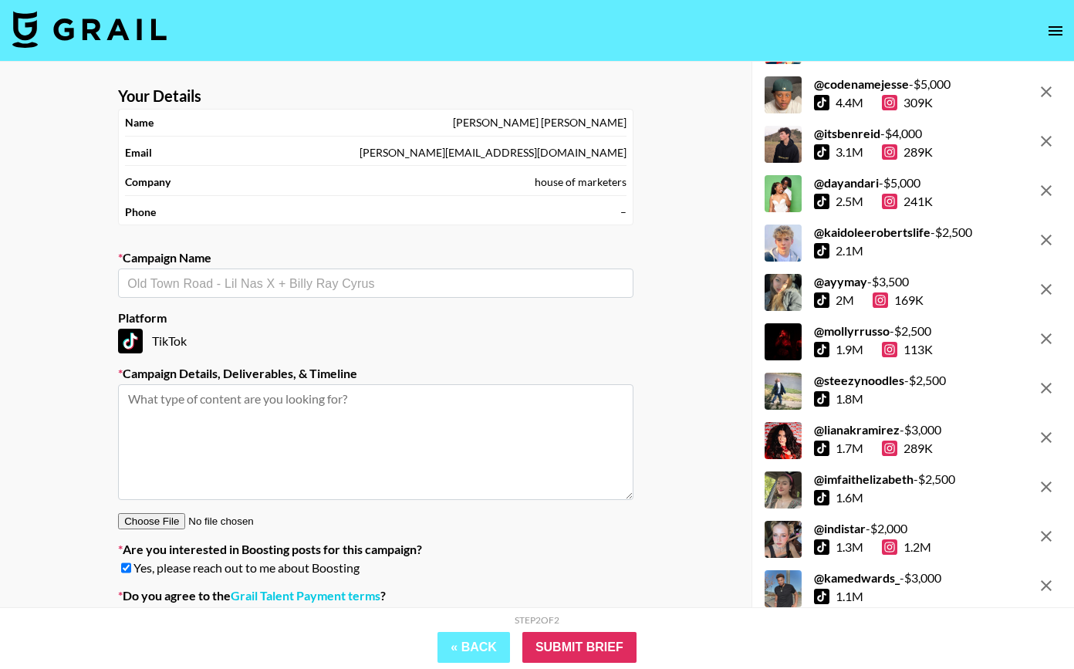
scroll to position [0, 0]
click at [230, 427] on textarea at bounding box center [376, 442] width 516 height 116
click at [238, 294] on div "​" at bounding box center [376, 283] width 516 height 29
click at [262, 316] on li "Add New Campaign: "[PERSON_NAME] FREELY"" at bounding box center [376, 315] width 516 height 25
type input "[PERSON_NAME] FREELY"
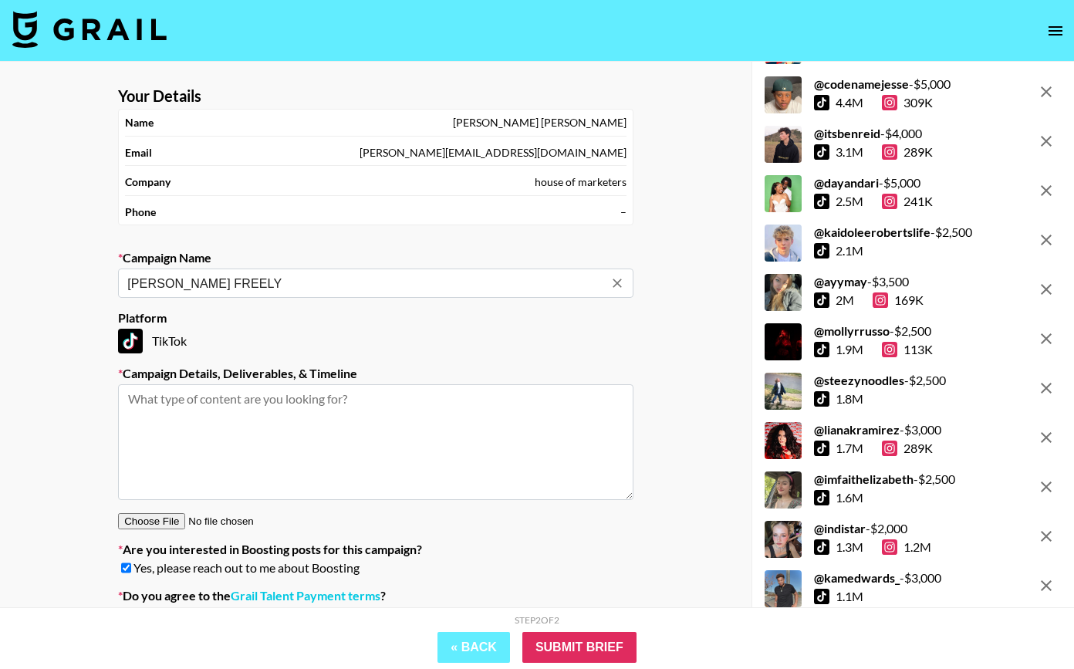
click at [264, 431] on textarea at bounding box center [376, 442] width 516 height 116
click at [356, 478] on textarea at bounding box center [376, 442] width 516 height 116
paste textarea "Hey ! Great news you have been approved. Please see the next steps below. Share…"
type textarea "Hey ! Great news you have been approved. Please see the next steps below. Share…"
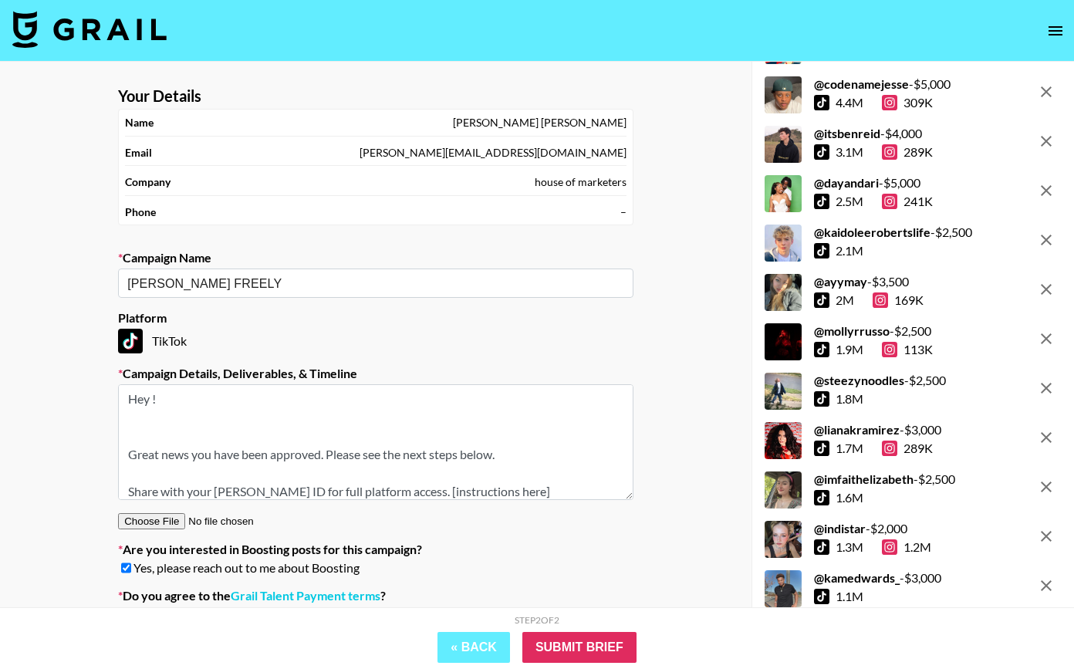
click at [306, 448] on textarea "Hey ! Great news you have been approved. Please see the next steps below. Share…" at bounding box center [376, 442] width 516 height 116
drag, startPoint x: 400, startPoint y: 460, endPoint x: 116, endPoint y: 344, distance: 306.7
click at [116, 344] on section "Your Details Name [PERSON_NAME] [PERSON_NAME][EMAIL_ADDRESS][DOMAIN_NAME] Compa…" at bounding box center [376, 360] width 540 height 573
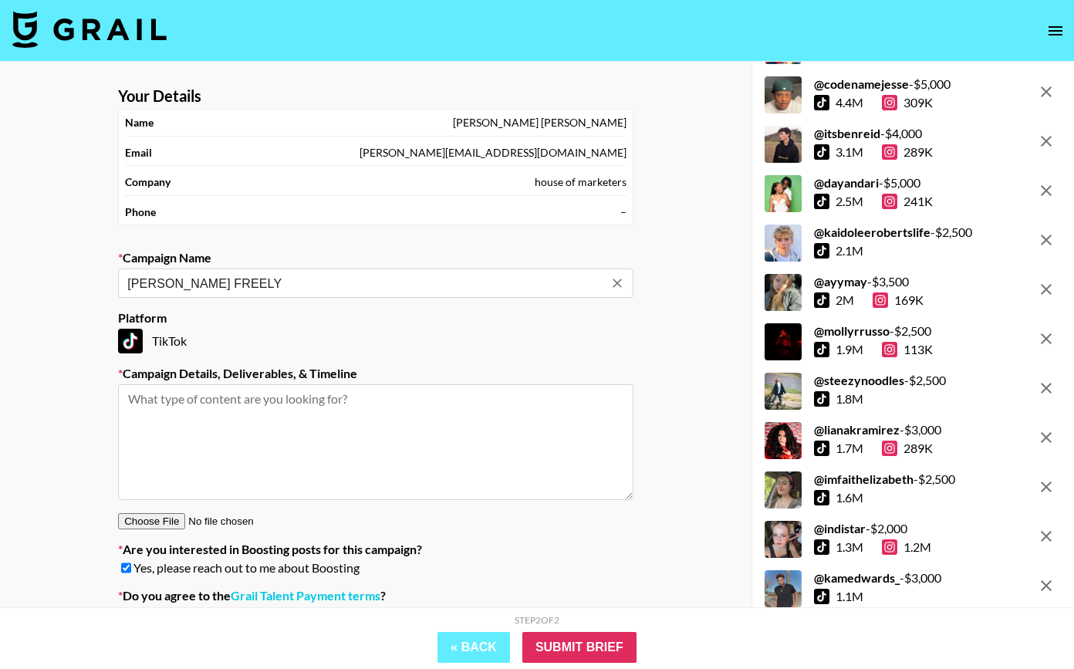
click at [416, 496] on textarea at bounding box center [376, 442] width 516 height 116
paste textarea "We’re currently casting for a new [PERSON_NAME] campaign built around a bold an…"
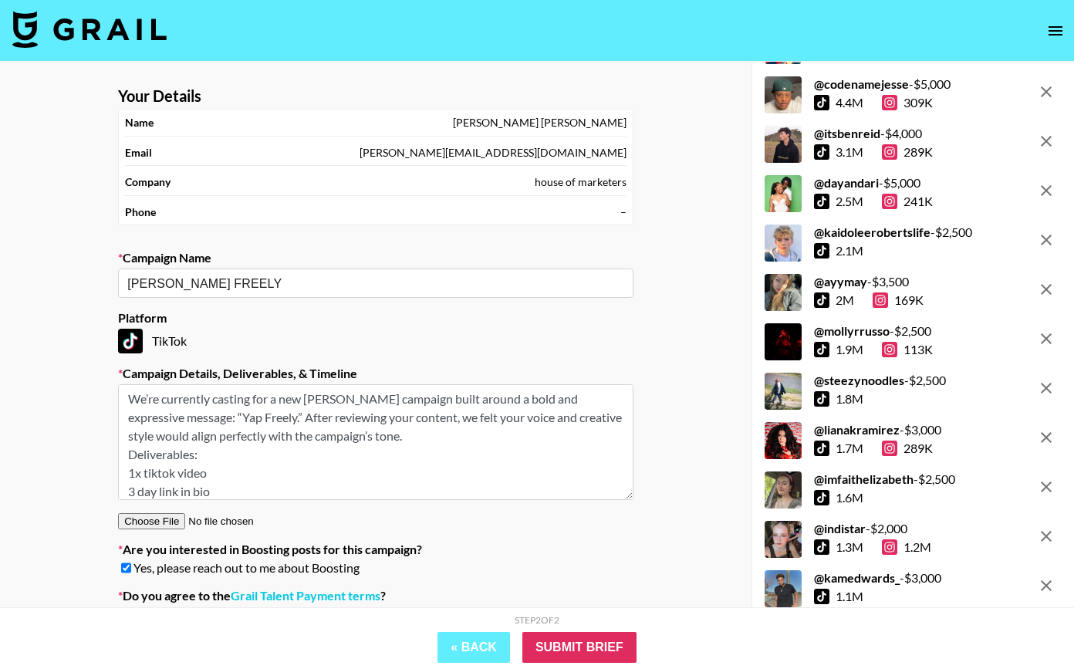
drag, startPoint x: 249, startPoint y: 418, endPoint x: 445, endPoint y: 441, distance: 197.4
click at [445, 441] on textarea "We’re currently casting for a new [PERSON_NAME] campaign built around a bold an…" at bounding box center [376, 442] width 516 height 116
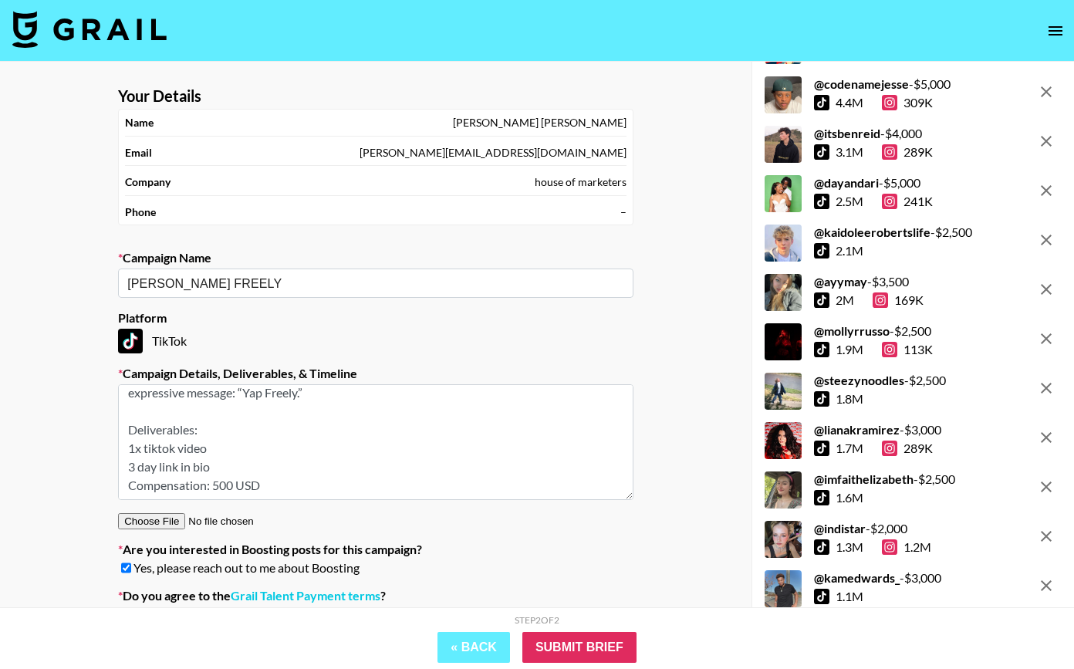
drag, startPoint x: 130, startPoint y: 457, endPoint x: 115, endPoint y: 457, distance: 14.7
click at [115, 457] on section "Your Details Name [PERSON_NAME] [PERSON_NAME][EMAIL_ADDRESS][DOMAIN_NAME] Compa…" at bounding box center [376, 360] width 540 height 573
click at [204, 463] on textarea "We’re currently casting for a new [PERSON_NAME] campaign built around a bold an…" at bounding box center [376, 442] width 516 height 116
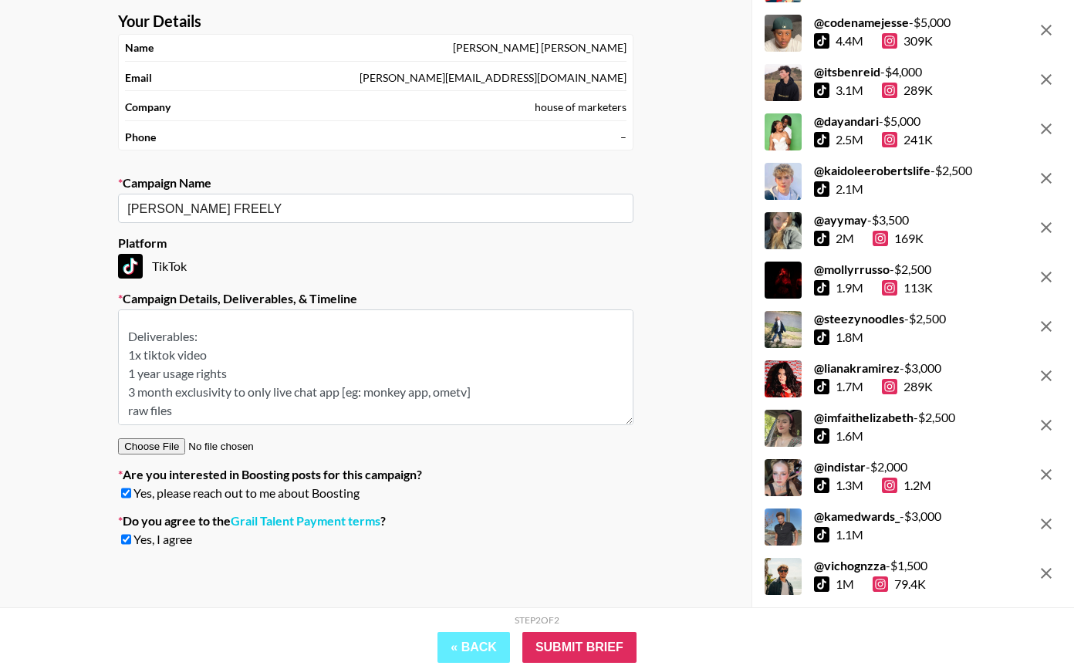
scroll to position [74, 0]
click at [154, 455] on section "Your Details Name [PERSON_NAME] [PERSON_NAME][EMAIL_ADDRESS][DOMAIN_NAME] Compa…" at bounding box center [376, 286] width 540 height 573
click at [528, 381] on textarea "We’re currently casting for a new [PERSON_NAME] campaign built around a bold an…" at bounding box center [376, 368] width 516 height 116
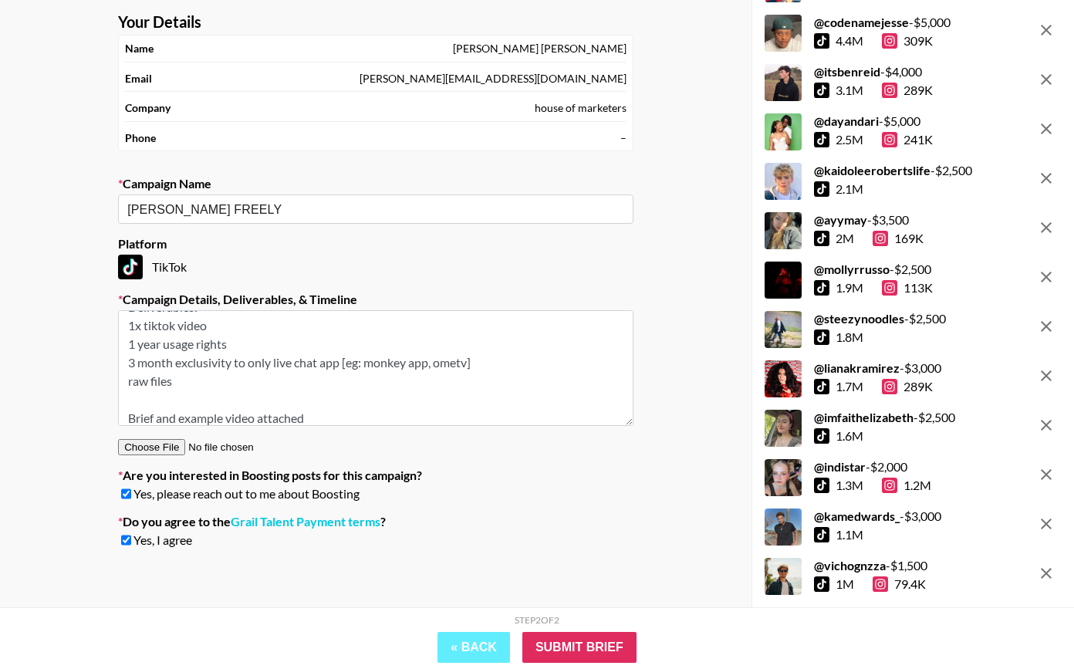
type textarea "We’re currently casting for a new [PERSON_NAME] campaign built around a bold an…"
click at [149, 457] on section "Your Details Name [PERSON_NAME] [PERSON_NAME][EMAIL_ADDRESS][DOMAIN_NAME] Compa…" at bounding box center [376, 286] width 540 height 573
click at [146, 441] on input "file" at bounding box center [215, 447] width 195 height 16
type input "C:\fakepath\[PERSON_NAME] Yapology - Brief.pdf"
click at [254, 392] on textarea "We’re currently casting for a new [PERSON_NAME] campaign built around a bold an…" at bounding box center [376, 368] width 516 height 116
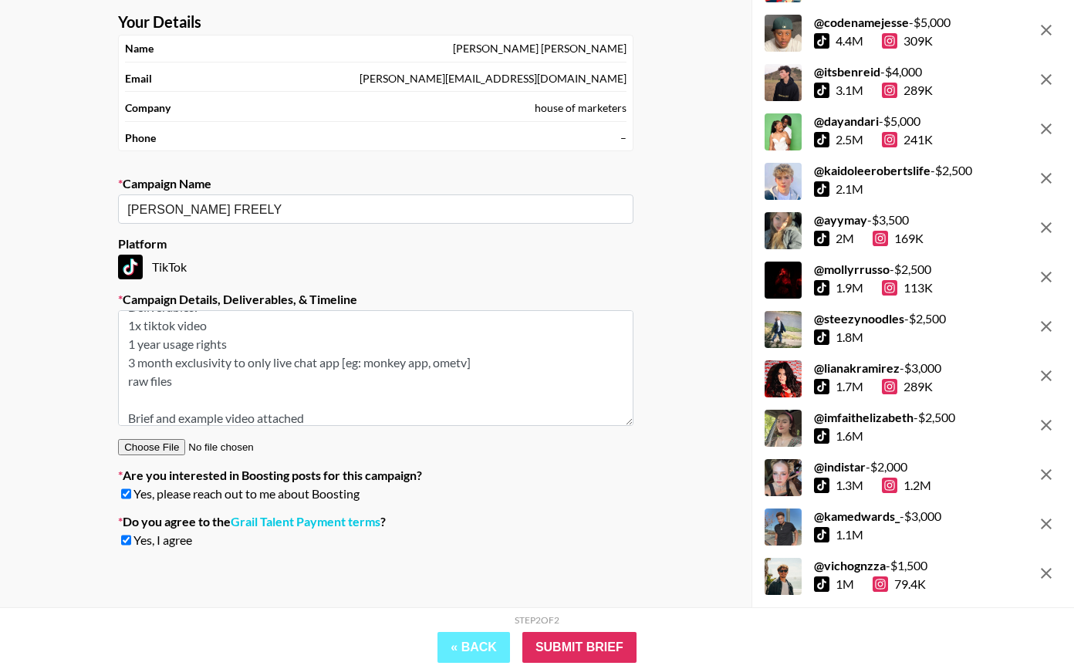
drag, startPoint x: 167, startPoint y: 416, endPoint x: 255, endPoint y: 417, distance: 88.0
click at [255, 417] on textarea "We’re currently casting for a new [PERSON_NAME] campaign built around a bold an…" at bounding box center [376, 368] width 516 height 116
type textarea "We’re currently casting for a new [PERSON_NAME] campaign built around a bold an…"
click at [567, 656] on input "Submit Brief" at bounding box center [579, 647] width 114 height 31
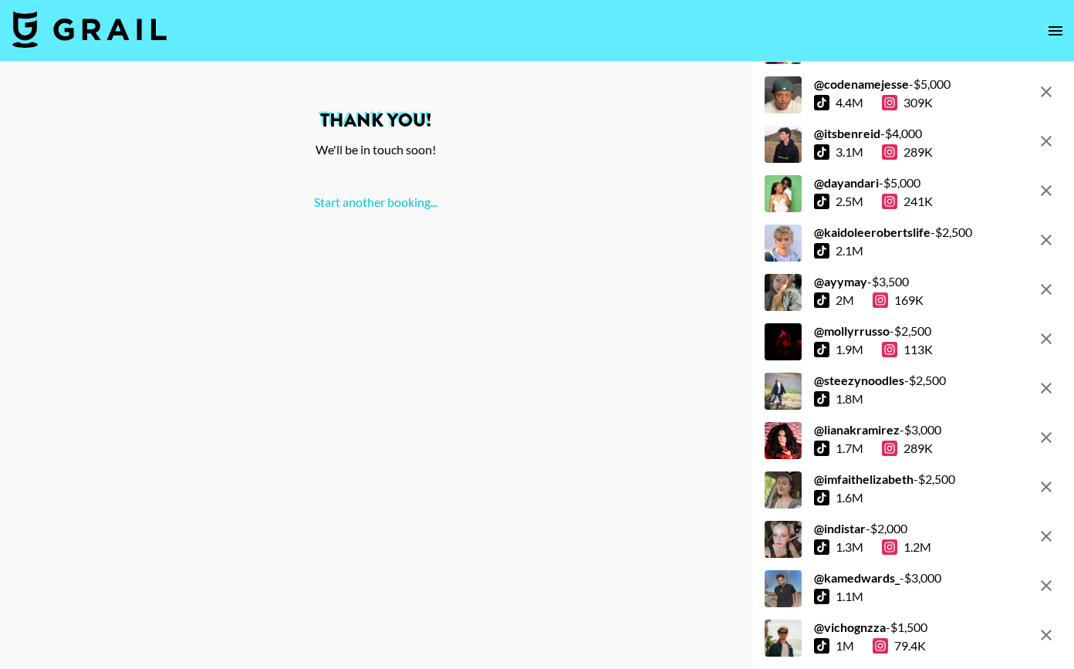
scroll to position [0, 0]
